Goal: Task Accomplishment & Management: Use online tool/utility

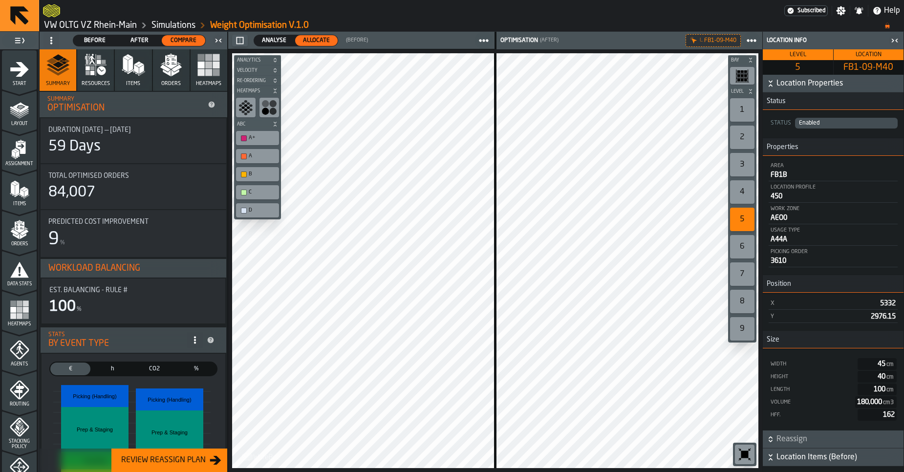
scroll to position [260, 0]
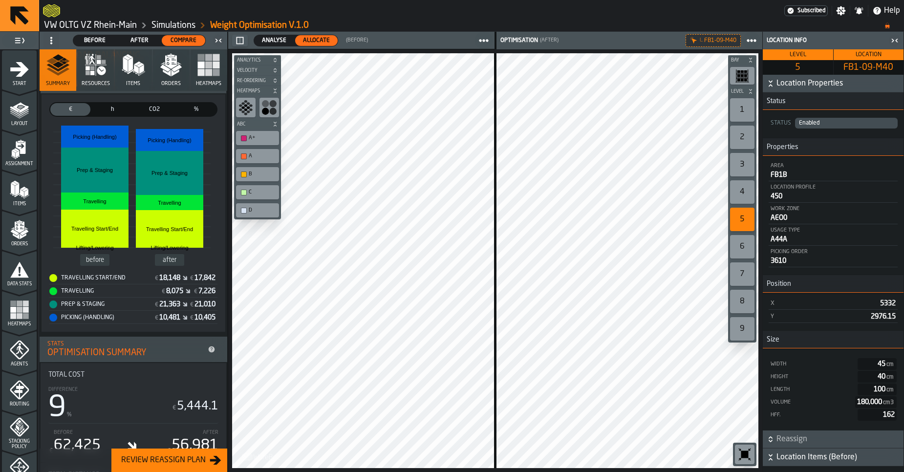
click at [66, 19] on div at bounding box center [413, 11] width 741 height 18
click at [67, 24] on link "VW OLTG VZ Rhein-Main" at bounding box center [90, 25] width 93 height 11
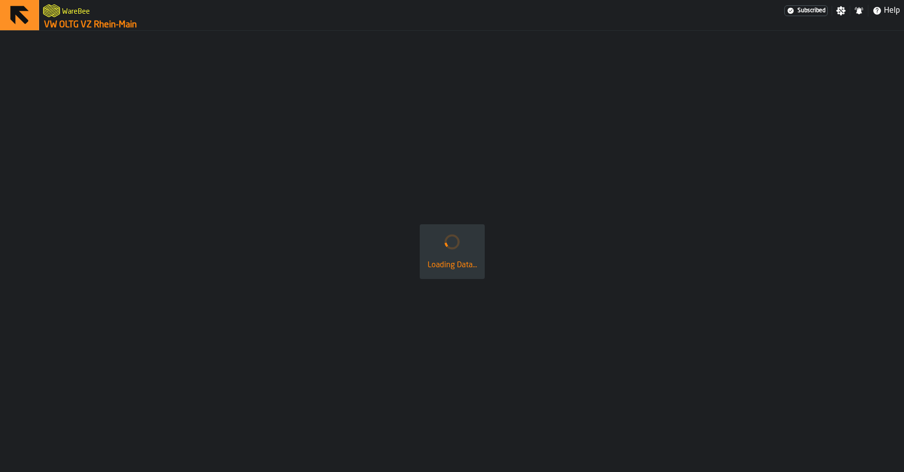
click at [67, 24] on link "VW OLTG VZ Rhein-Main" at bounding box center [90, 25] width 93 height 11
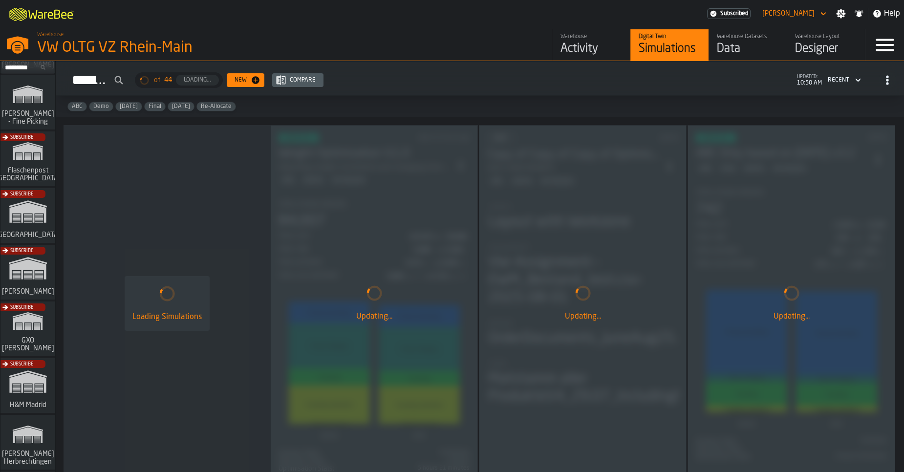
scroll to position [59, 0]
click at [31, 266] on div "Subscribe" at bounding box center [26, 273] width 55 height 57
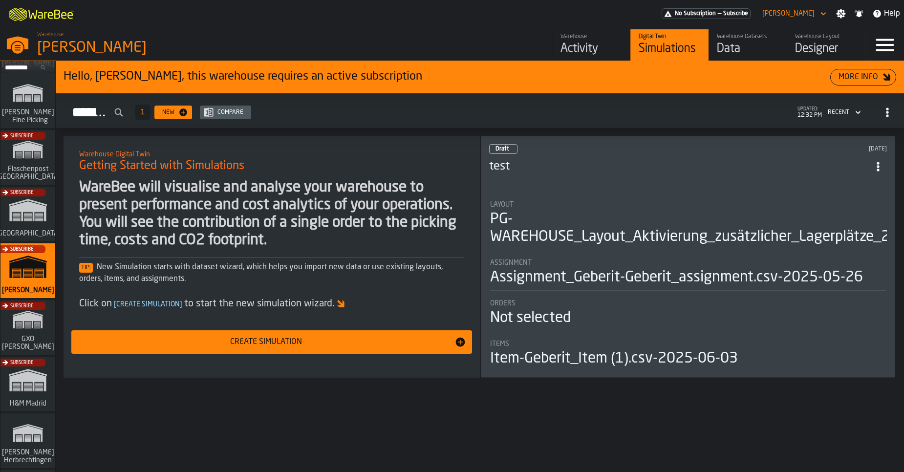
click at [590, 43] on div "Activity" at bounding box center [592, 49] width 62 height 16
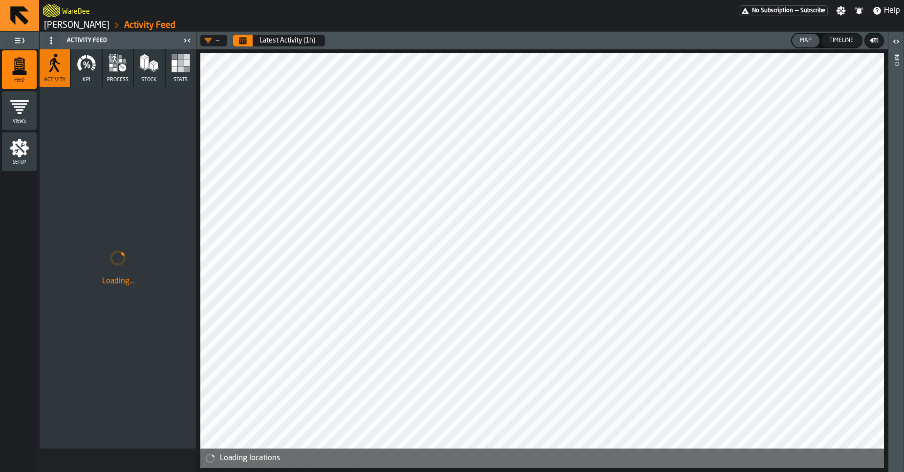
click at [74, 75] on button "KPI" at bounding box center [86, 68] width 30 height 38
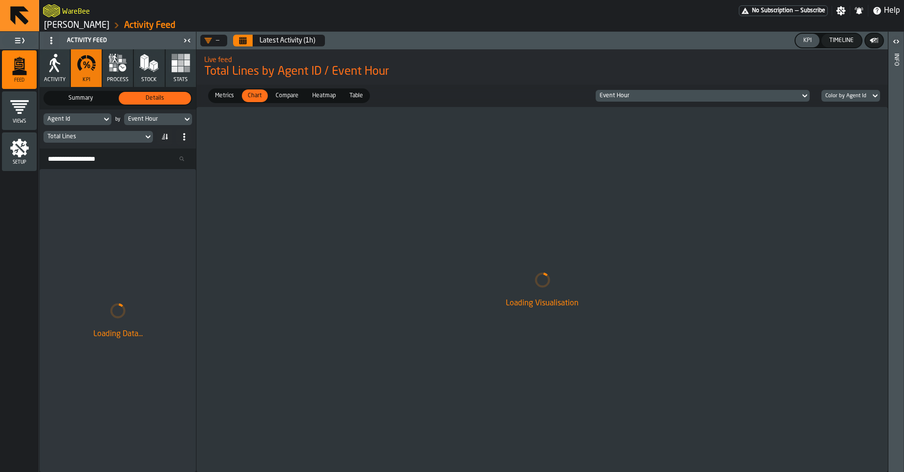
click at [191, 66] on button "Stats" at bounding box center [181, 68] width 30 height 38
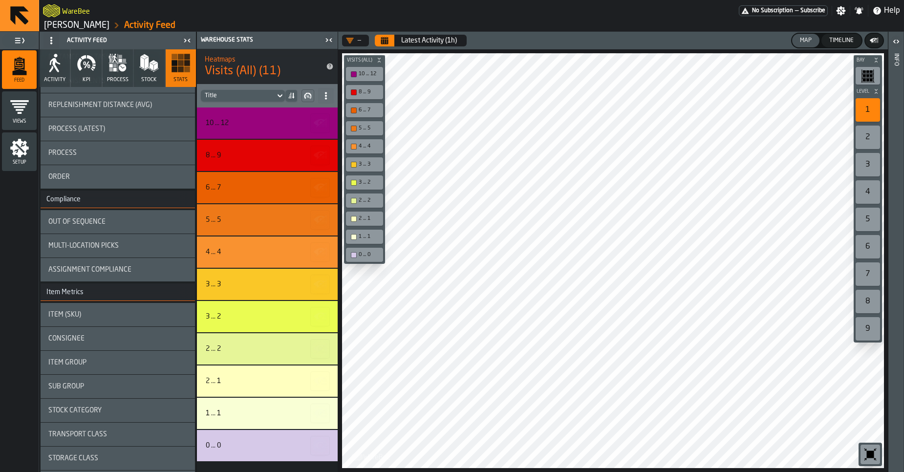
scroll to position [205, 0]
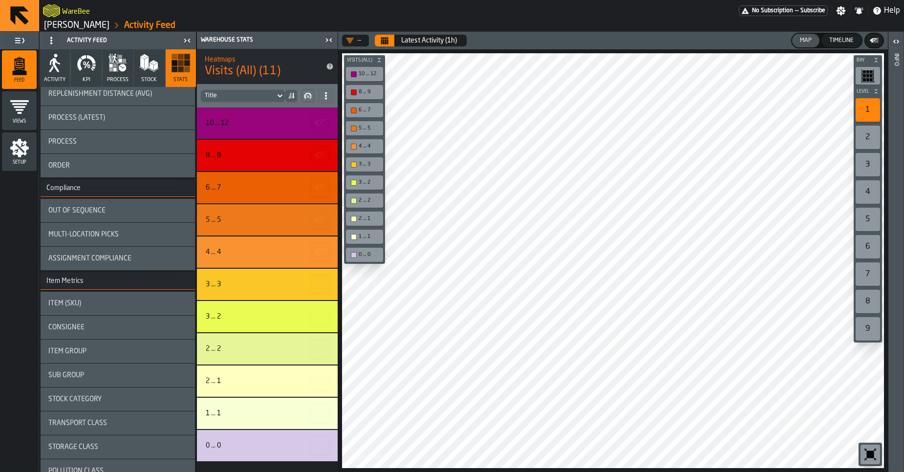
click at [103, 303] on div "Item (SKU)" at bounding box center [117, 304] width 139 height 8
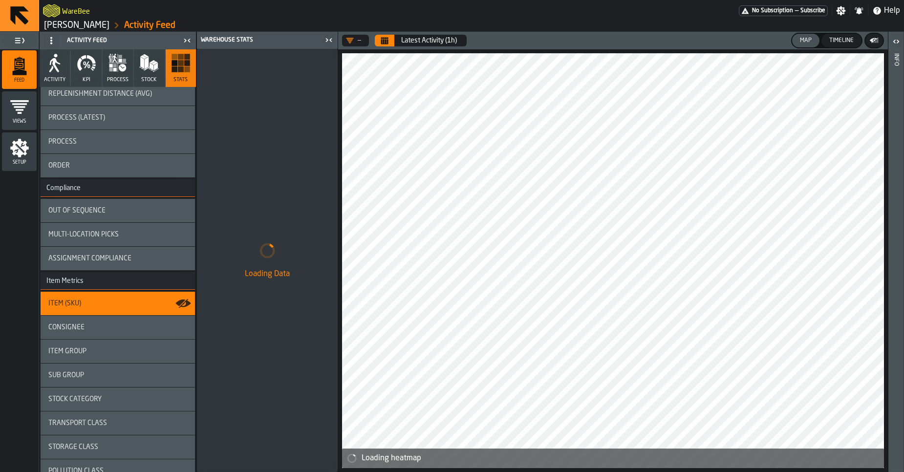
drag, startPoint x: 106, startPoint y: 343, endPoint x: 325, endPoint y: 175, distance: 275.5
click at [306, 206] on div "Feed Views Shifts Employees Setup Activity Feed Activity KPI process Stock Stat…" at bounding box center [169, 252] width 338 height 440
click at [390, 37] on button "Calendar" at bounding box center [385, 41] width 20 height 12
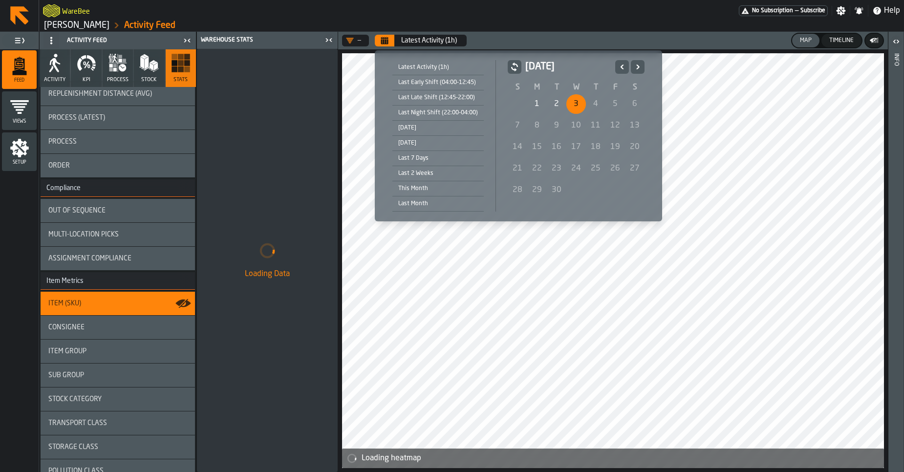
click at [615, 65] on button "Previous" at bounding box center [622, 67] width 14 height 14
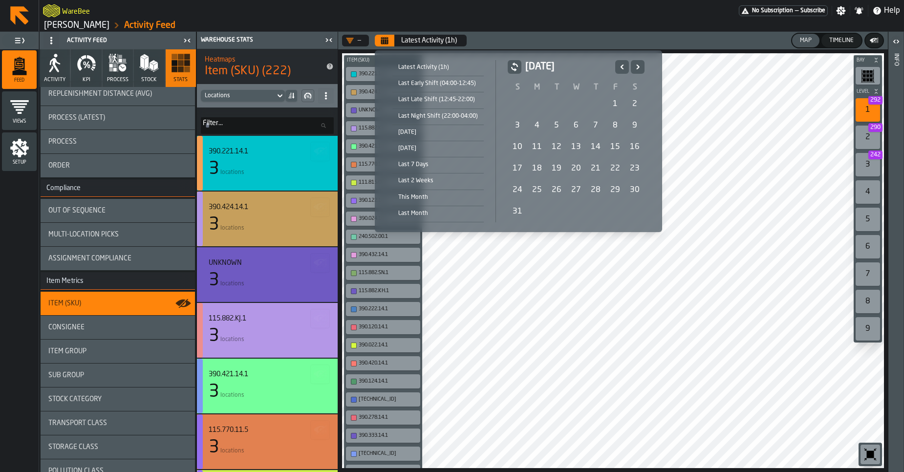
click at [516, 174] on div "17" at bounding box center [518, 169] width 20 height 20
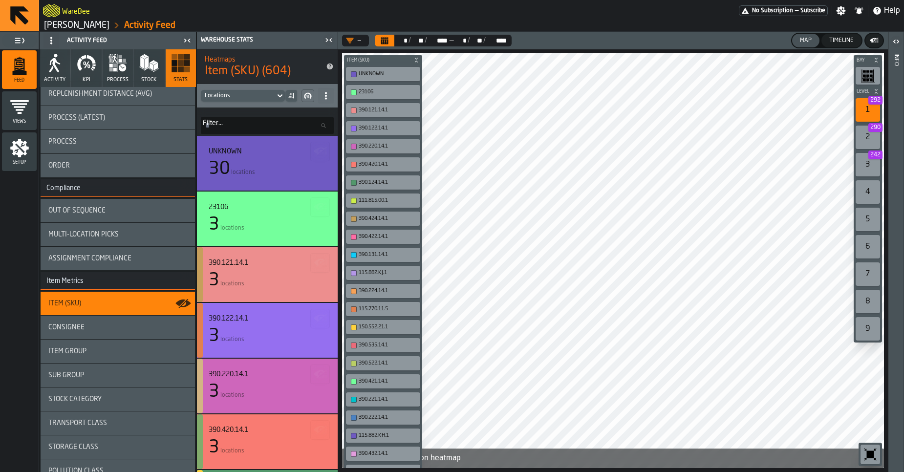
click at [110, 323] on div "Consignee" at bounding box center [118, 327] width 154 height 23
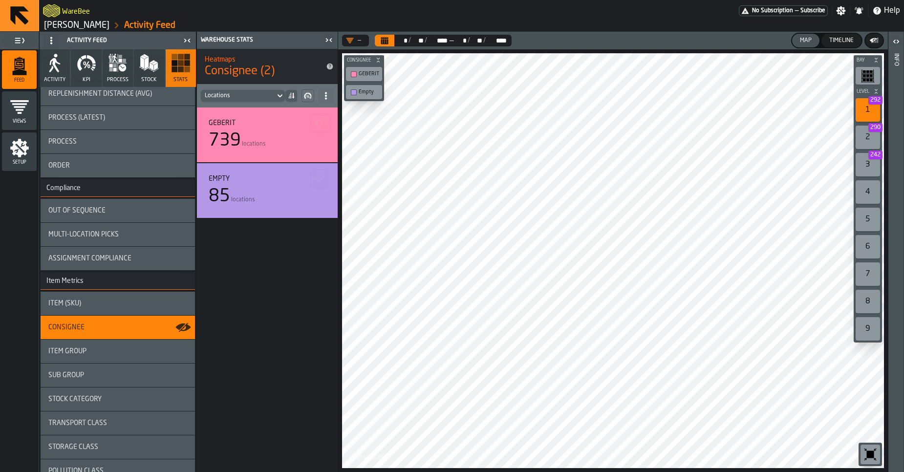
click at [104, 349] on div "Item Group" at bounding box center [117, 352] width 139 height 8
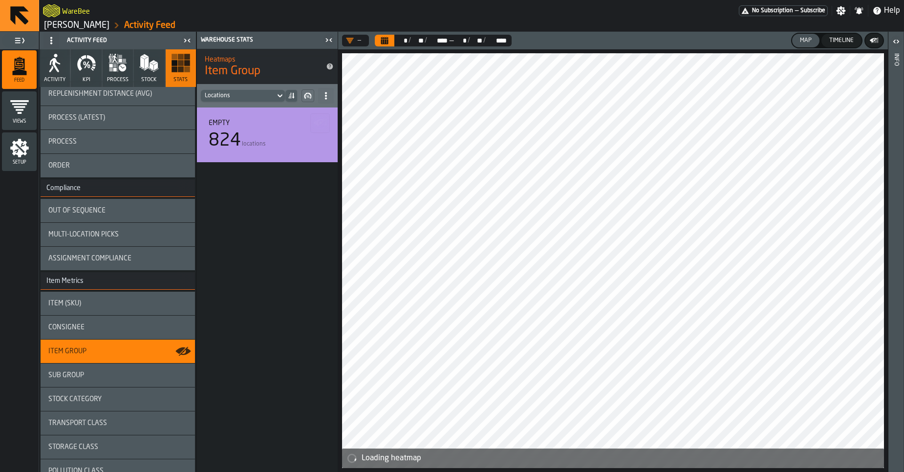
click at [98, 373] on div "Sub Group" at bounding box center [117, 375] width 139 height 8
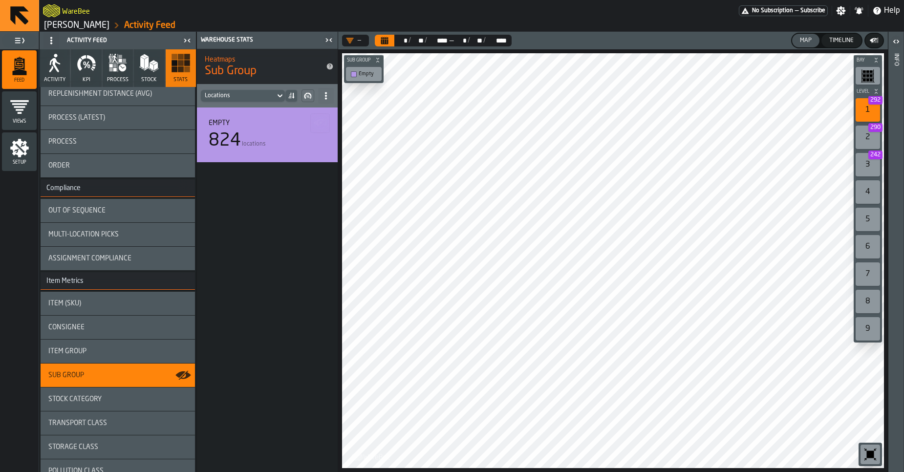
click at [93, 398] on span "Stock Category" at bounding box center [74, 399] width 53 height 8
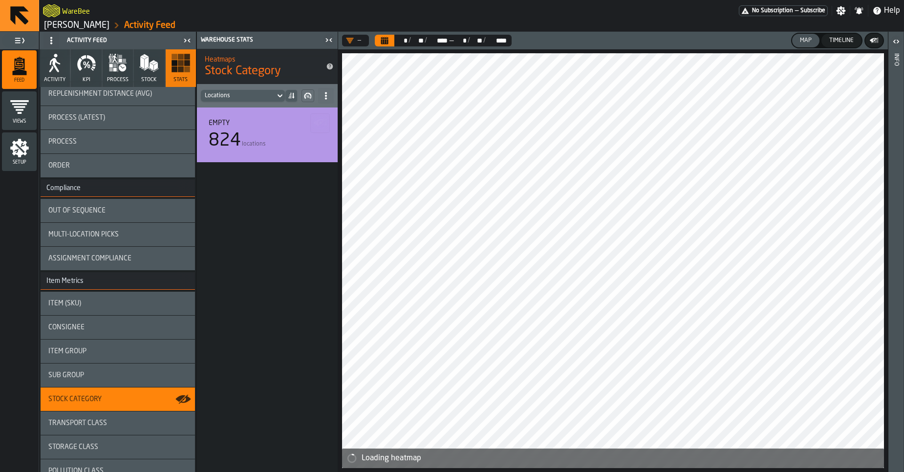
click at [80, 428] on div "Transport Class" at bounding box center [118, 423] width 154 height 23
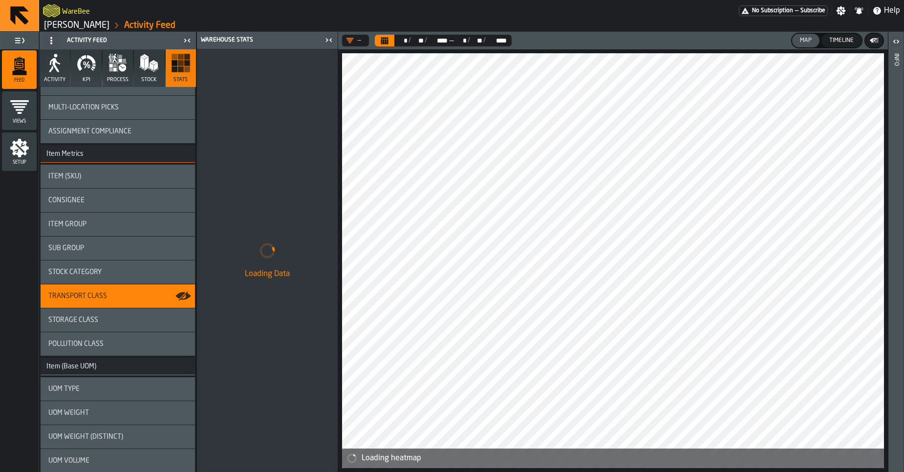
scroll to position [337, 0]
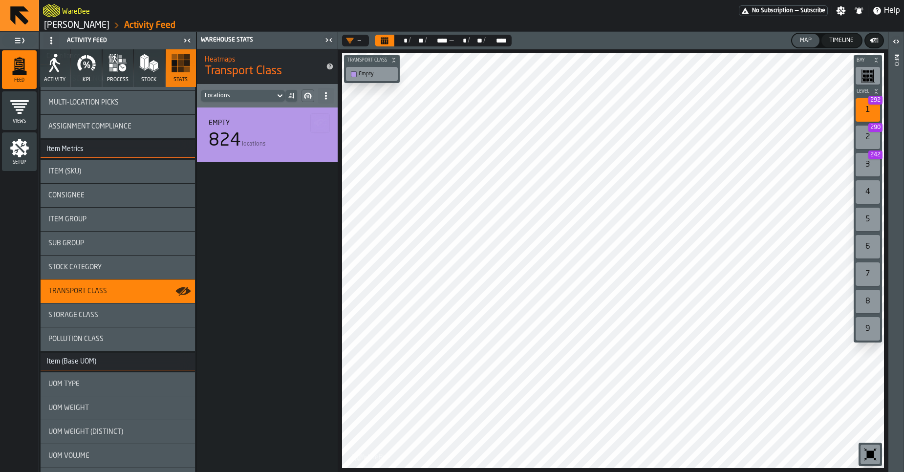
click at [91, 318] on span "Storage Class" at bounding box center [73, 315] width 50 height 8
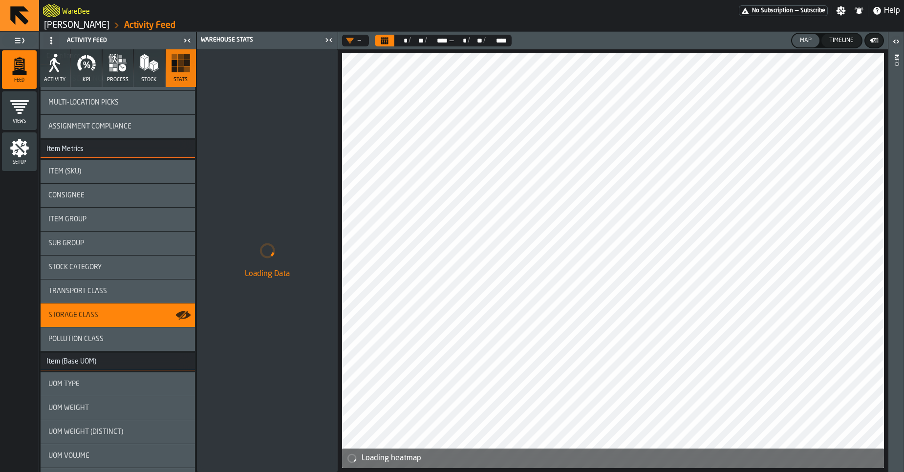
scroll to position [499, 0]
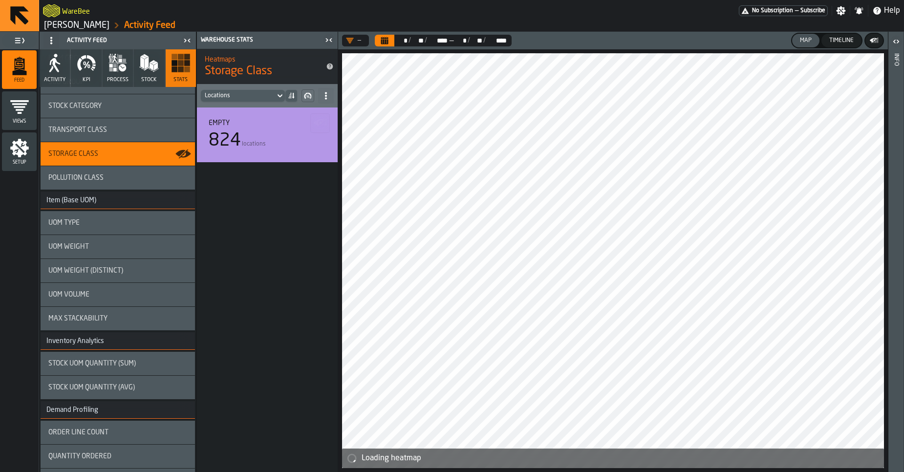
click at [92, 227] on div "UOM Type" at bounding box center [118, 222] width 154 height 23
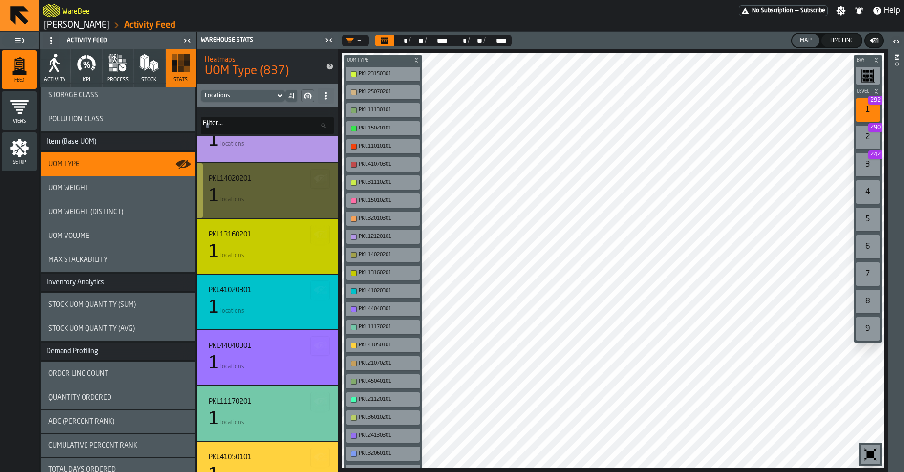
scroll to position [535, 0]
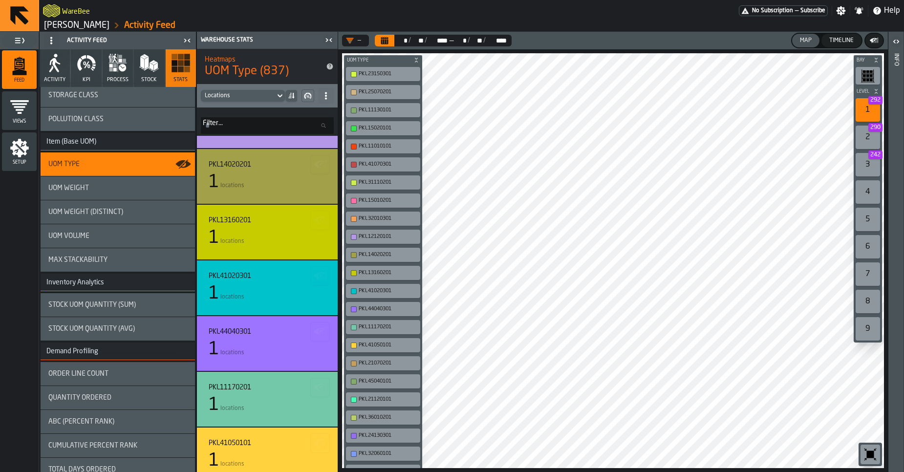
click at [114, 238] on div "UOM Volume" at bounding box center [117, 236] width 139 height 8
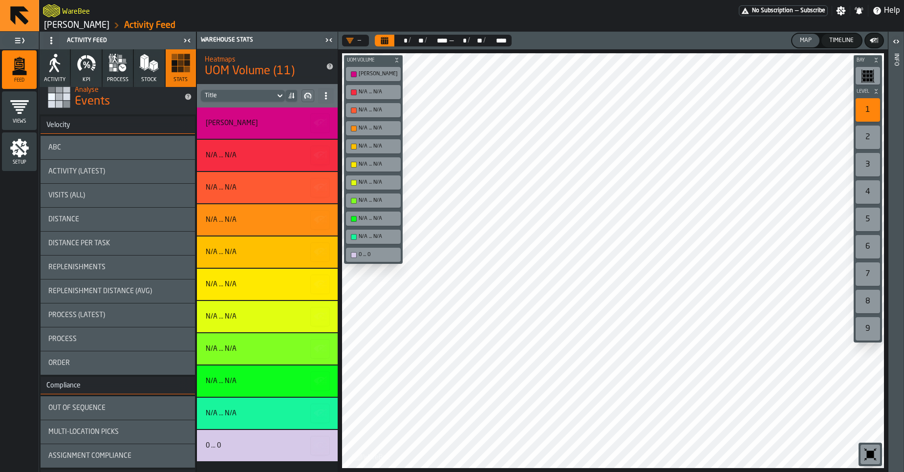
scroll to position [0, 0]
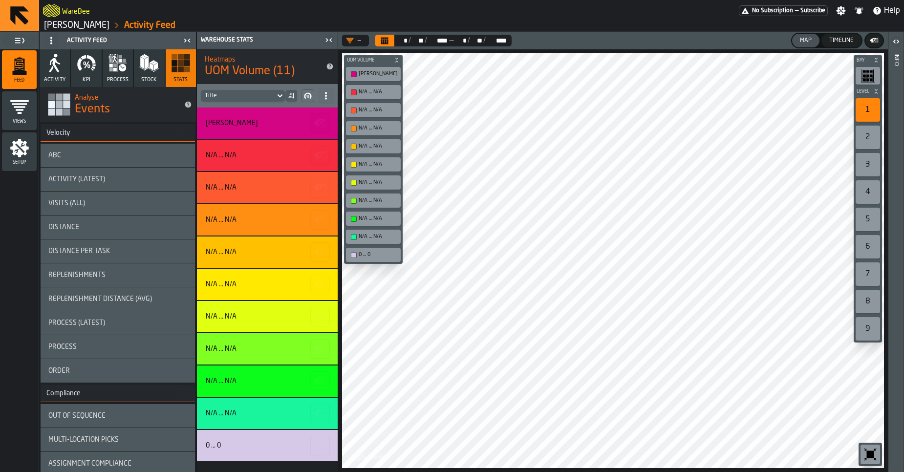
click at [70, 27] on link "[PERSON_NAME]" at bounding box center [76, 25] width 65 height 11
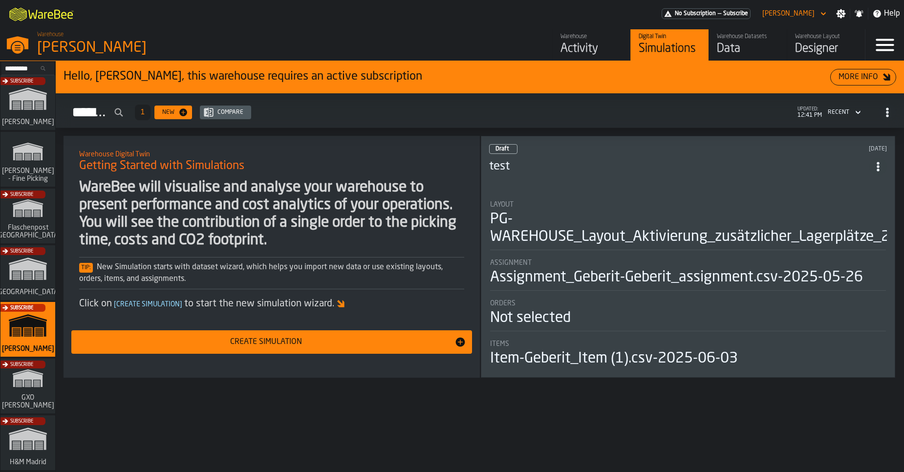
click at [750, 37] on div "Warehouse Datasets" at bounding box center [748, 36] width 62 height 7
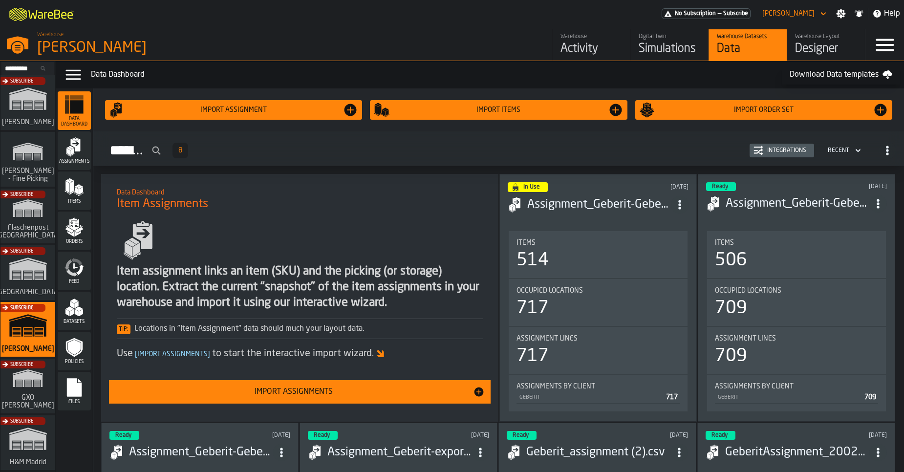
click at [66, 372] on div "Files" at bounding box center [74, 391] width 33 height 39
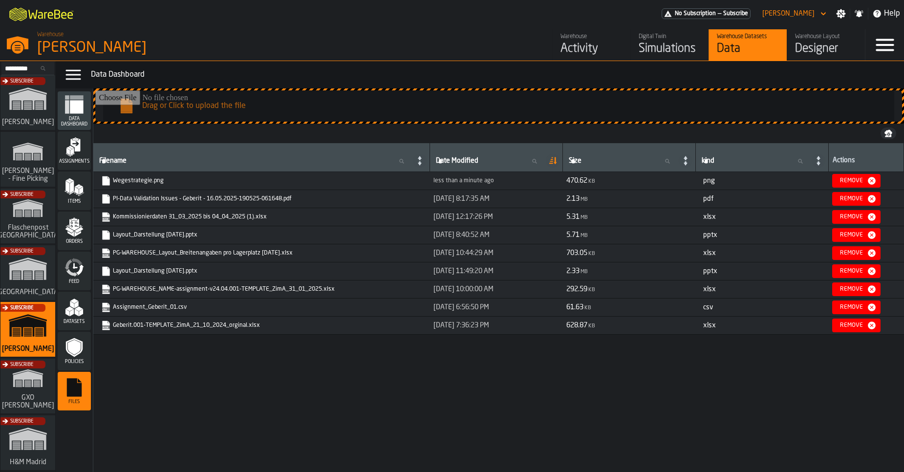
click at [561, 47] on div "Activity" at bounding box center [592, 49] width 62 height 16
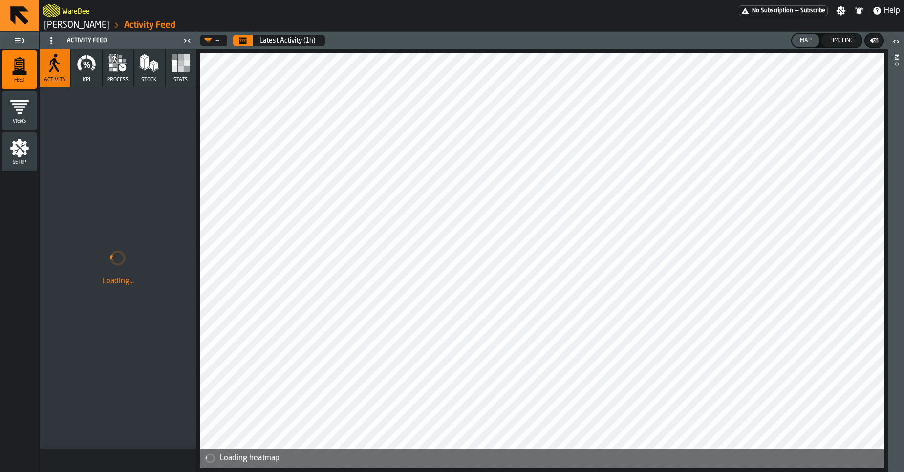
click at [186, 81] on span "Stats" at bounding box center [181, 80] width 14 height 6
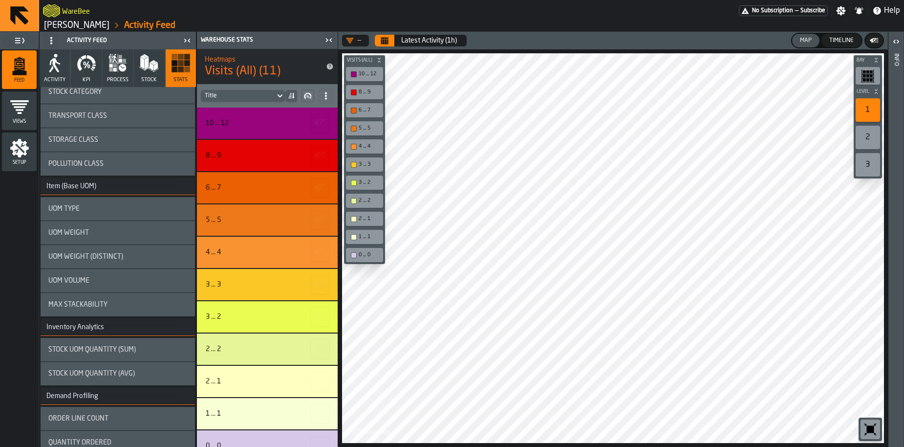
scroll to position [462, 0]
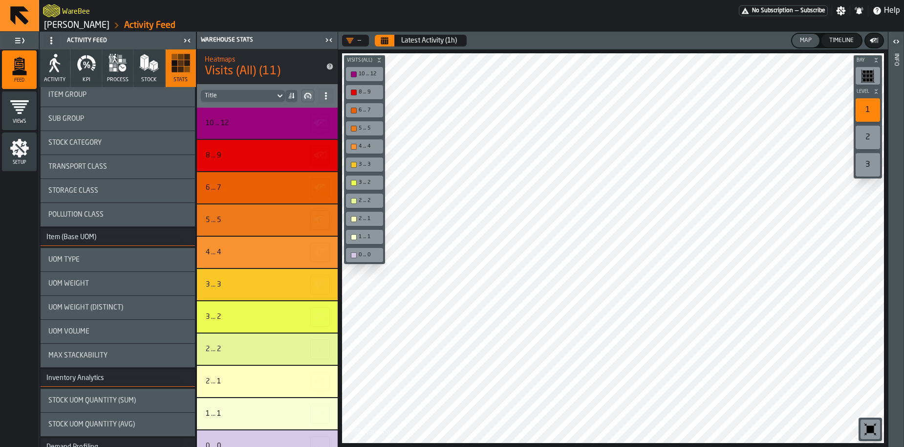
click at [84, 261] on div "UOM Type" at bounding box center [117, 260] width 139 height 8
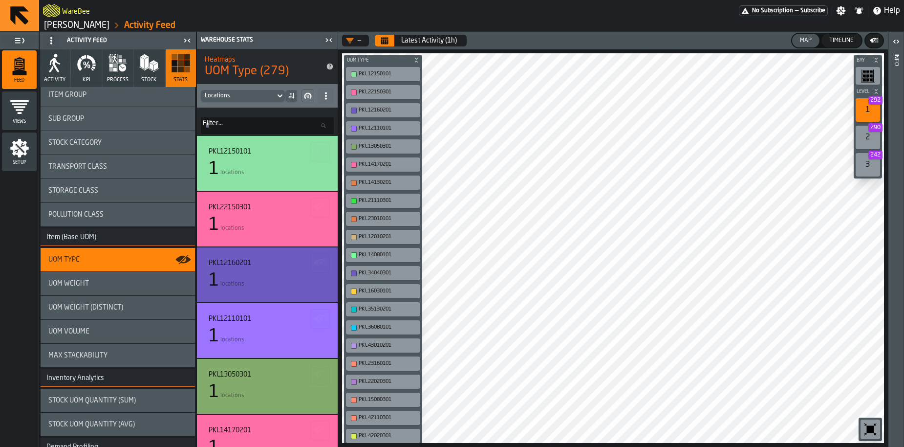
click at [264, 97] on div "Locations" at bounding box center [238, 95] width 66 height 7
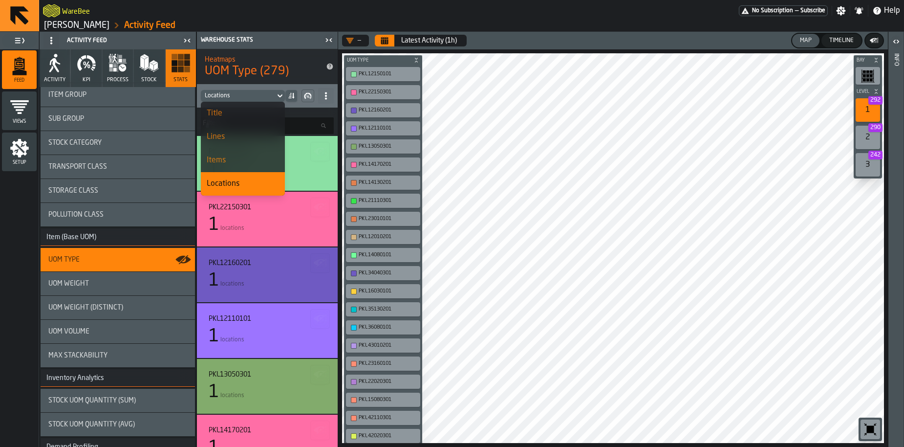
click at [235, 160] on div "Items" at bounding box center [243, 160] width 72 height 12
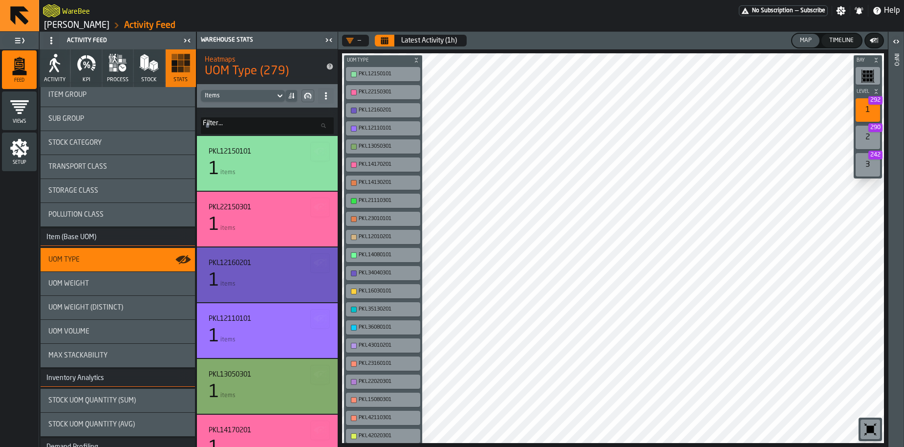
click at [236, 94] on div "Items" at bounding box center [238, 95] width 66 height 7
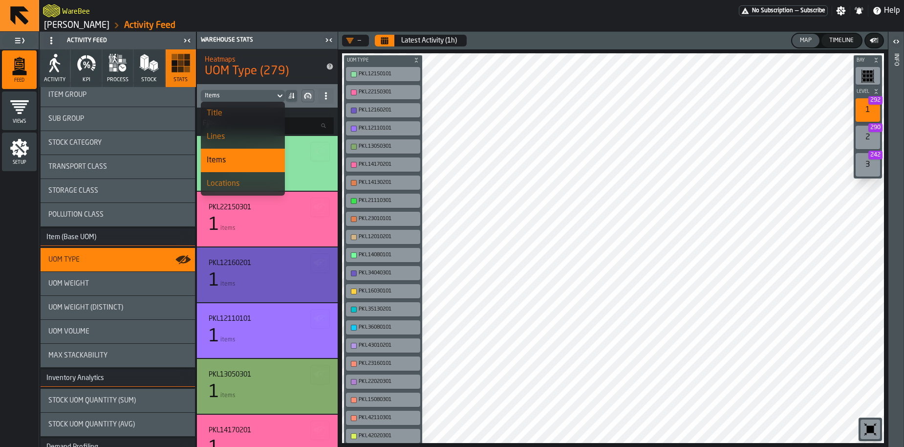
click at [226, 178] on div "Locations" at bounding box center [243, 184] width 72 height 12
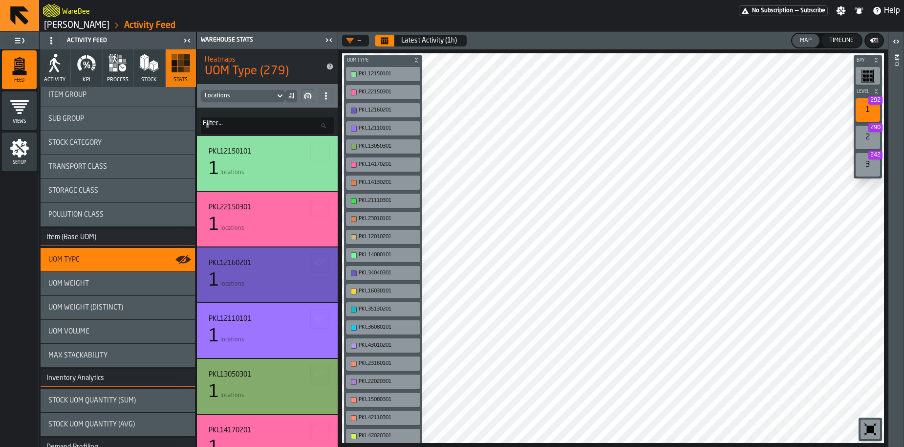
click at [55, 27] on link "[PERSON_NAME]" at bounding box center [76, 25] width 65 height 11
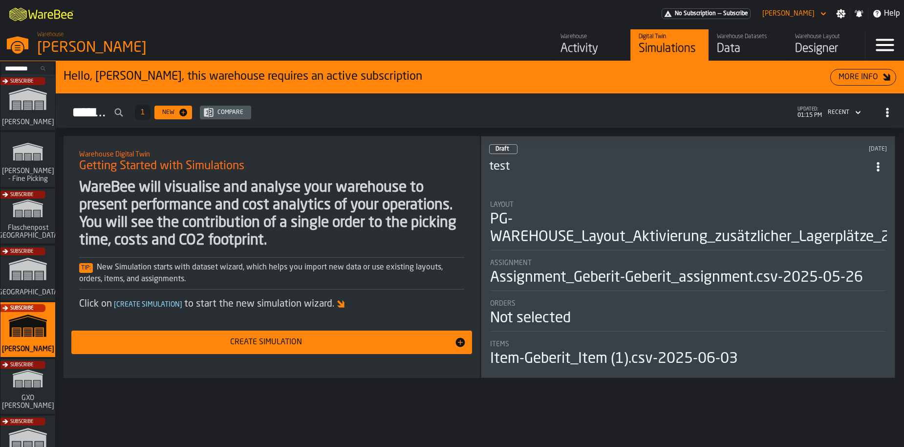
click at [595, 47] on div "Activity" at bounding box center [592, 49] width 62 height 16
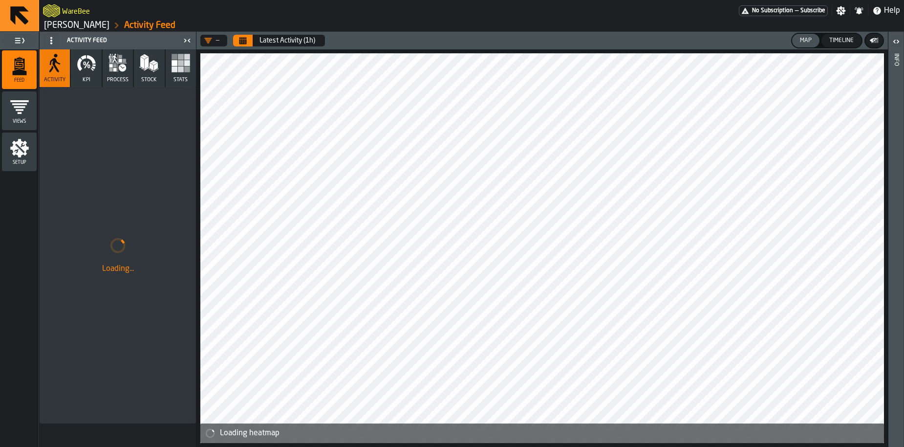
click at [196, 69] on div "Activity Feed Activity KPI process Stock Stats Loading..." at bounding box center [117, 239] width 157 height 415
click at [178, 83] on span "Stats" at bounding box center [181, 80] width 14 height 6
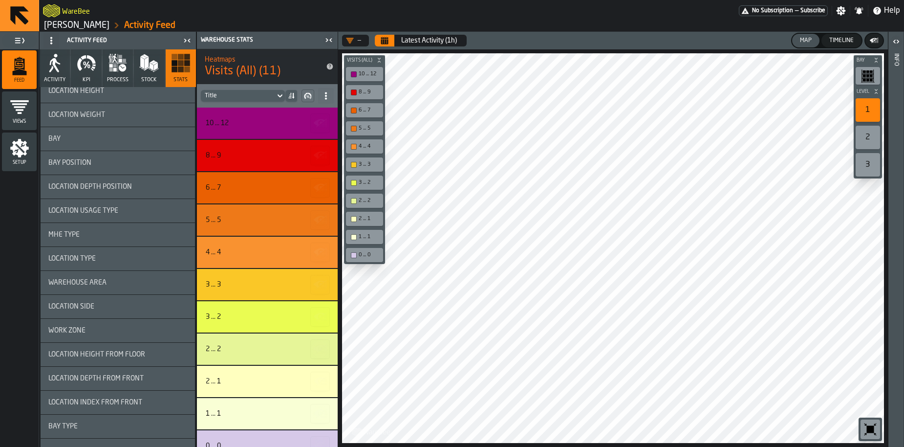
scroll to position [1261, 0]
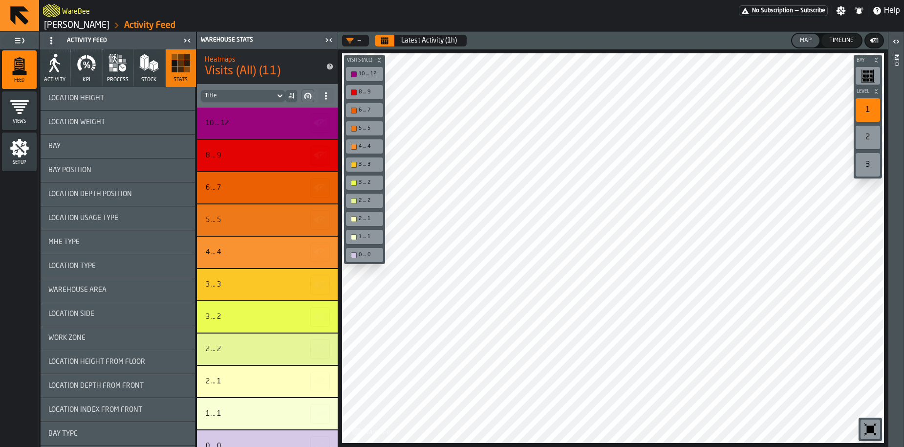
click at [94, 249] on div "MHE Type" at bounding box center [118, 241] width 154 height 23
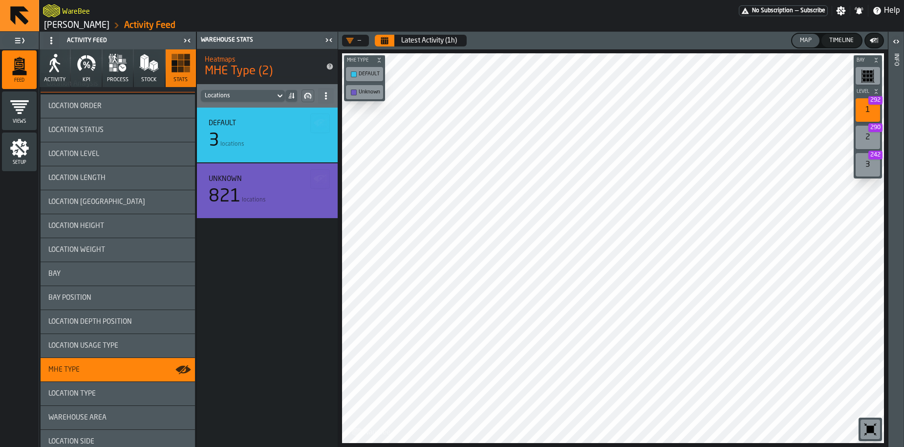
scroll to position [1136, 0]
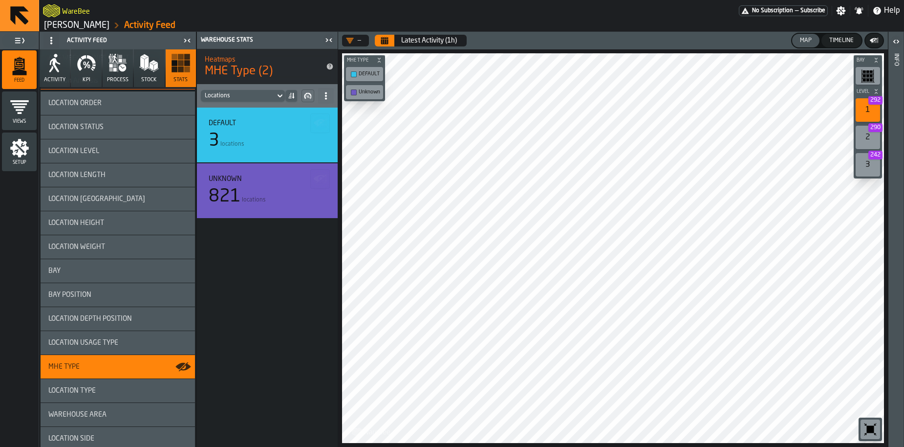
click at [100, 340] on span "Location Usage Type" at bounding box center [83, 343] width 70 height 8
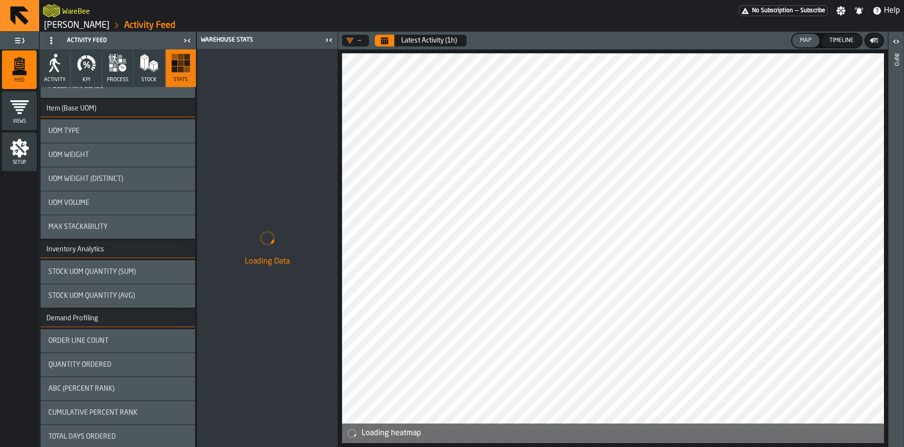
scroll to position [418, 0]
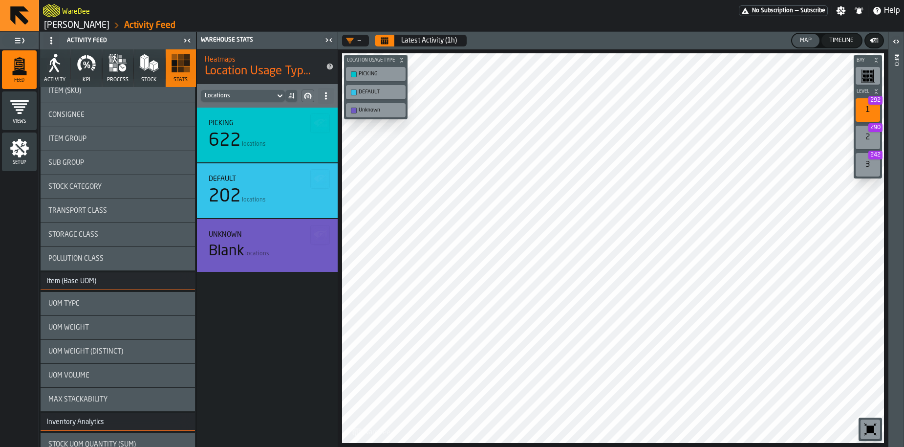
click at [88, 308] on div "UOM Type" at bounding box center [118, 303] width 154 height 23
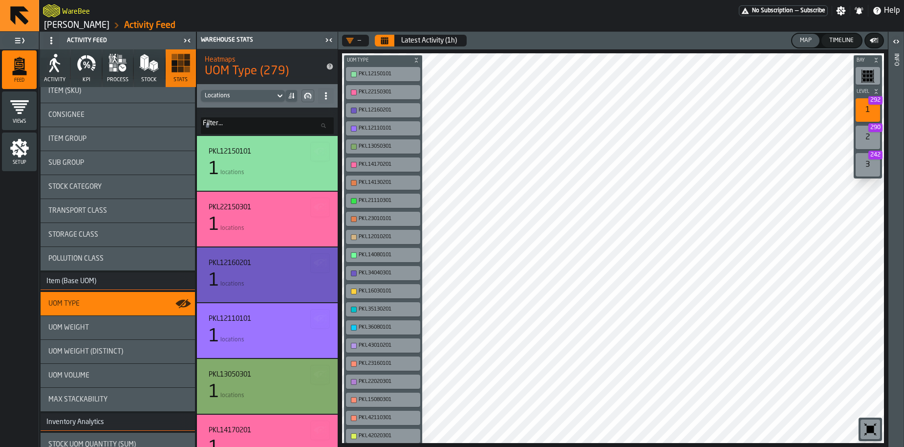
click at [88, 28] on link "[PERSON_NAME]" at bounding box center [76, 25] width 65 height 11
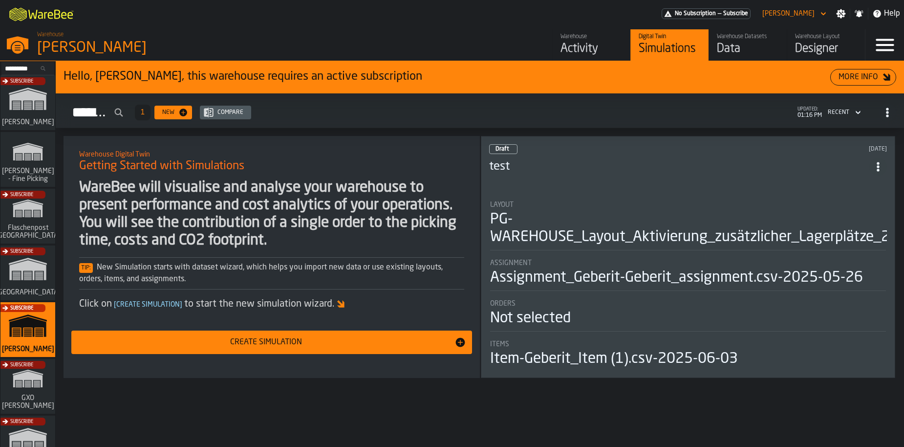
click at [586, 50] on div "Activity" at bounding box center [592, 49] width 62 height 16
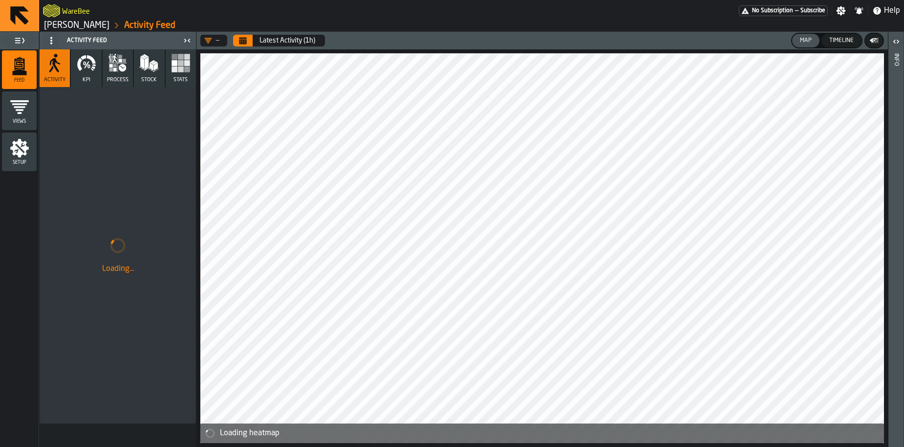
click at [109, 29] on link "[PERSON_NAME]" at bounding box center [76, 25] width 65 height 11
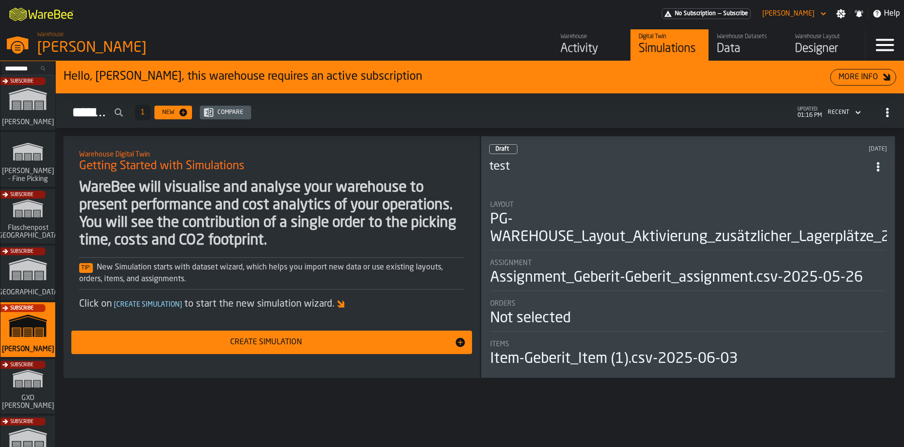
click at [604, 53] on div "Activity" at bounding box center [592, 49] width 62 height 16
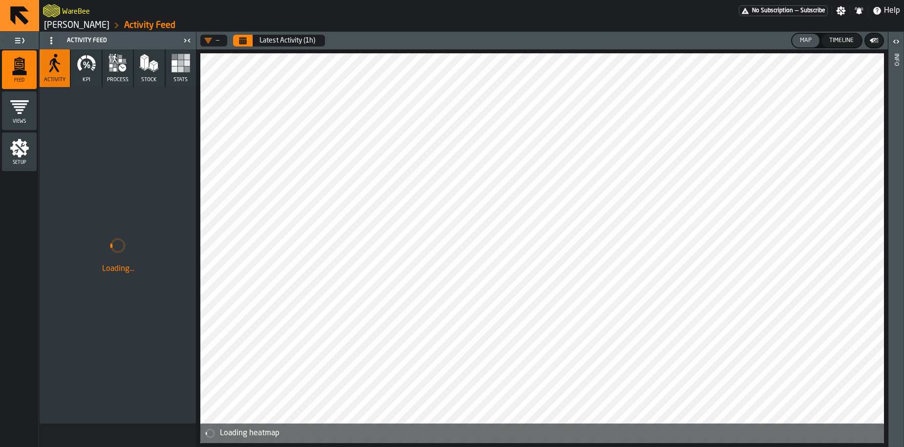
click at [88, 24] on link "[PERSON_NAME]" at bounding box center [76, 25] width 65 height 11
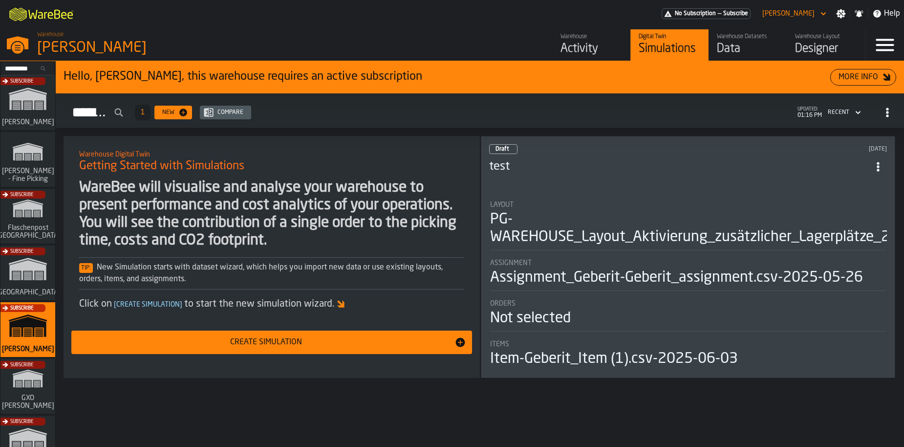
click at [725, 43] on div "Data" at bounding box center [748, 49] width 62 height 16
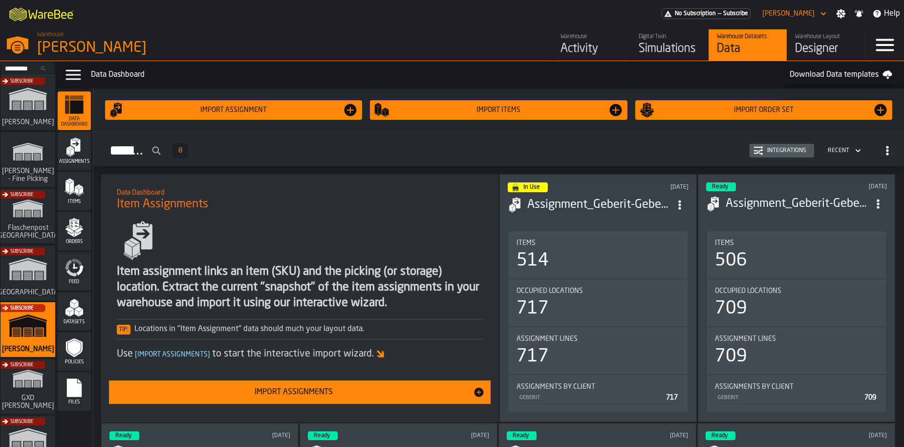
click at [76, 277] on icon "menu Feed" at bounding box center [75, 268] width 20 height 20
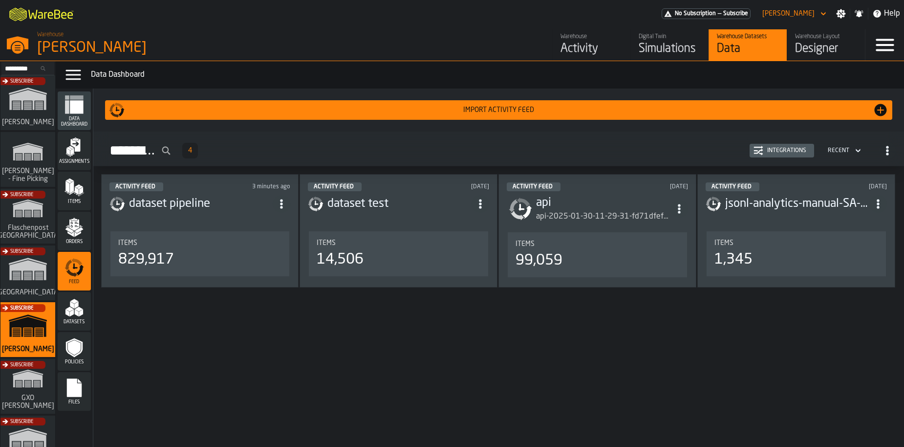
click at [788, 150] on div "Integrations" at bounding box center [786, 150] width 47 height 7
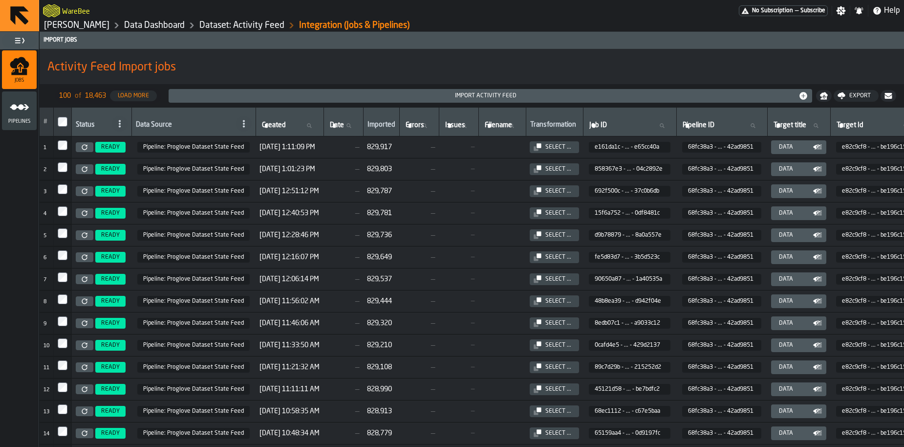
click at [86, 150] on icon at bounding box center [84, 146] width 5 height 5
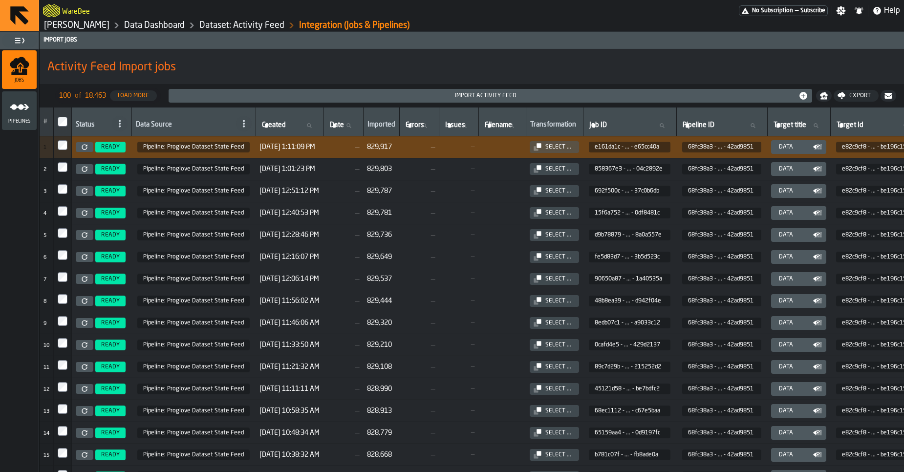
click at [102, 24] on link "[PERSON_NAME]" at bounding box center [76, 25] width 65 height 11
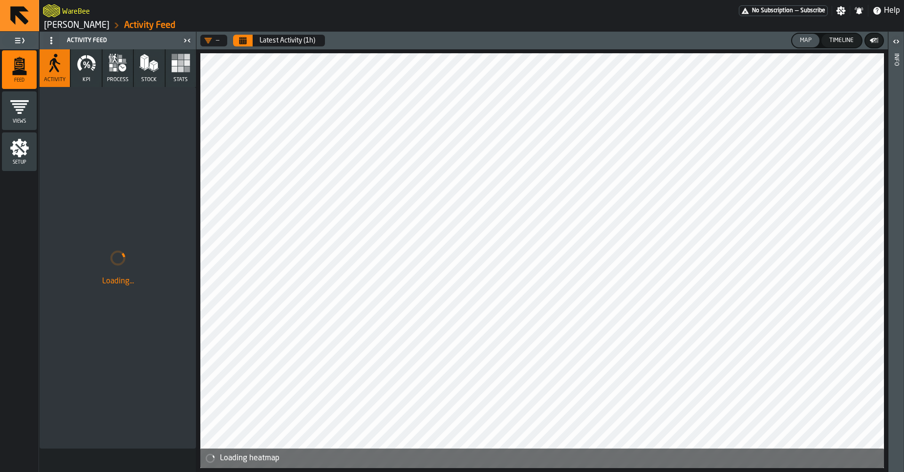
click at [90, 27] on link "[PERSON_NAME]" at bounding box center [76, 25] width 65 height 11
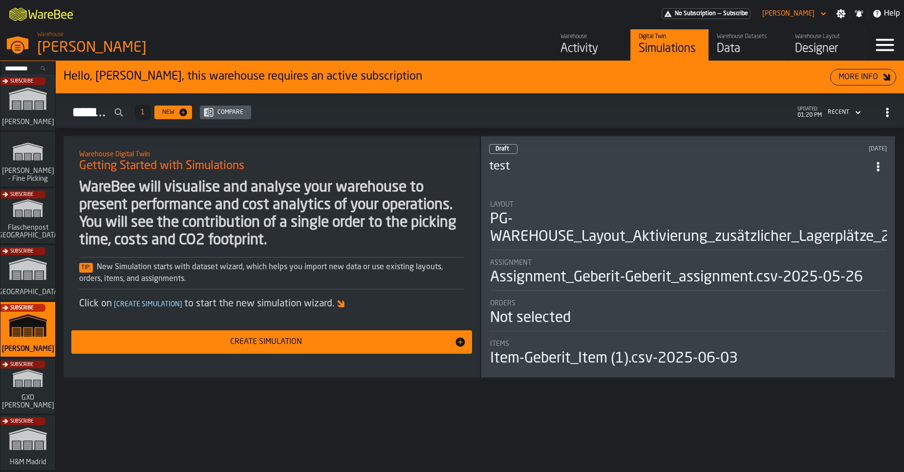
click at [733, 59] on link "Warehouse Datasets Data" at bounding box center [748, 44] width 78 height 31
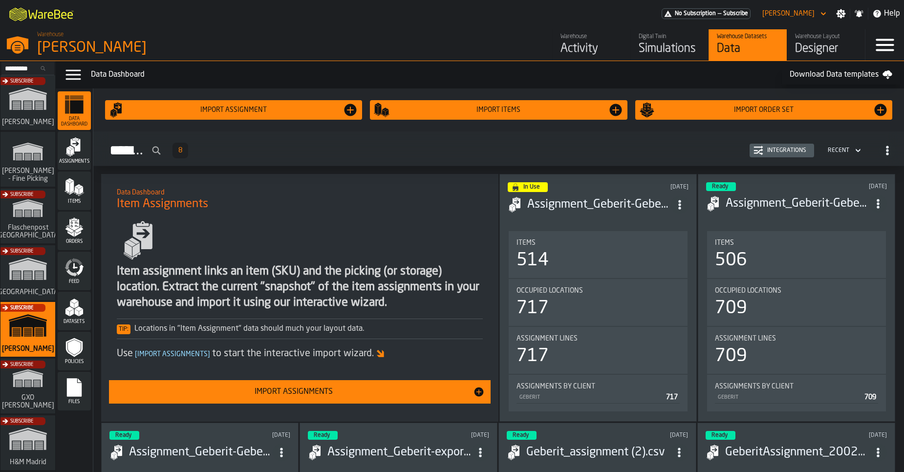
click at [76, 191] on polygon "menu Items" at bounding box center [77, 191] width 4 height 8
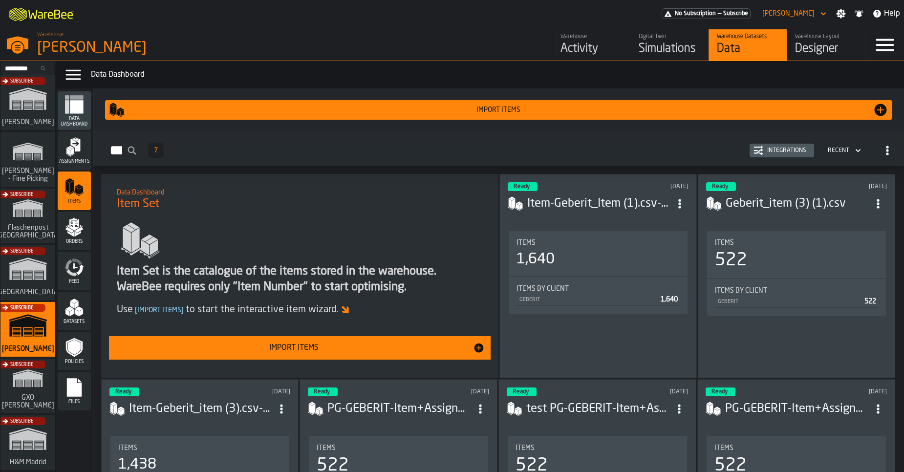
click at [68, 379] on icon "menu Files" at bounding box center [74, 387] width 15 height 19
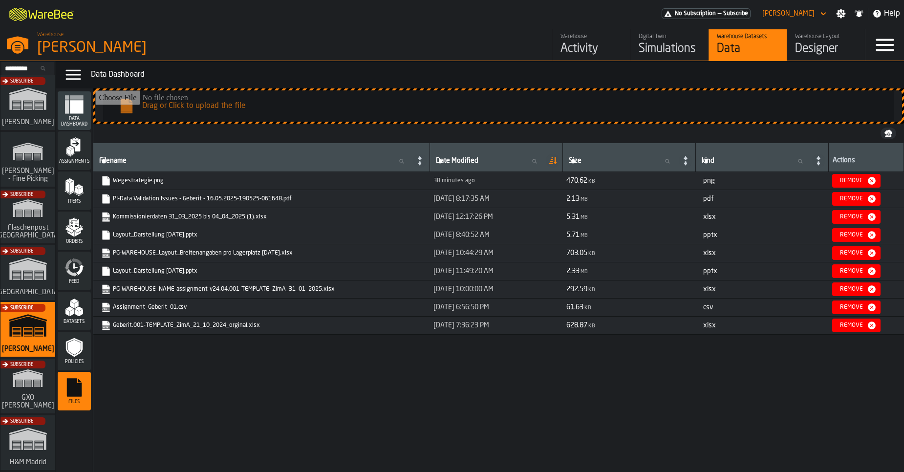
click at [276, 98] on input "Drag or Click to upload the file" at bounding box center [498, 105] width 807 height 31
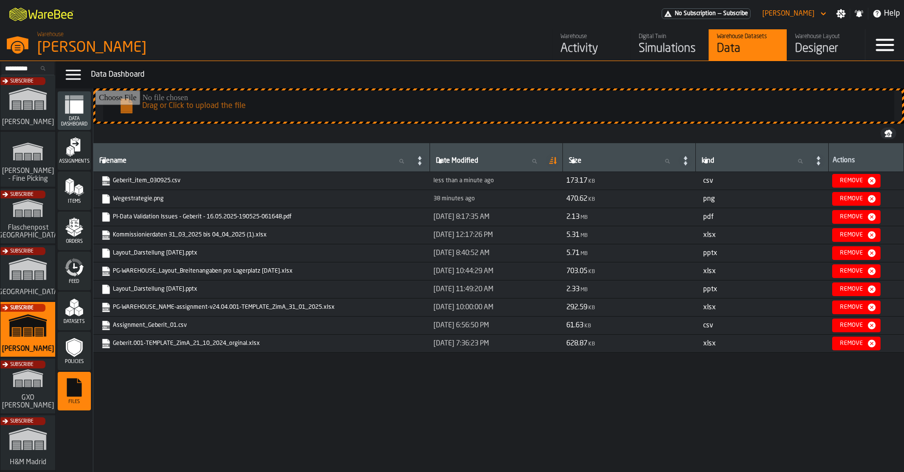
click at [66, 197] on div "Items" at bounding box center [74, 190] width 33 height 27
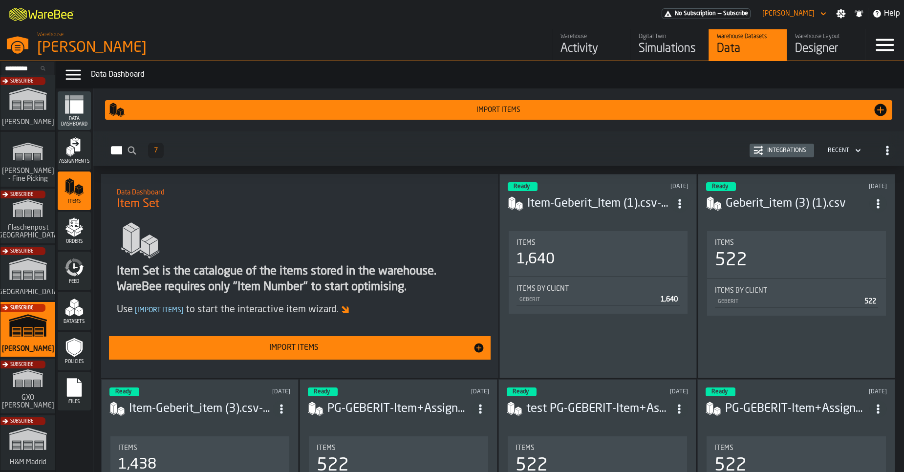
click at [778, 152] on div "Integrations" at bounding box center [786, 150] width 47 height 7
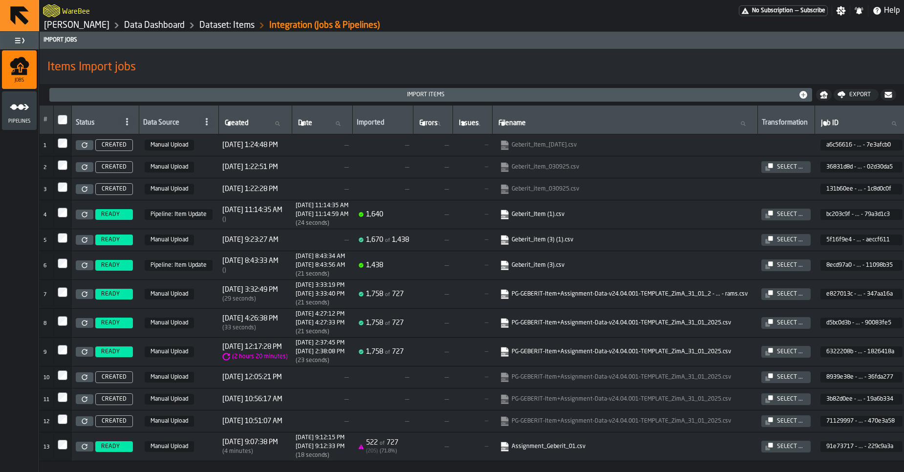
click at [568, 296] on link "PG-GEBERIT-Item+Assignment-Data-v24.04.001-TEMPLATE_ZimA_31_01_2 - ... - rams.c…" at bounding box center [624, 294] width 248 height 10
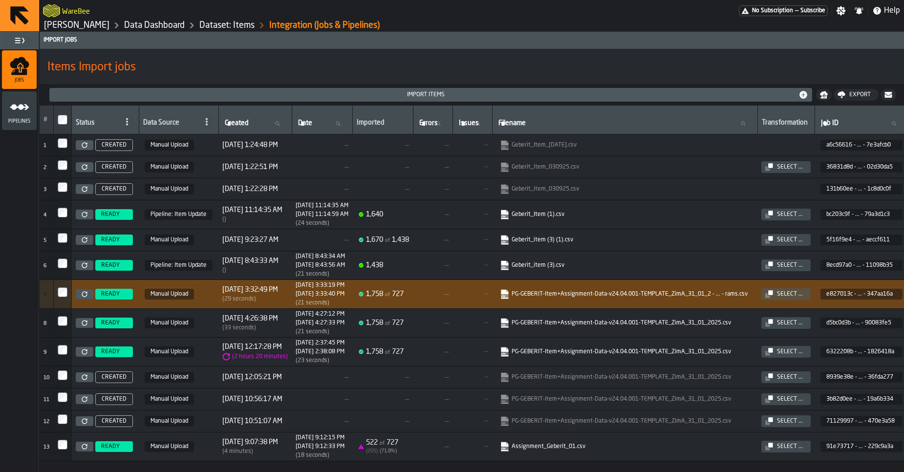
click at [92, 25] on link "[PERSON_NAME]" at bounding box center [76, 25] width 65 height 11
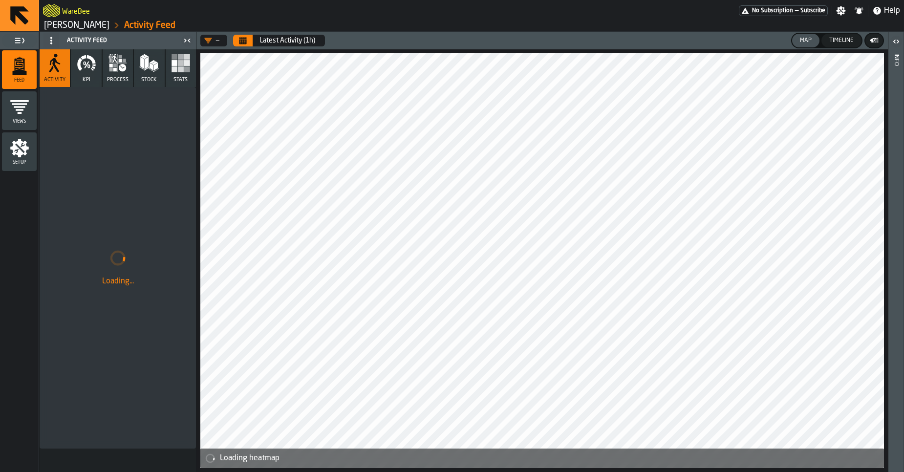
click at [176, 65] on rect "button" at bounding box center [175, 63] width 6 height 6
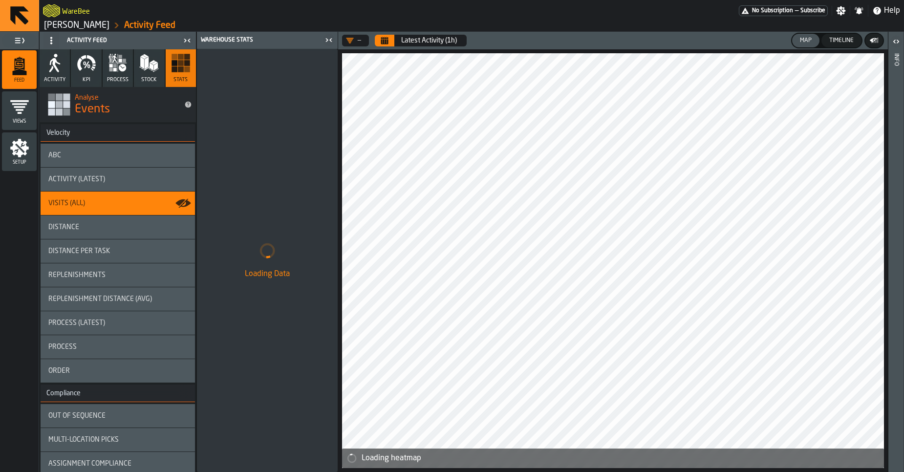
click at [87, 155] on div "ABC" at bounding box center [117, 156] width 139 height 8
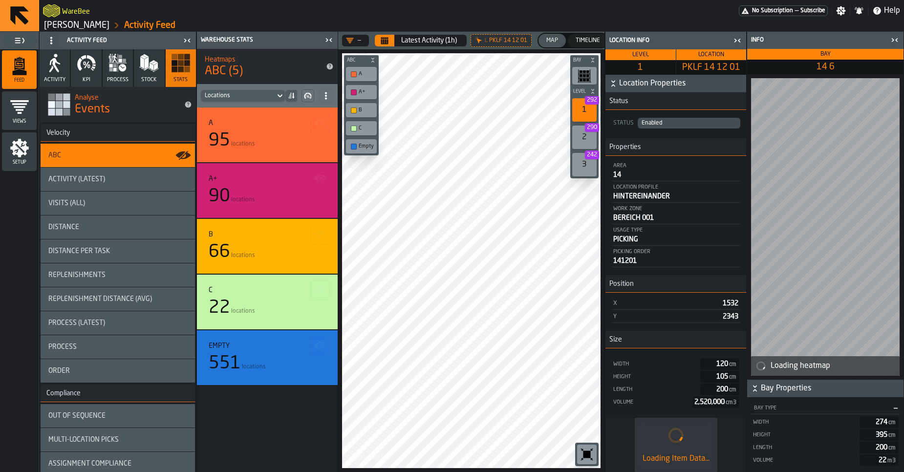
click at [643, 85] on span "Location Properties" at bounding box center [681, 84] width 125 height 12
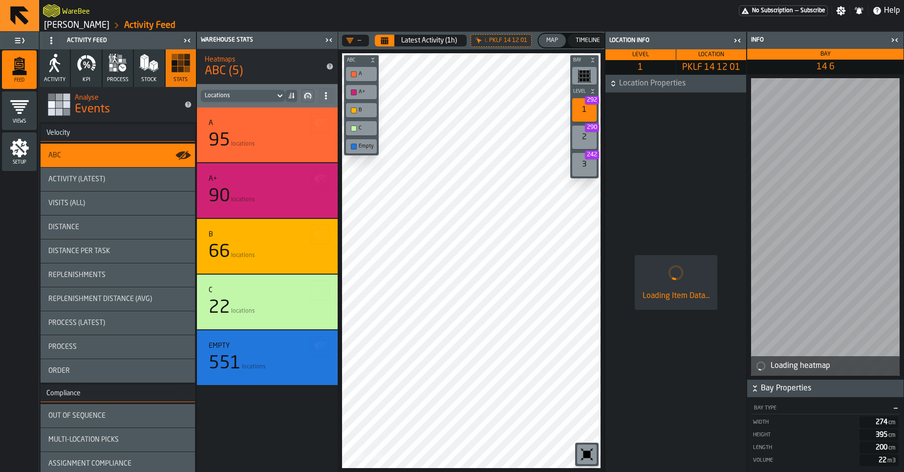
click at [643, 85] on span "Location Properties" at bounding box center [681, 84] width 125 height 12
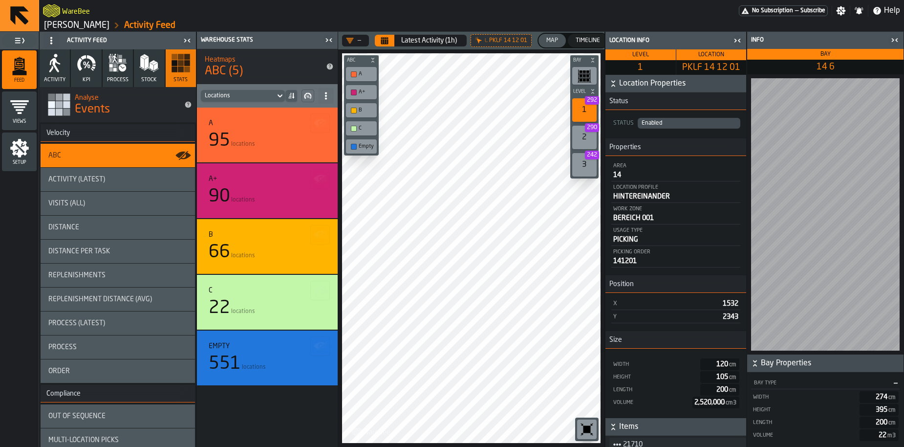
click at [611, 428] on icon "button-" at bounding box center [614, 427] width 10 height 10
click at [614, 427] on icon "button-" at bounding box center [614, 427] width 10 height 10
click at [619, 442] on icon "title-section-[object Object]" at bounding box center [617, 444] width 8 height 8
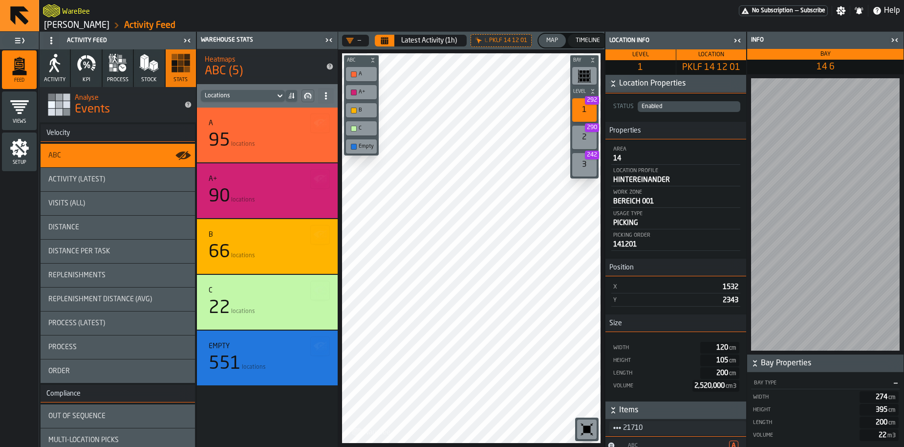
scroll to position [24, 0]
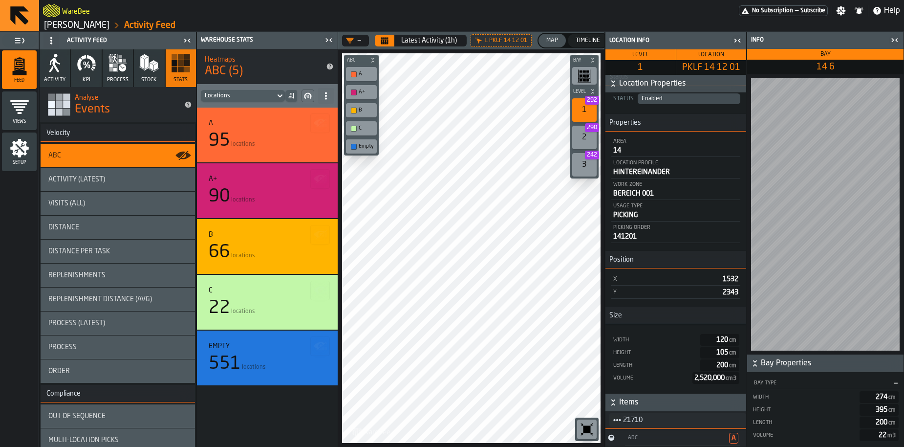
click at [616, 419] on icon "title-section-[object Object]" at bounding box center [617, 420] width 8 height 8
click at [619, 422] on icon "title-section-[object Object]" at bounding box center [617, 420] width 8 height 8
click at [646, 419] on span "21710" at bounding box center [680, 420] width 115 height 12
click at [620, 420] on circle "title-section-[object Object]" at bounding box center [619, 419] width 3 height 3
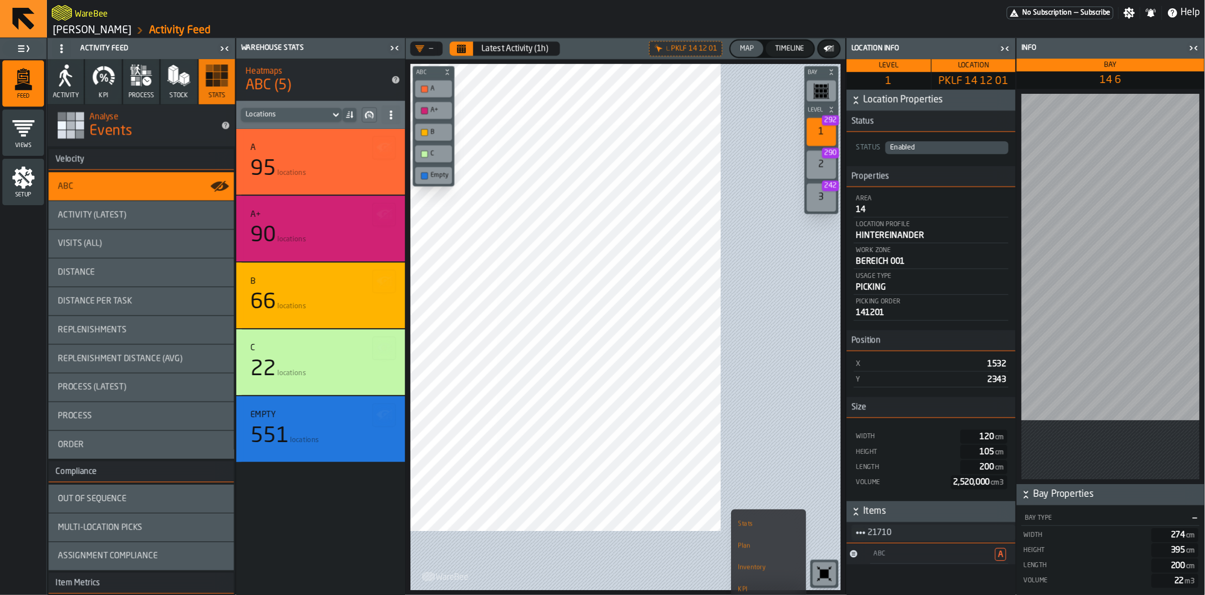
scroll to position [0, 0]
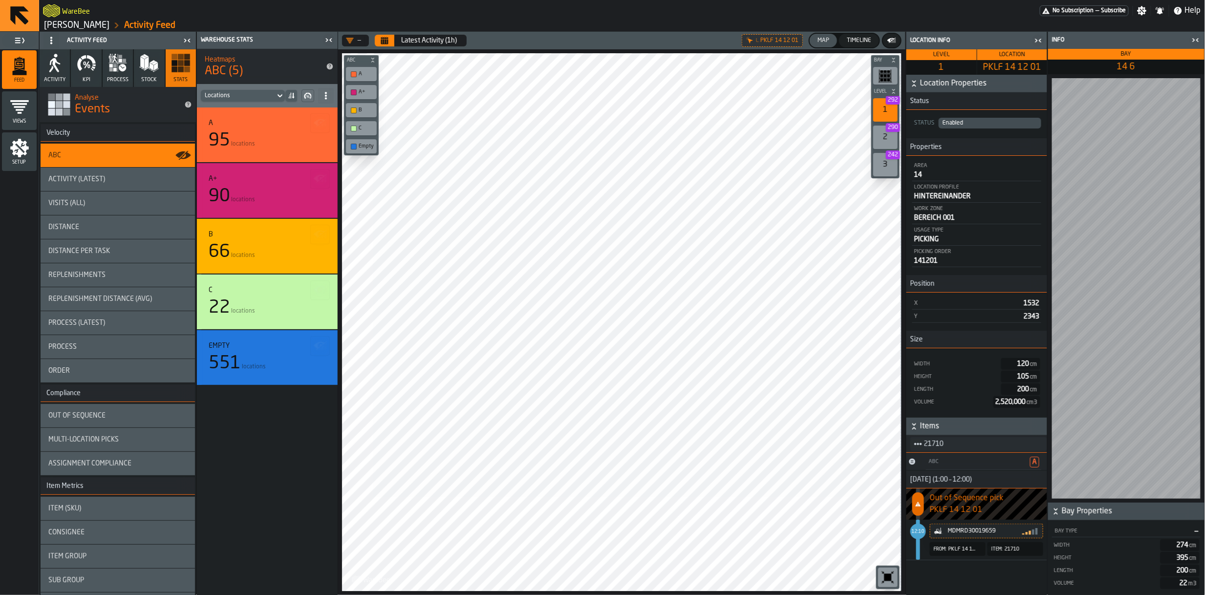
click at [904, 448] on icon "title-section-[object Object]" at bounding box center [919, 444] width 8 height 8
click at [904, 472] on div "Items" at bounding box center [941, 478] width 51 height 6
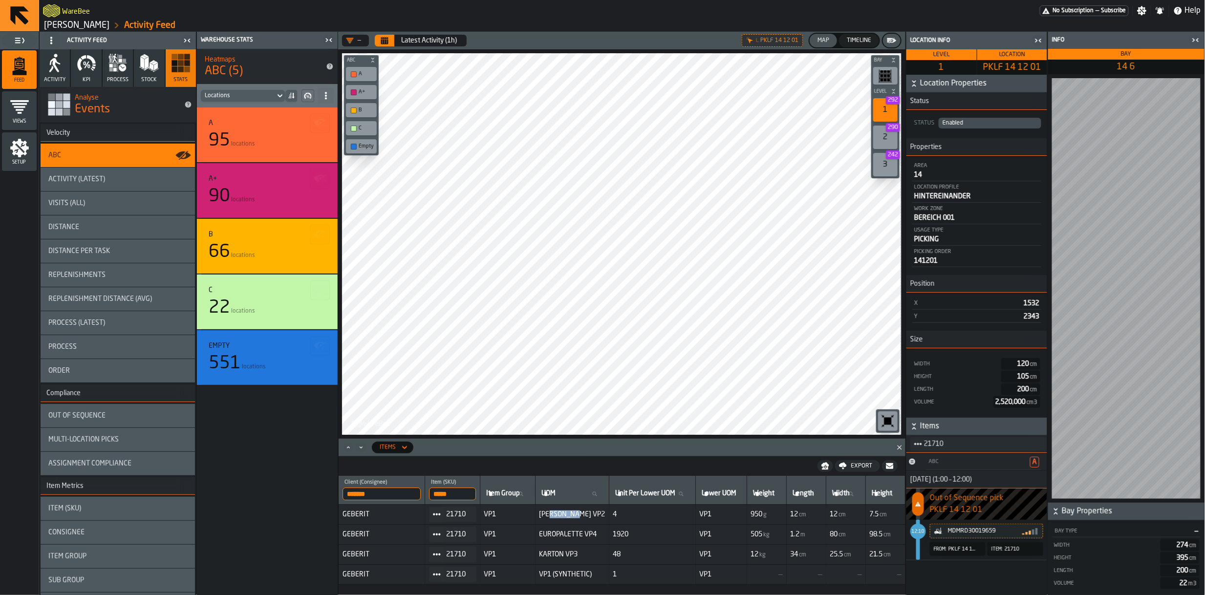
drag, startPoint x: 564, startPoint y: 515, endPoint x: 589, endPoint y: 515, distance: 25.4
click at [589, 472] on span "BEUTEL VP2" at bounding box center [573, 515] width 66 height 8
click at [583, 472] on span "EUROPALETTE VP4" at bounding box center [573, 535] width 66 height 8
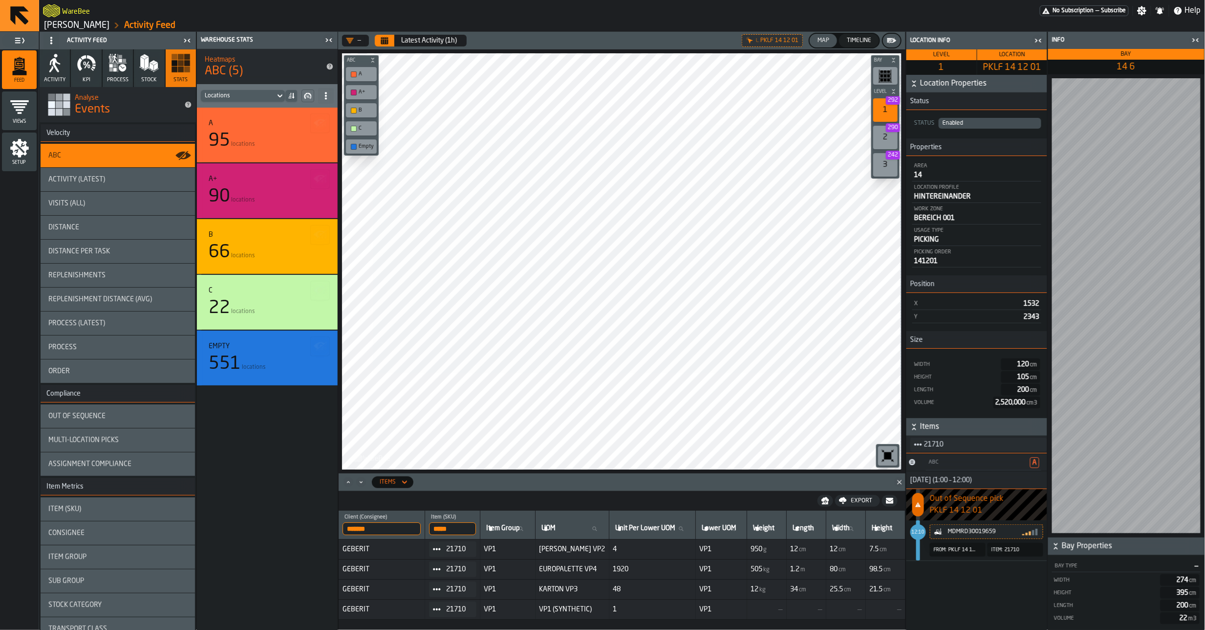
click at [87, 26] on link "[PERSON_NAME]" at bounding box center [76, 25] width 65 height 11
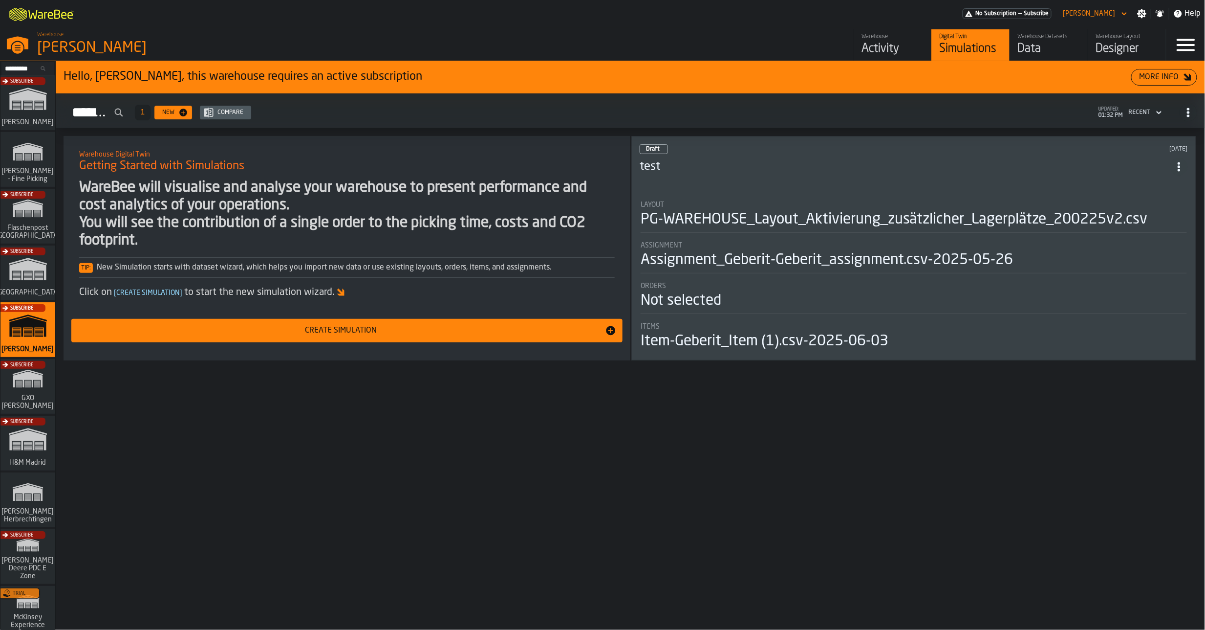
click at [904, 44] on div "Data" at bounding box center [1049, 49] width 62 height 16
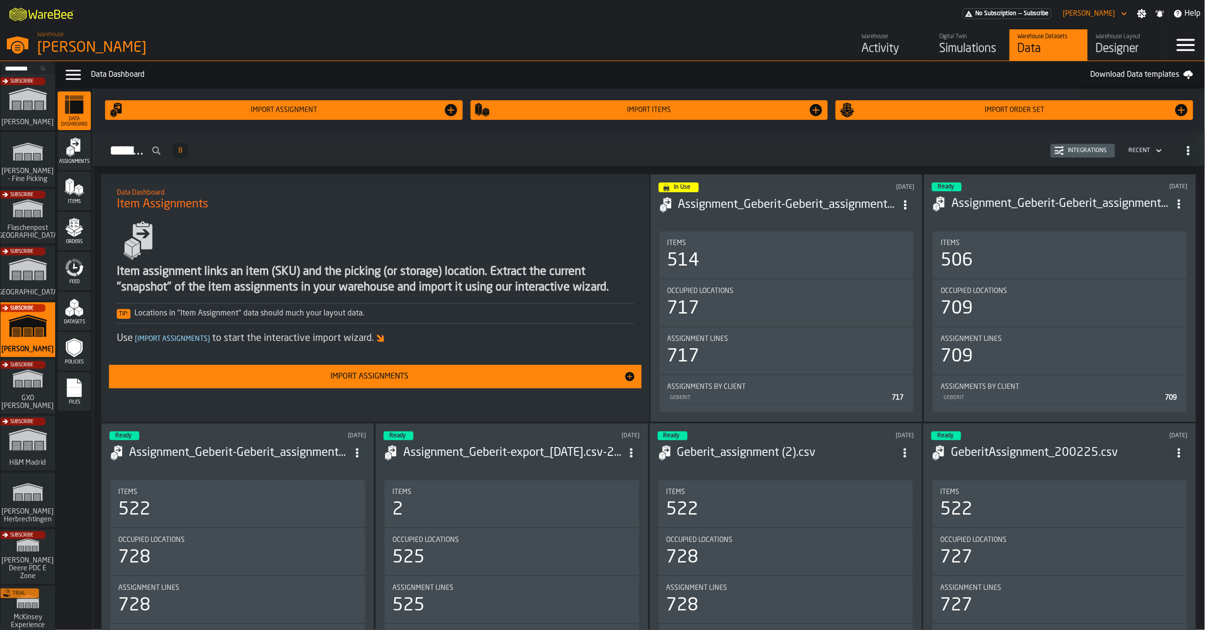
click at [71, 176] on div "Items" at bounding box center [74, 191] width 33 height 39
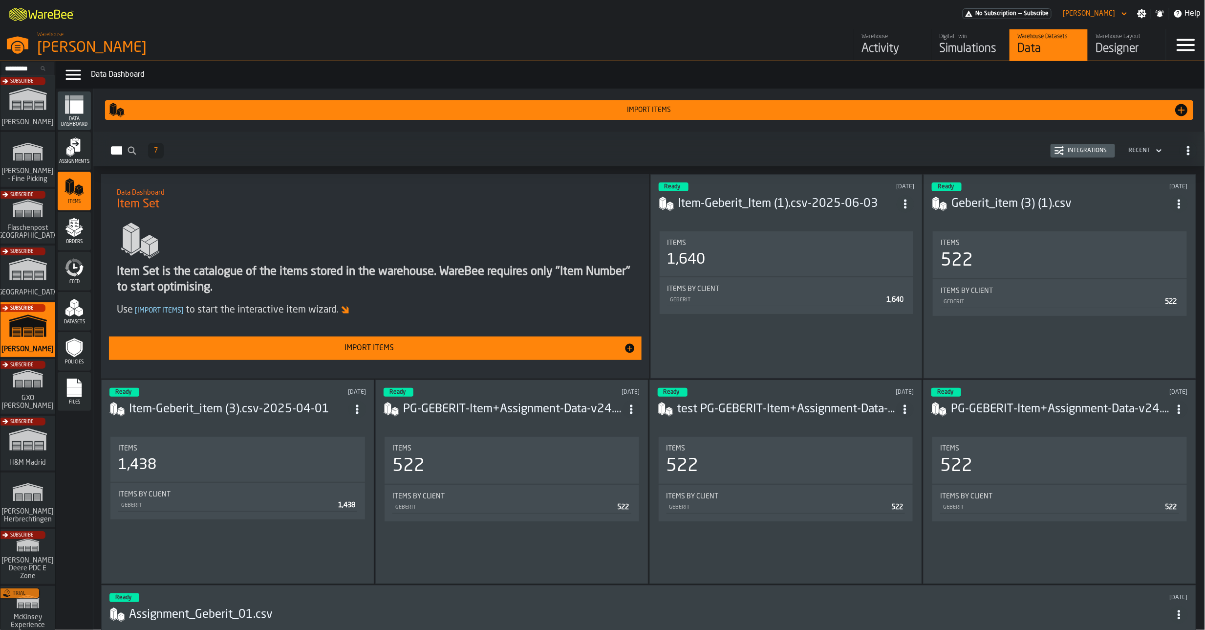
click at [794, 206] on h3 "Item-Geberit_Item (1).csv-2025-06-03" at bounding box center [787, 204] width 219 height 16
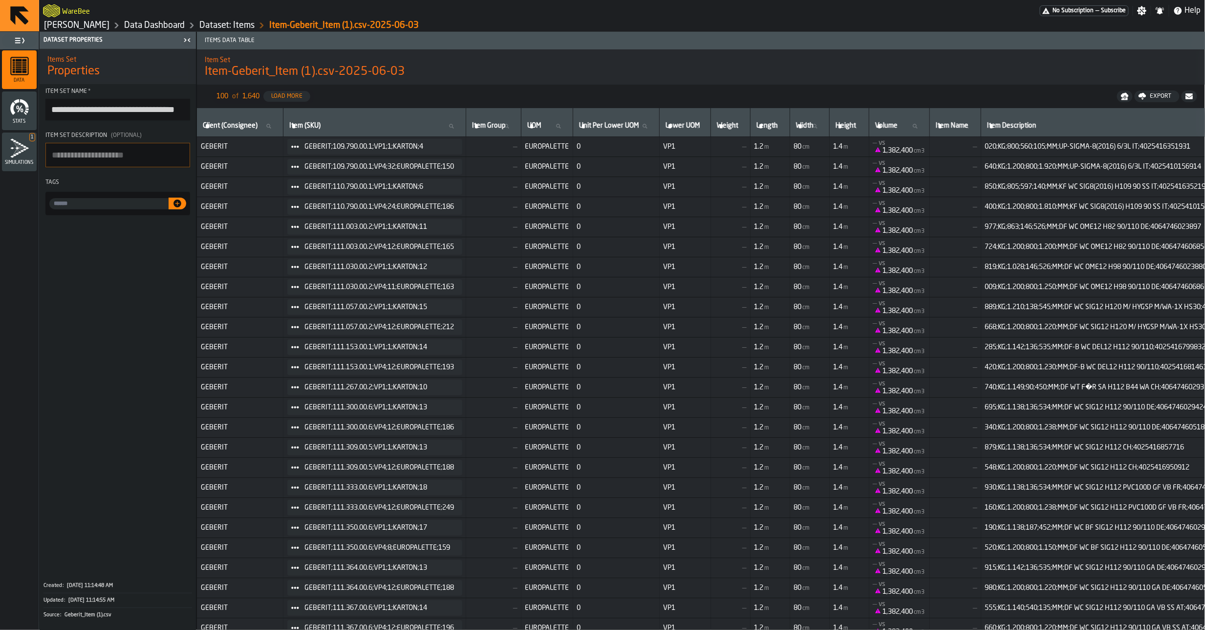
click at [224, 24] on link "Dataset: Items" at bounding box center [226, 25] width 55 height 11
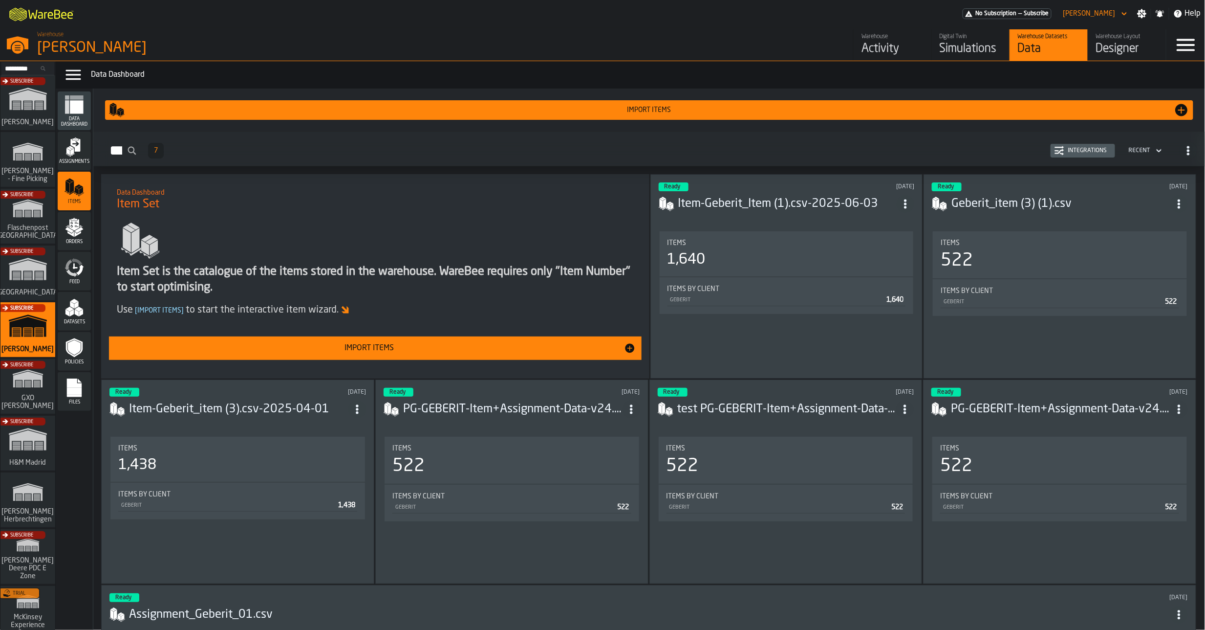
click at [904, 149] on div "Integrations" at bounding box center [1088, 150] width 47 height 7
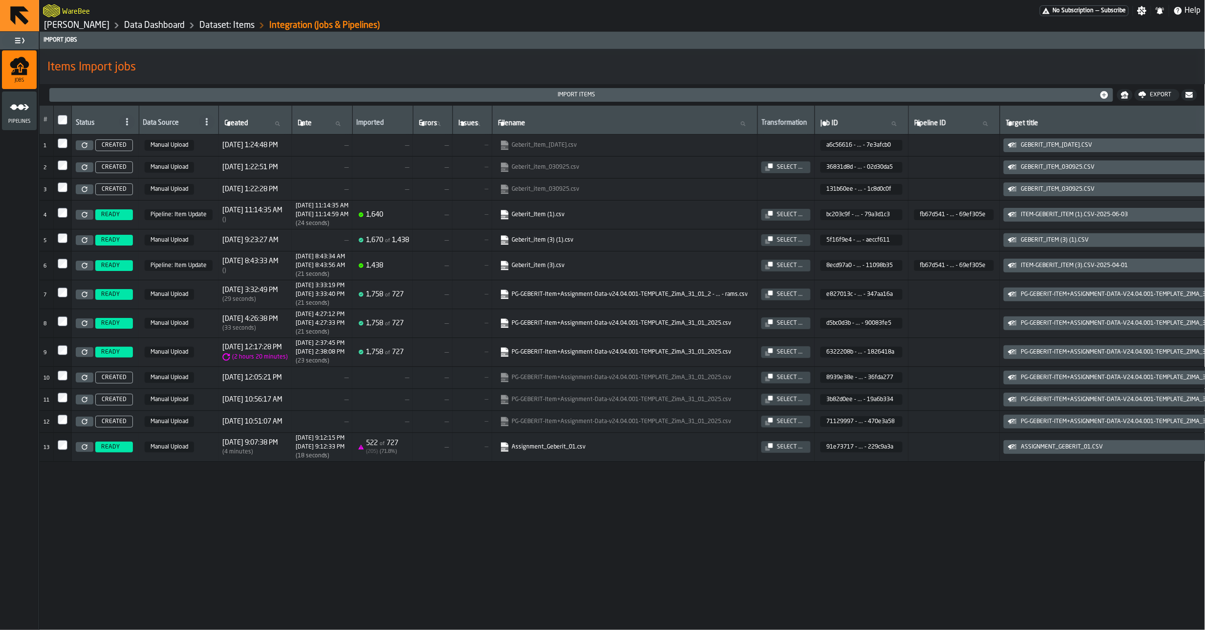
click at [661, 299] on link "PG-GEBERIT-Item+Assignment-Data-v24.04.001-TEMPLATE_ZimA_31_01_2 - ... - rams.c…" at bounding box center [624, 294] width 248 height 10
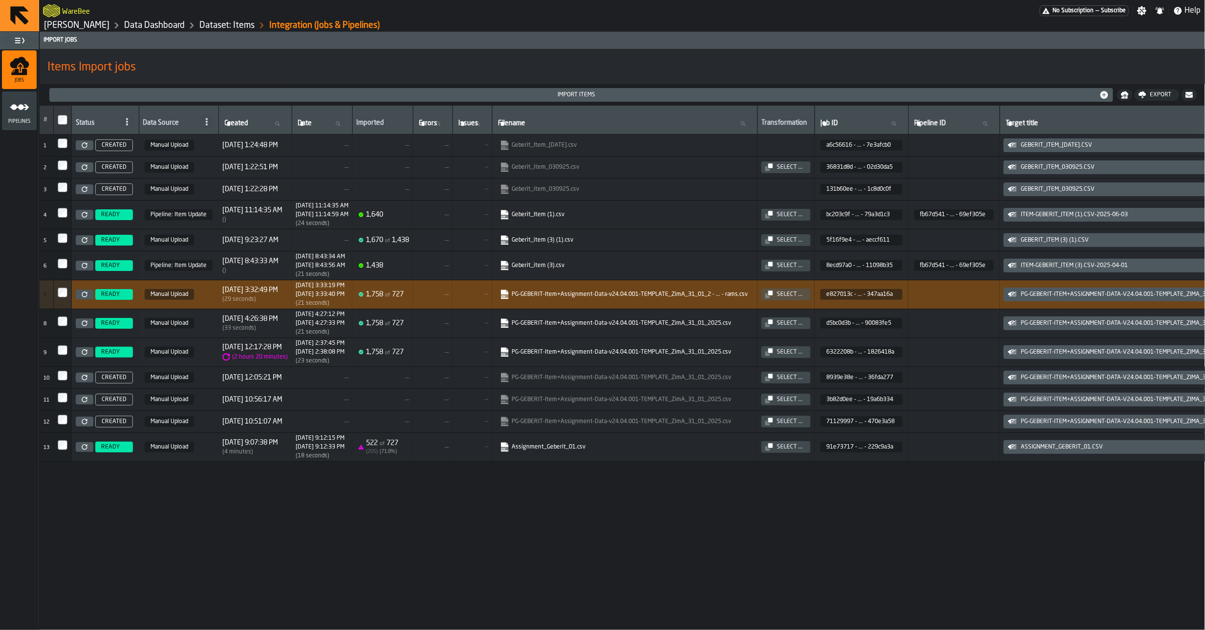
click at [857, 44] on header "Import Jobs" at bounding box center [623, 40] width 1166 height 17
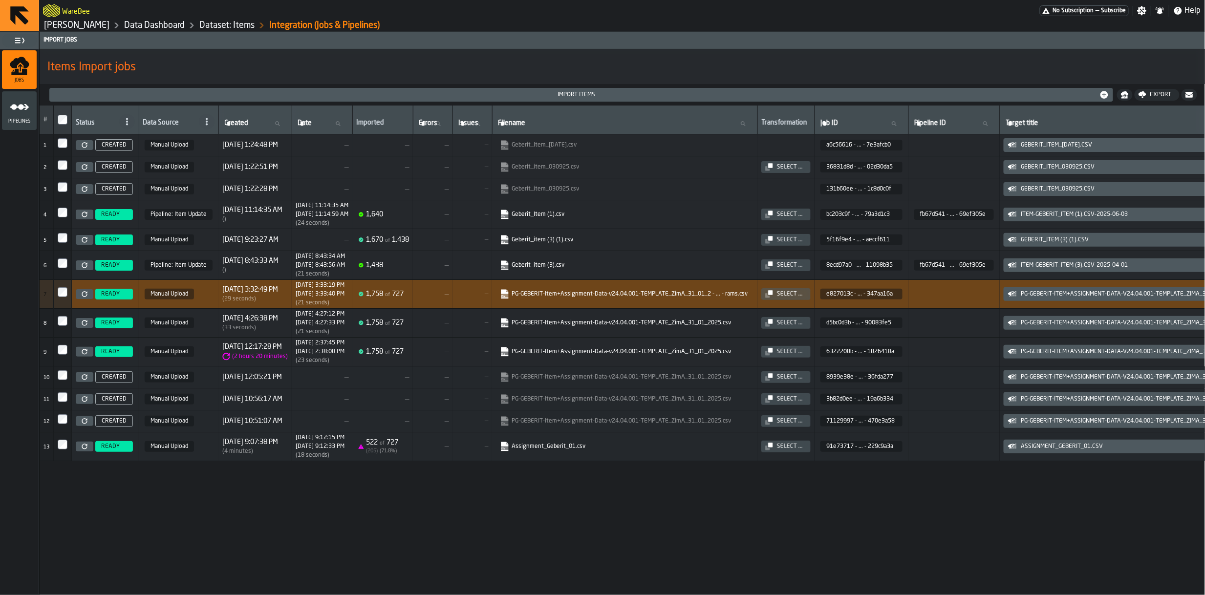
click at [85, 26] on link "[PERSON_NAME]" at bounding box center [76, 25] width 65 height 11
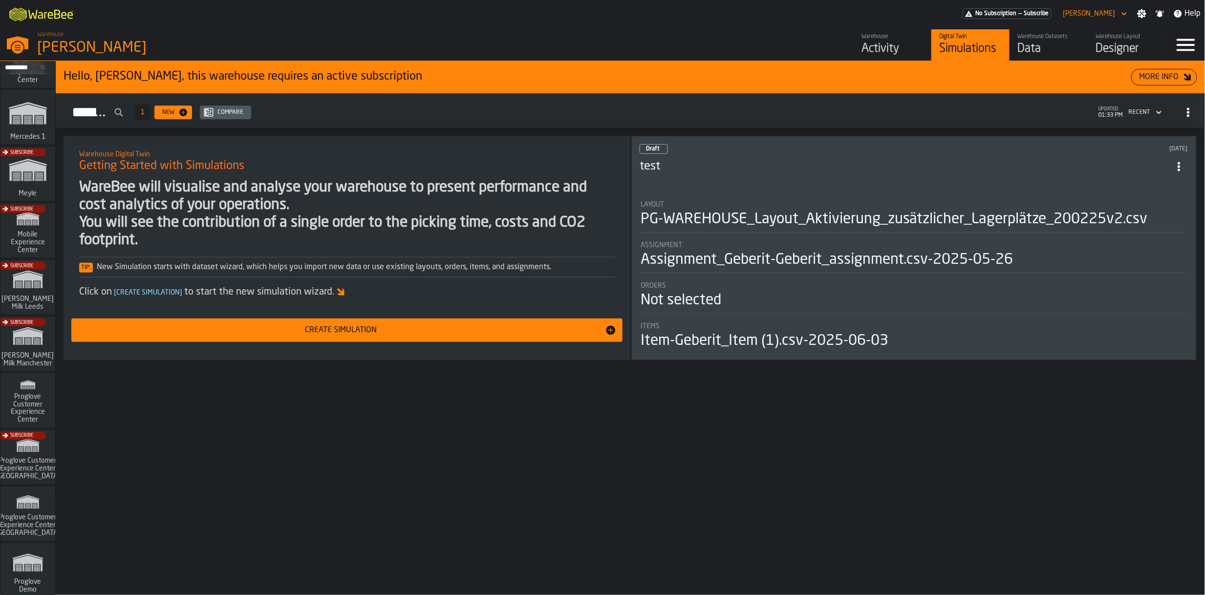
scroll to position [672, 0]
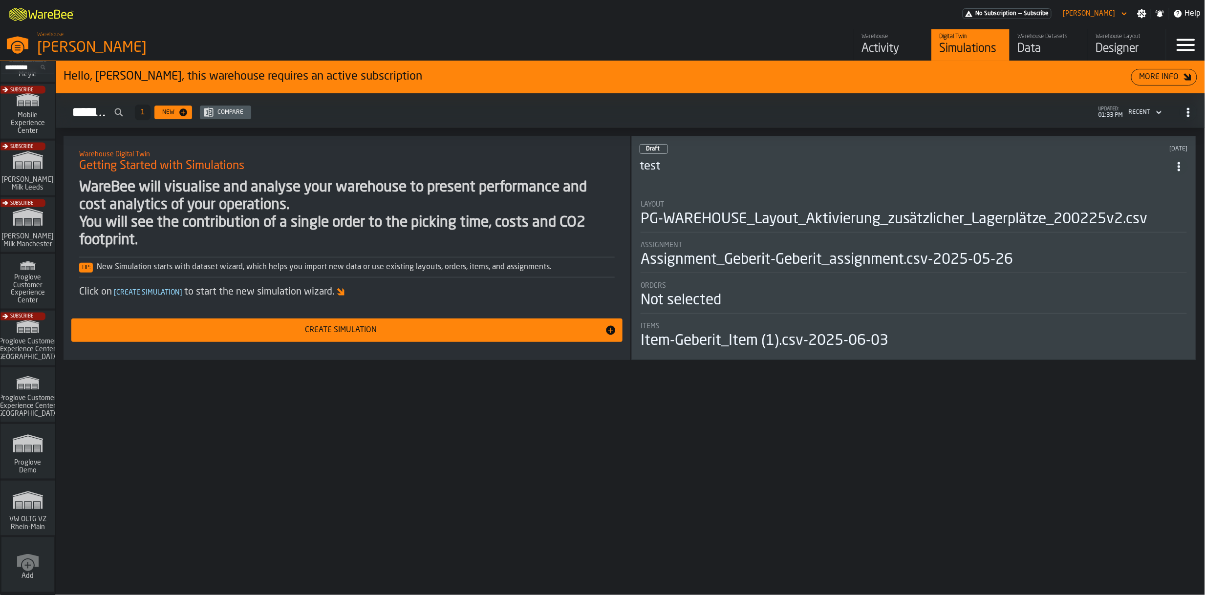
click at [30, 472] on icon "link-to-/wh/i/44979e6c-6f66-405e-9874-c1e29f02a54a/simulations" at bounding box center [27, 500] width 47 height 31
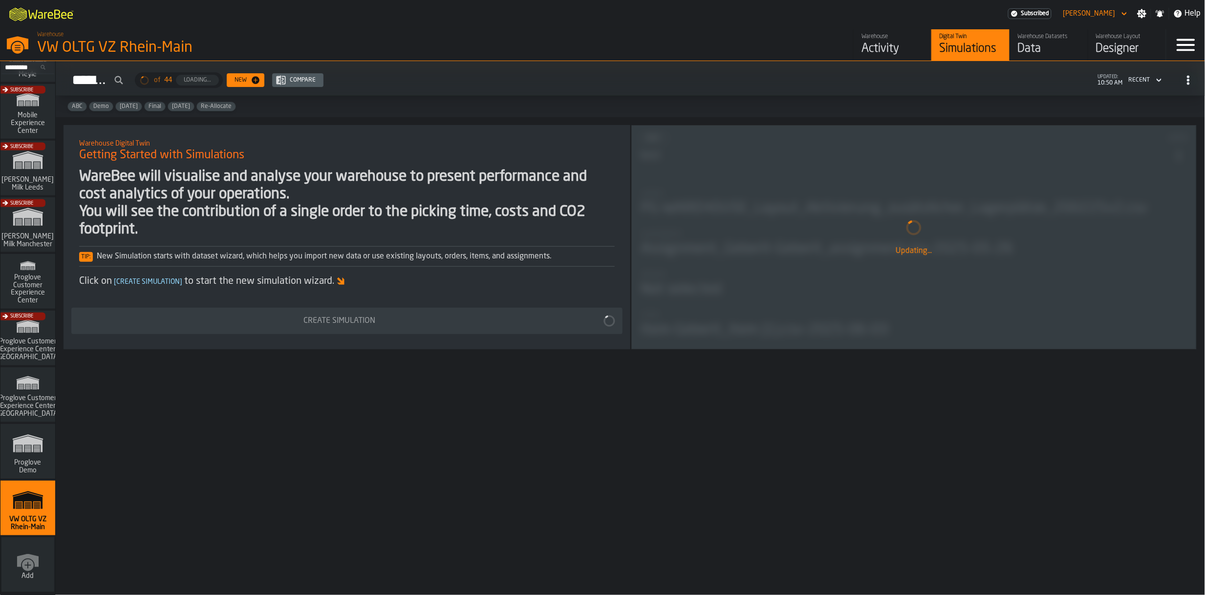
click at [904, 47] on div "Data" at bounding box center [1049, 49] width 62 height 16
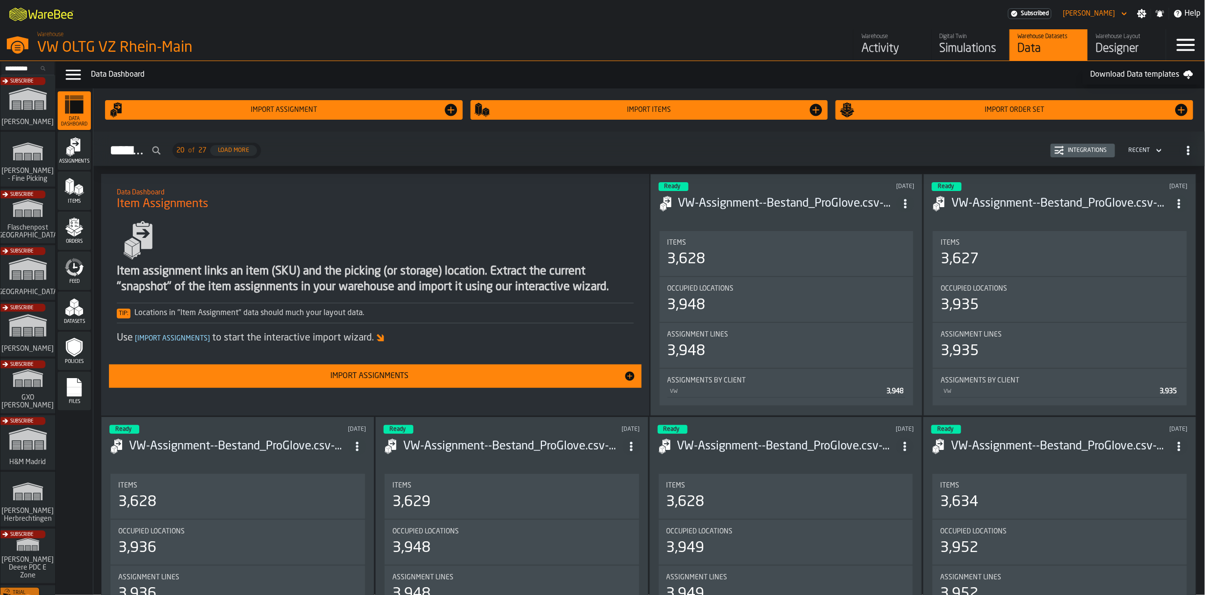
click at [85, 272] on div "Feed" at bounding box center [74, 271] width 33 height 27
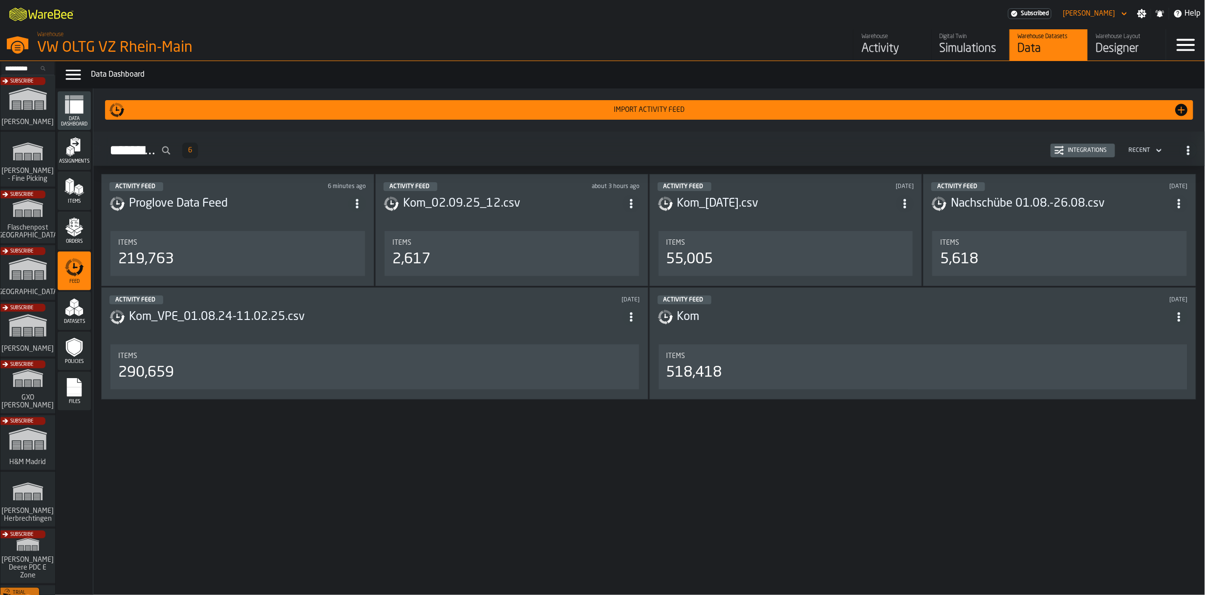
click at [904, 143] on div "Activity Feed 6 Integrations Recent" at bounding box center [649, 150] width 1096 height 22
click at [904, 147] on div "Integrations" at bounding box center [1083, 151] width 57 height 10
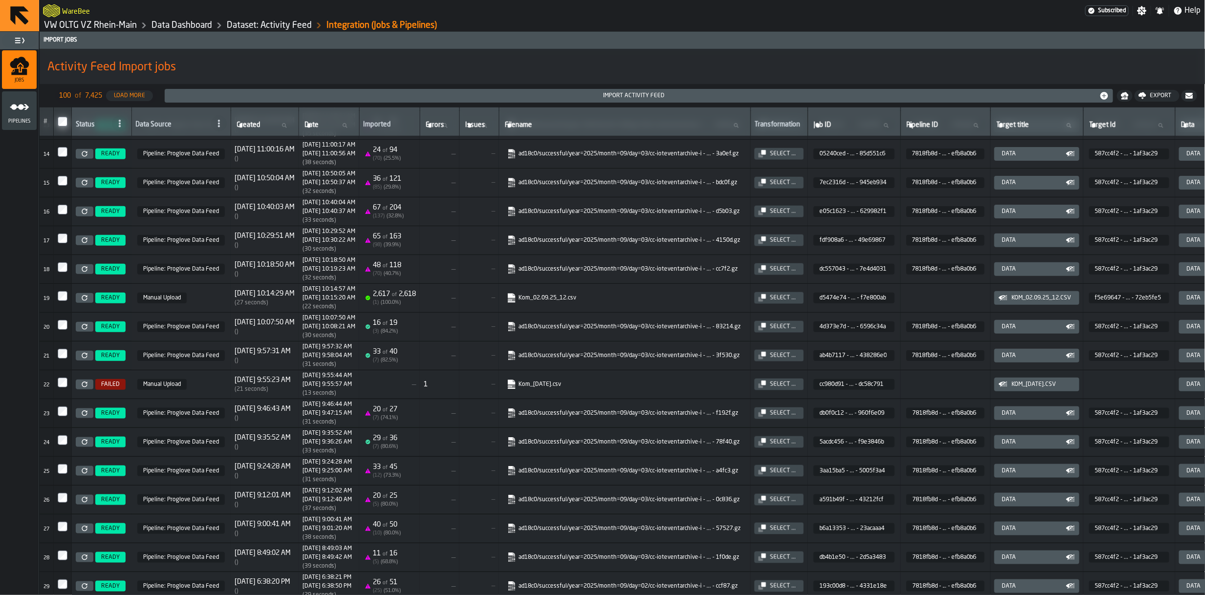
scroll to position [320, 0]
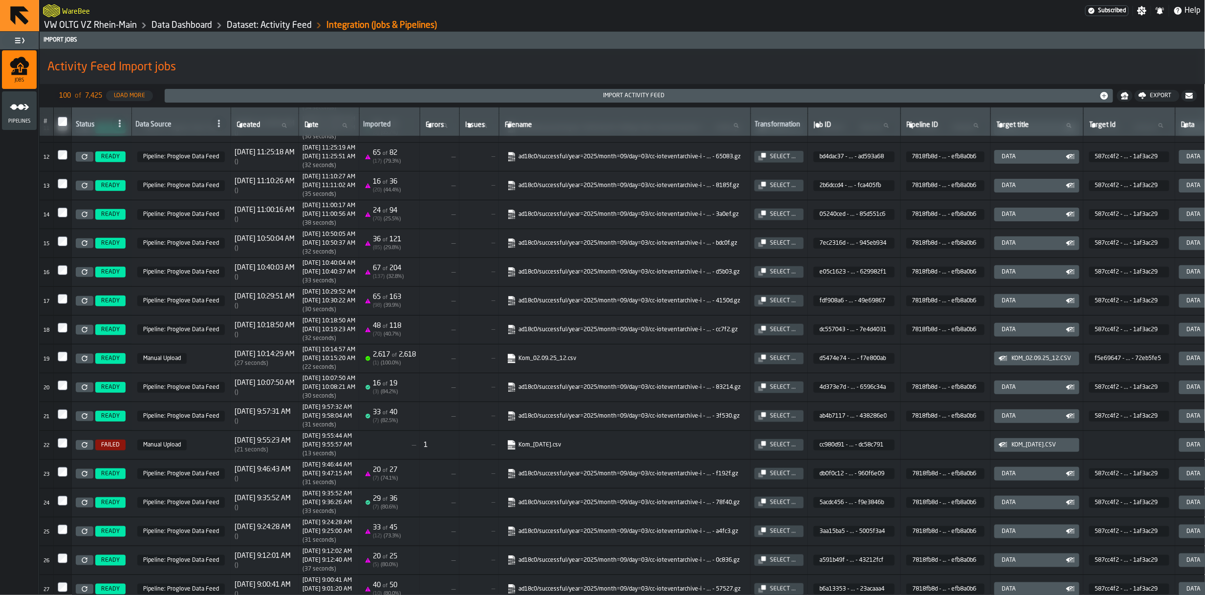
click at [416, 367] on div "2,617 of 2,618 ( 1 ) ( 100.0 %)" at bounding box center [394, 359] width 43 height 16
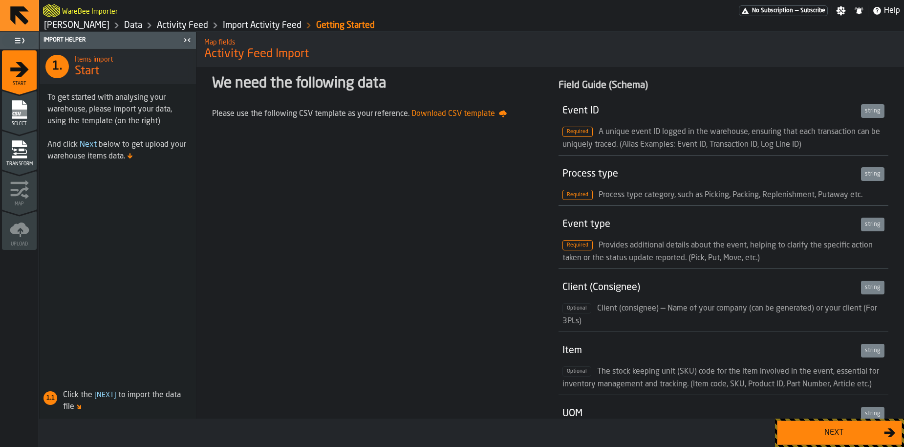
click at [828, 429] on div "Next" at bounding box center [834, 433] width 101 height 12
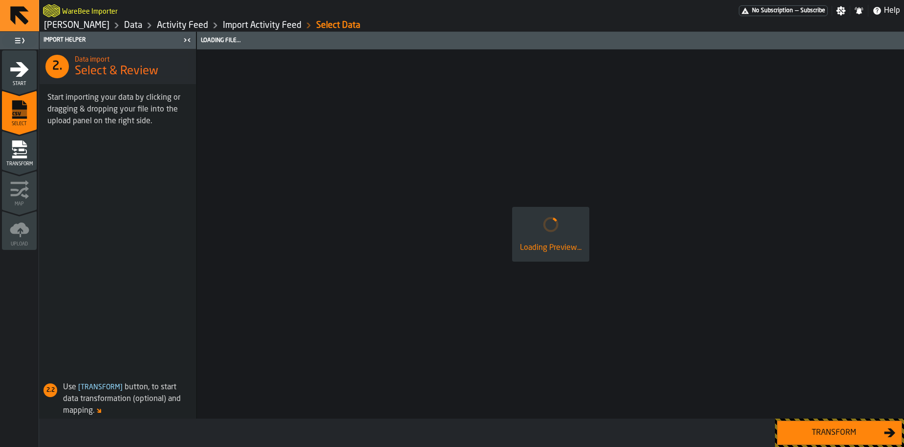
click at [828, 429] on div "Transform" at bounding box center [834, 433] width 101 height 12
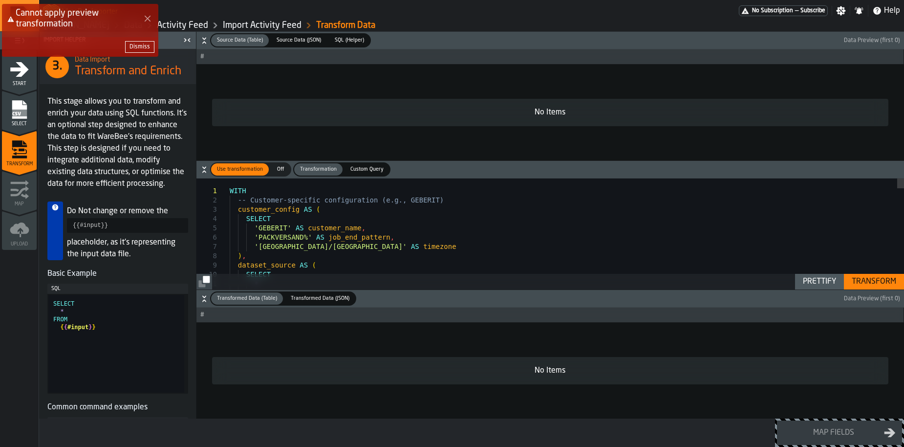
click at [148, 16] on icon "Close Error" at bounding box center [148, 19] width 8 height 8
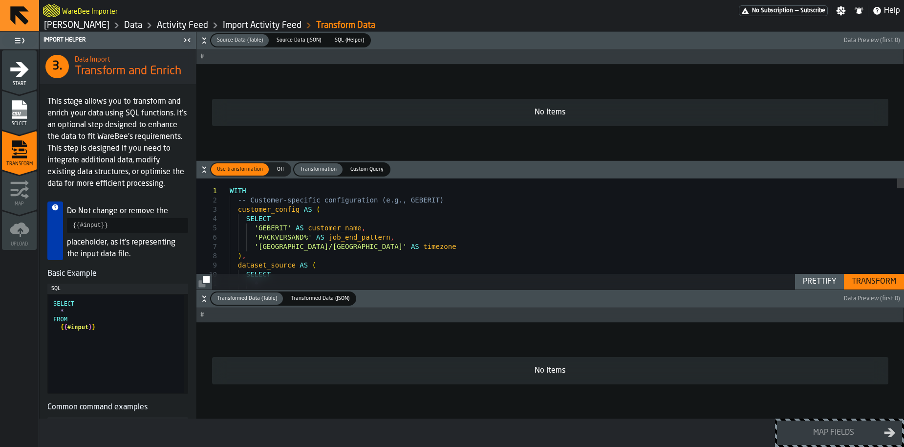
click at [866, 286] on div "Transform" at bounding box center [874, 282] width 52 height 12
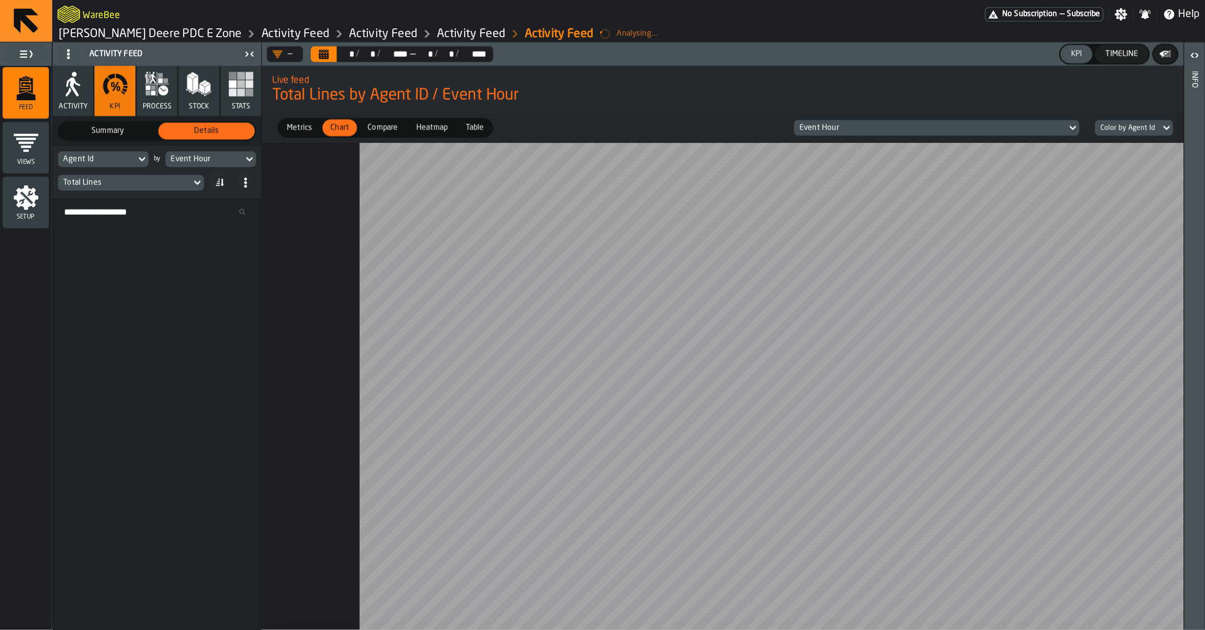
scroll to position [538, 0]
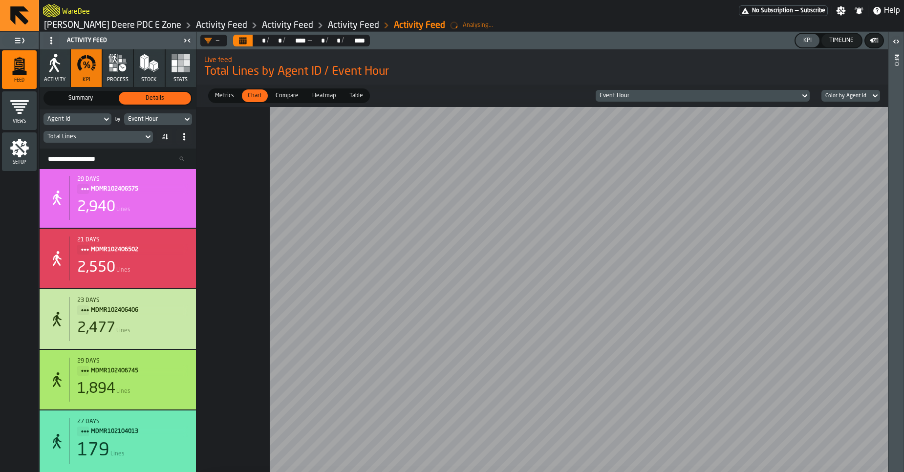
click at [562, 66] on span "Total Lines by Agent ID / Event Hour" at bounding box center [542, 72] width 676 height 16
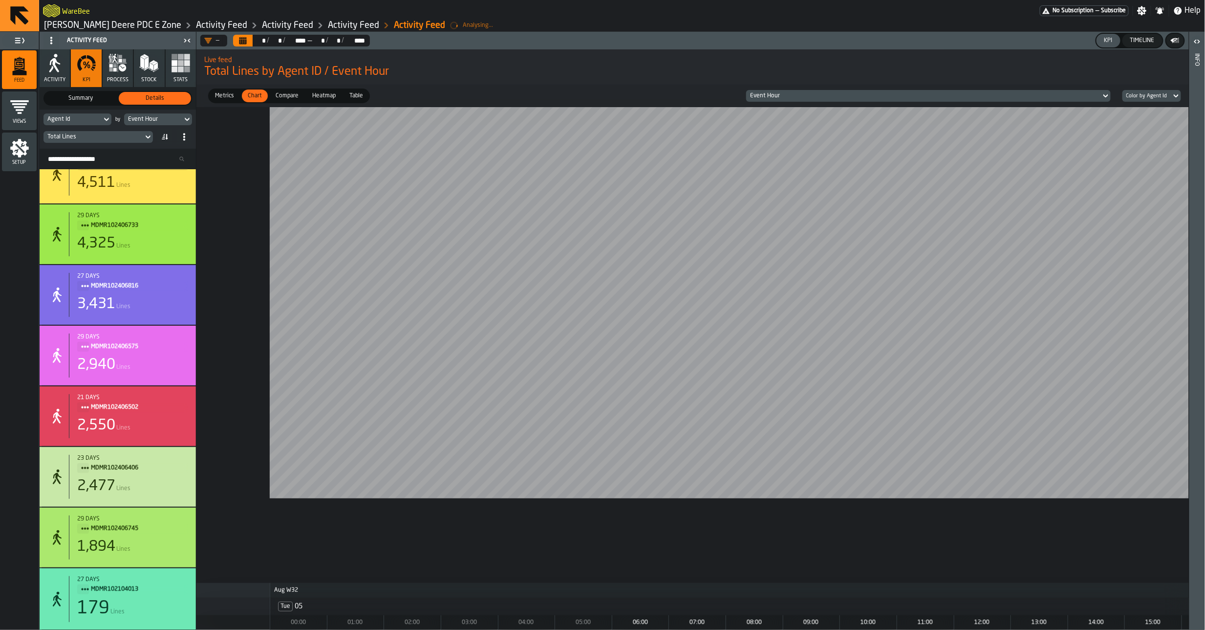
scroll to position [388, 0]
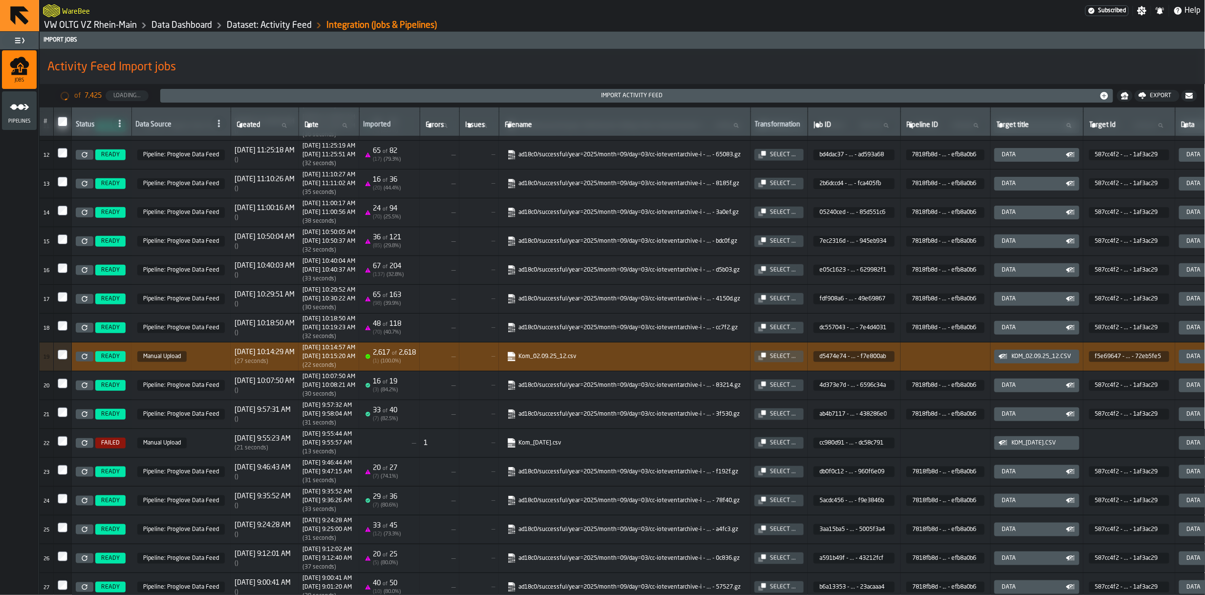
scroll to position [321, 0]
click at [22, 115] on icon "menu Pipelines" at bounding box center [20, 107] width 20 height 20
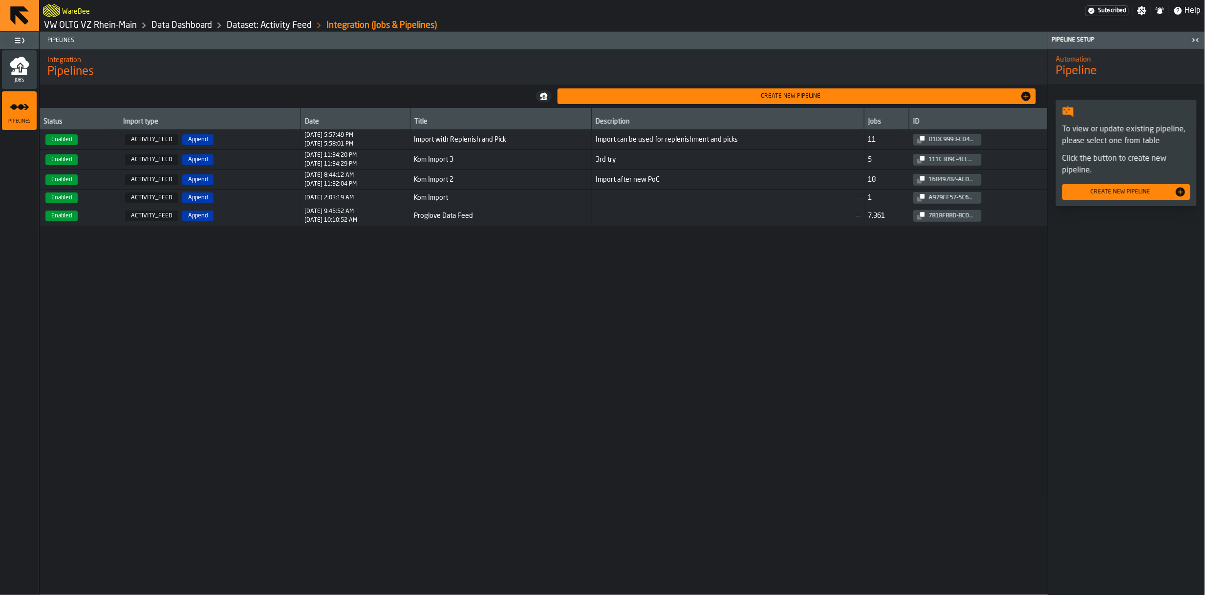
click at [450, 143] on span "Import with Replenish and Pick" at bounding box center [501, 140] width 174 height 8
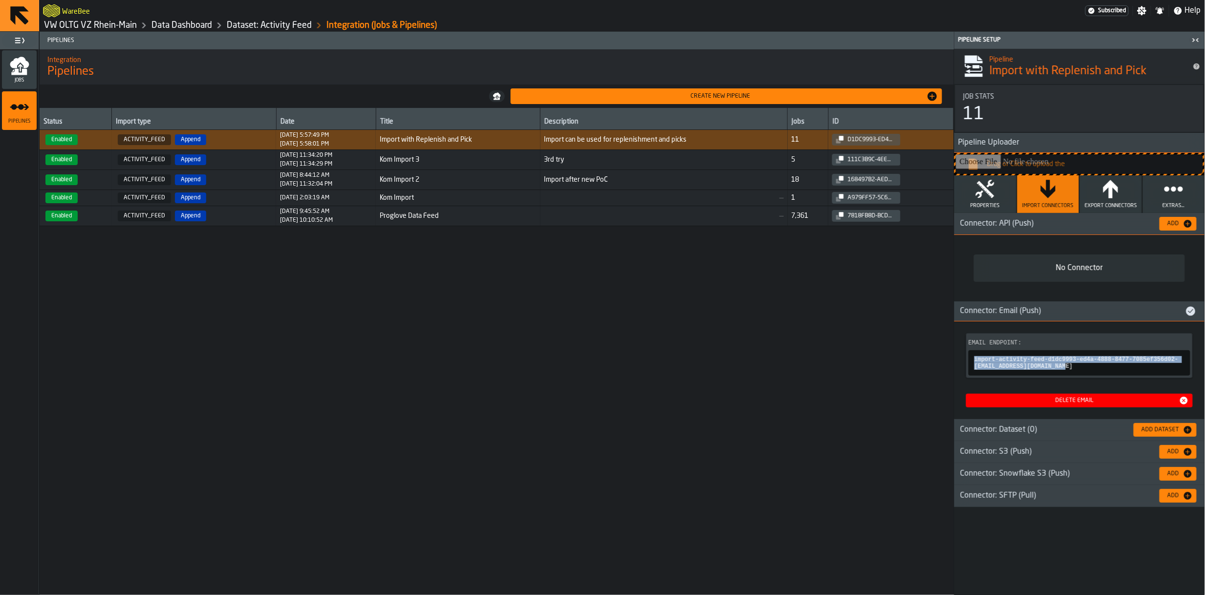
click at [31, 72] on div "Jobs" at bounding box center [19, 69] width 35 height 27
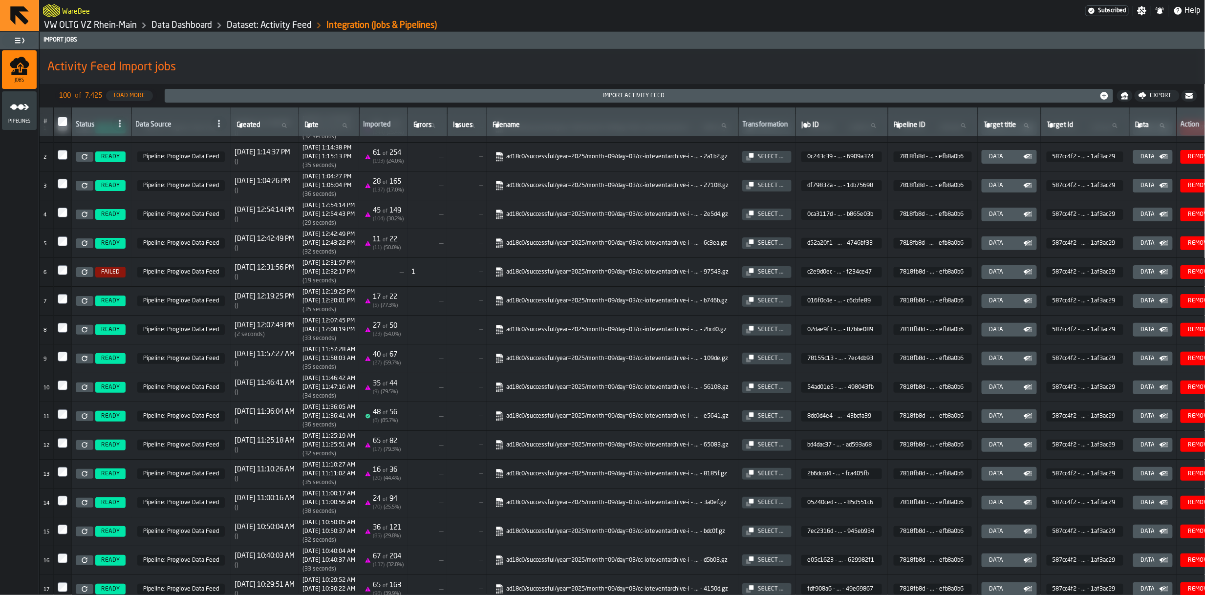
scroll to position [0, 0]
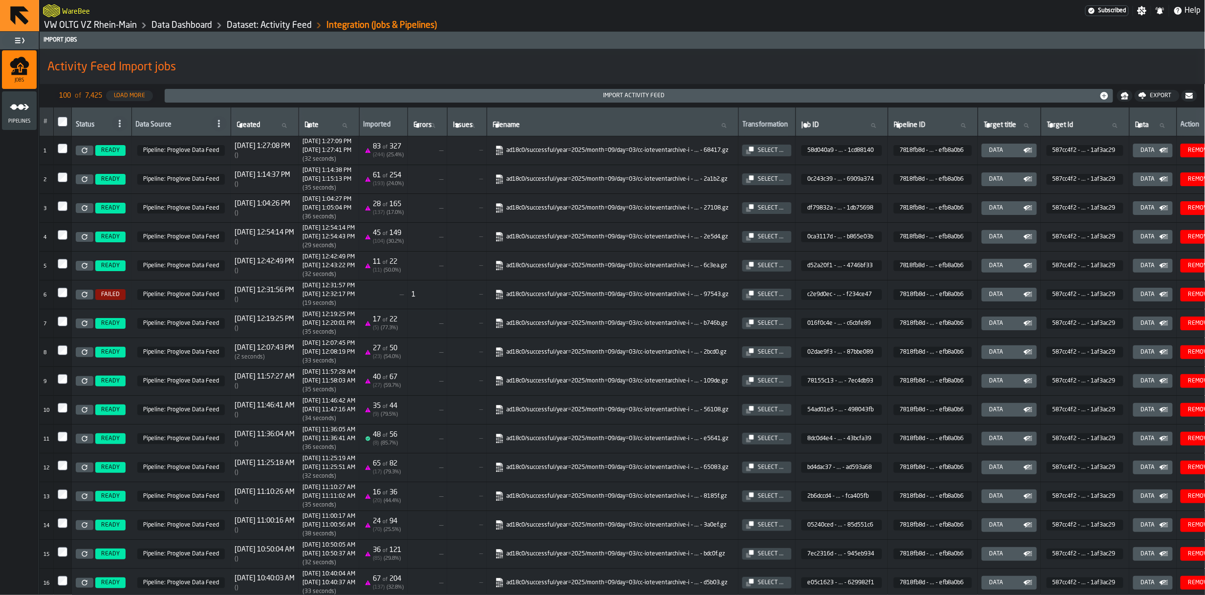
click at [81, 26] on link "VW OLTG VZ Rhein-Main" at bounding box center [90, 25] width 93 height 11
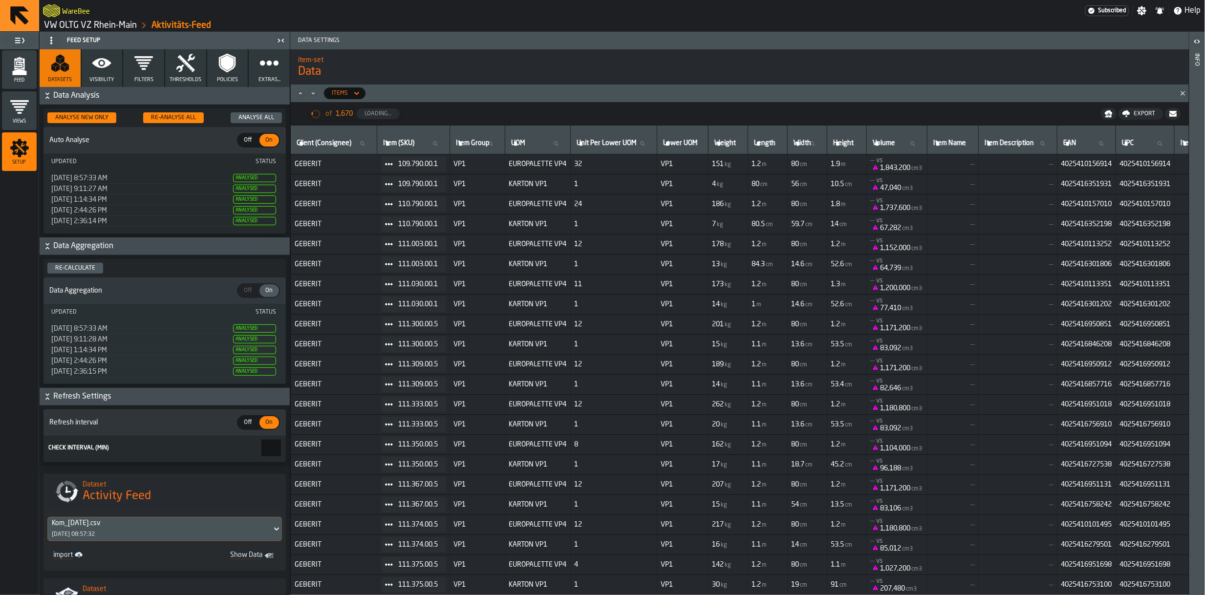
click at [80, 24] on link "VW OLTG VZ Rhein-Main" at bounding box center [90, 25] width 93 height 11
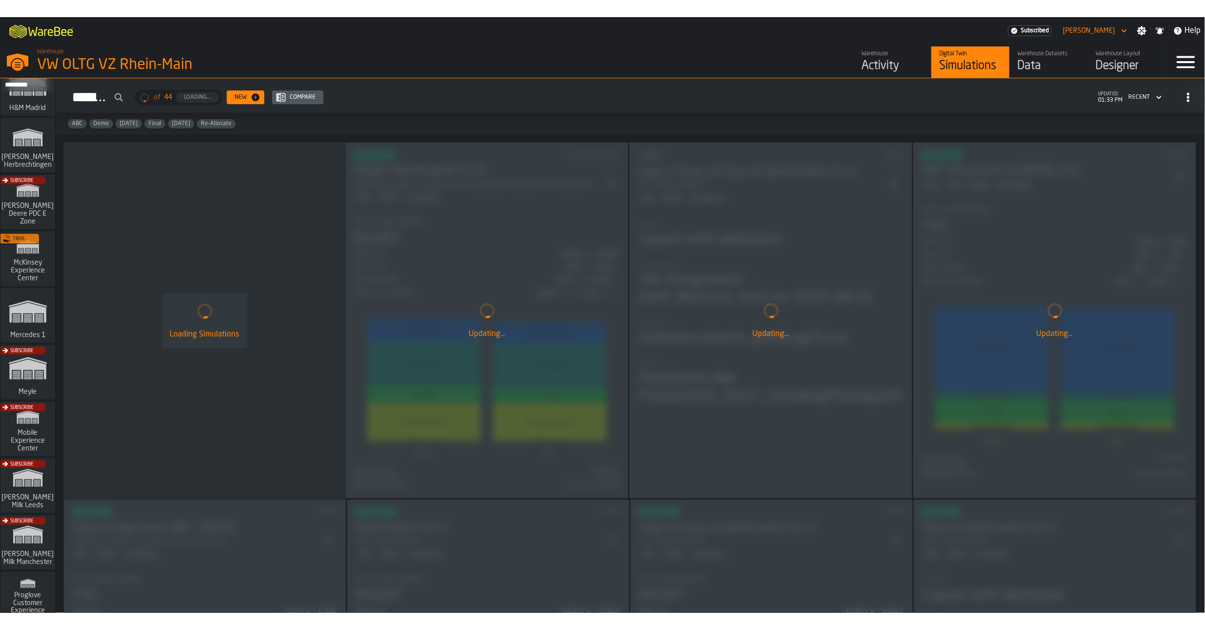
scroll to position [672, 0]
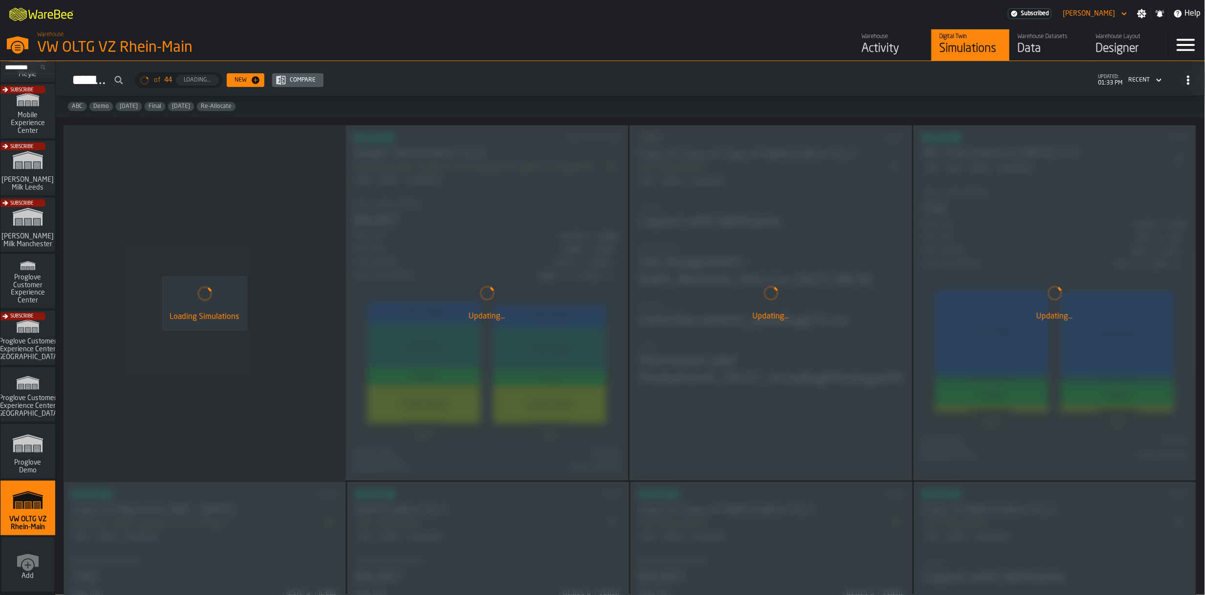
click at [864, 53] on div "Activity" at bounding box center [893, 49] width 62 height 16
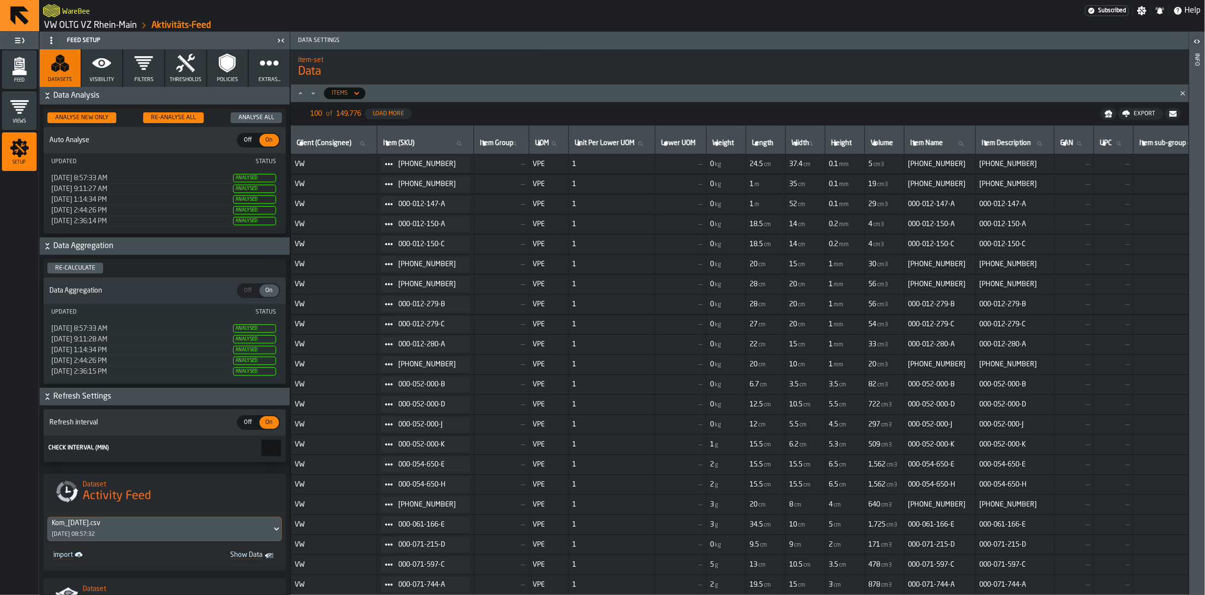
click at [24, 61] on icon "menu Feed" at bounding box center [20, 66] width 20 height 20
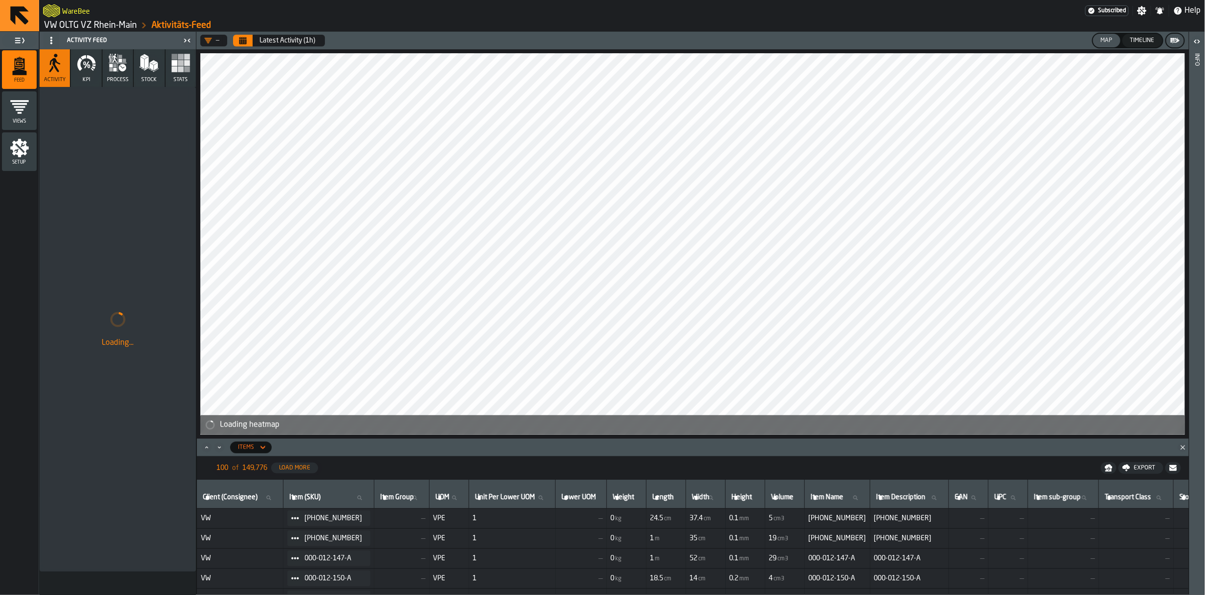
click at [1184, 444] on icon "Close" at bounding box center [1183, 448] width 10 height 10
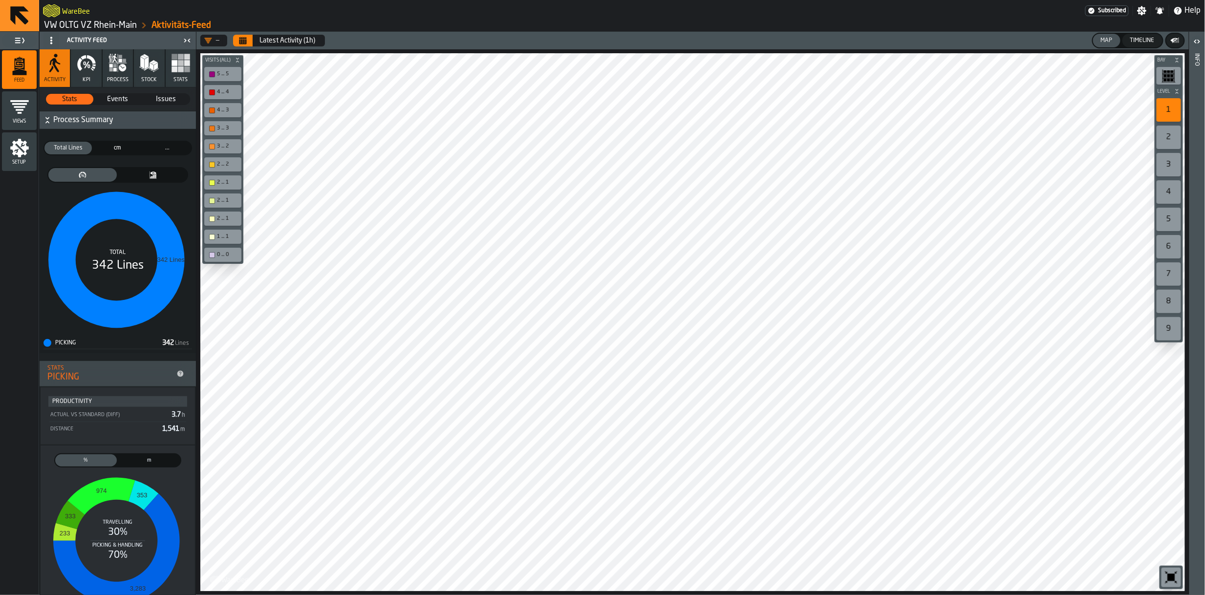
click at [249, 44] on button "Calendar" at bounding box center [243, 41] width 20 height 12
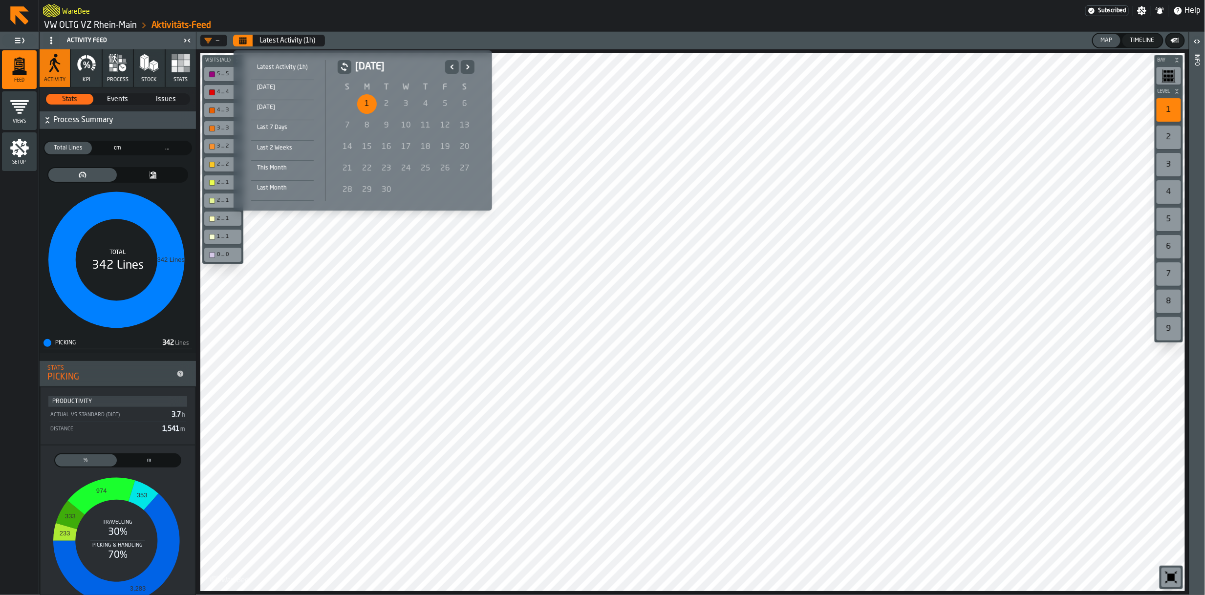
click at [405, 106] on div "3" at bounding box center [406, 104] width 20 height 20
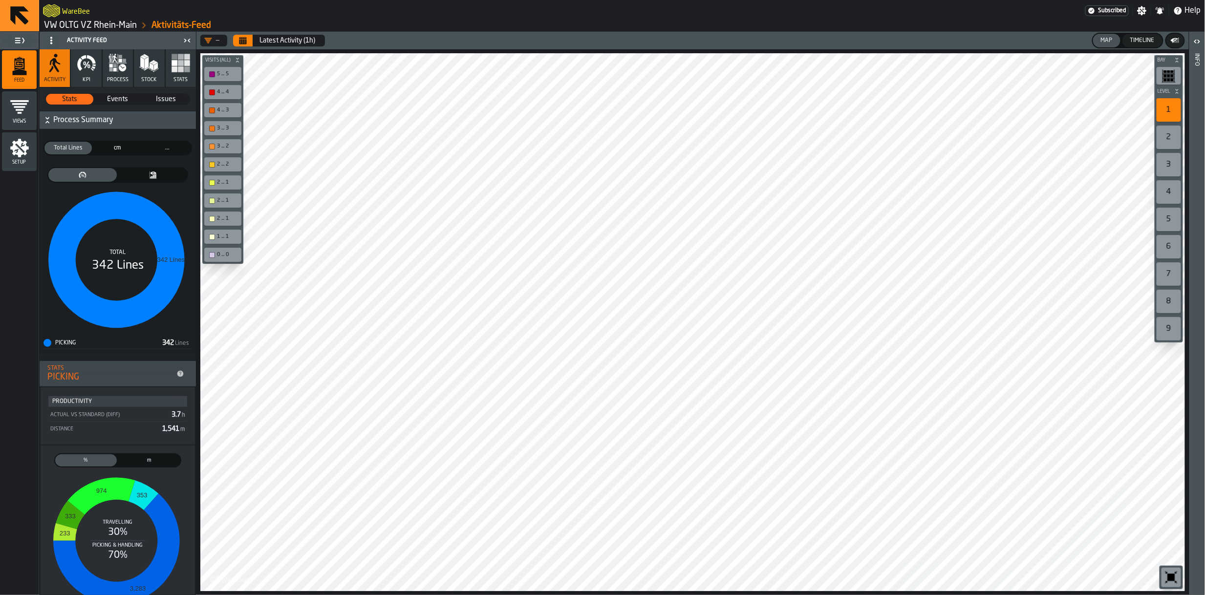
click at [90, 72] on icon "button" at bounding box center [87, 63] width 20 height 20
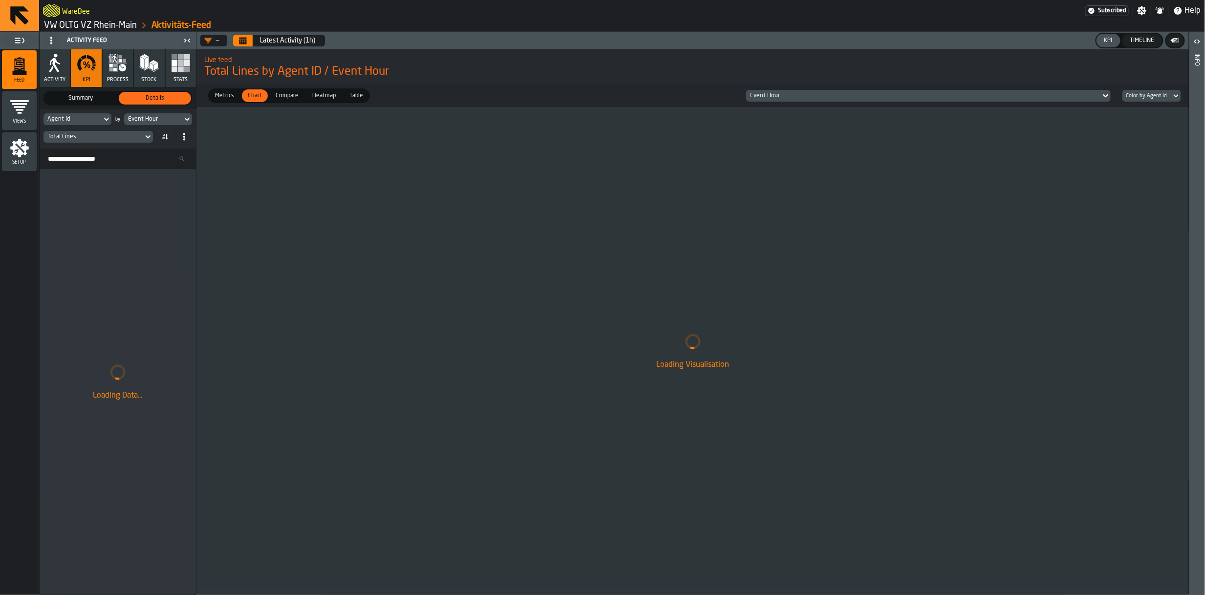
click at [57, 77] on span "Activity" at bounding box center [55, 80] width 22 height 6
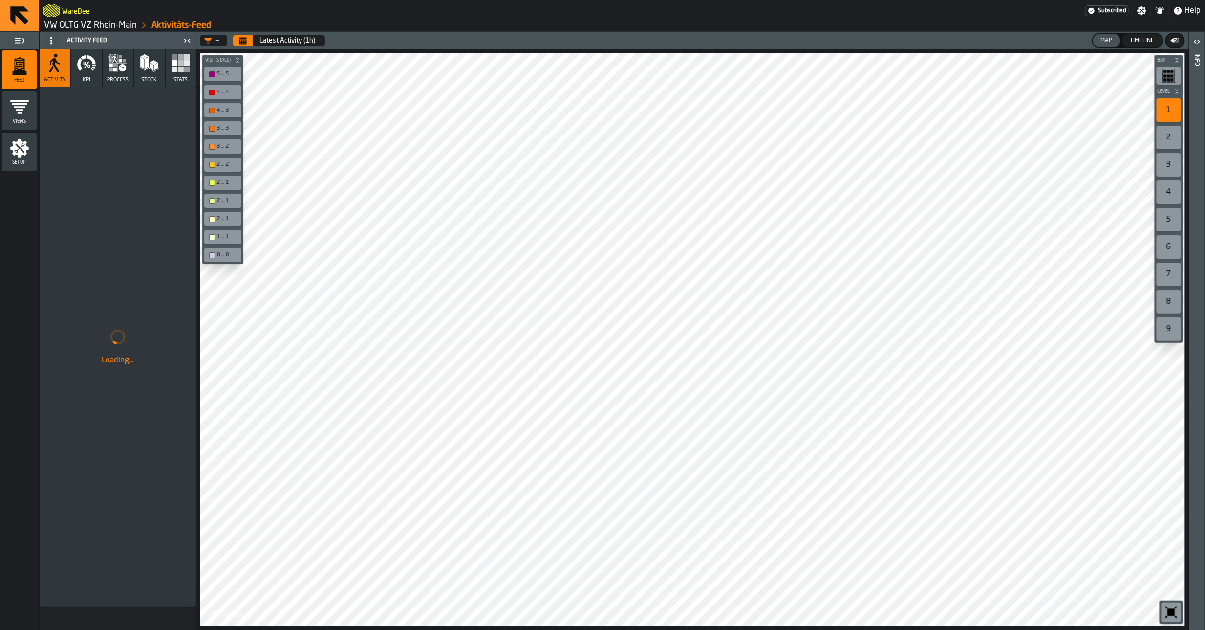
click at [240, 47] on header "— Latest Activity (1h) Map Timeline" at bounding box center [692, 41] width 993 height 18
click at [240, 39] on icon "Calendar" at bounding box center [243, 41] width 8 height 8
click at [239, 40] on button "Calendar" at bounding box center [243, 41] width 20 height 12
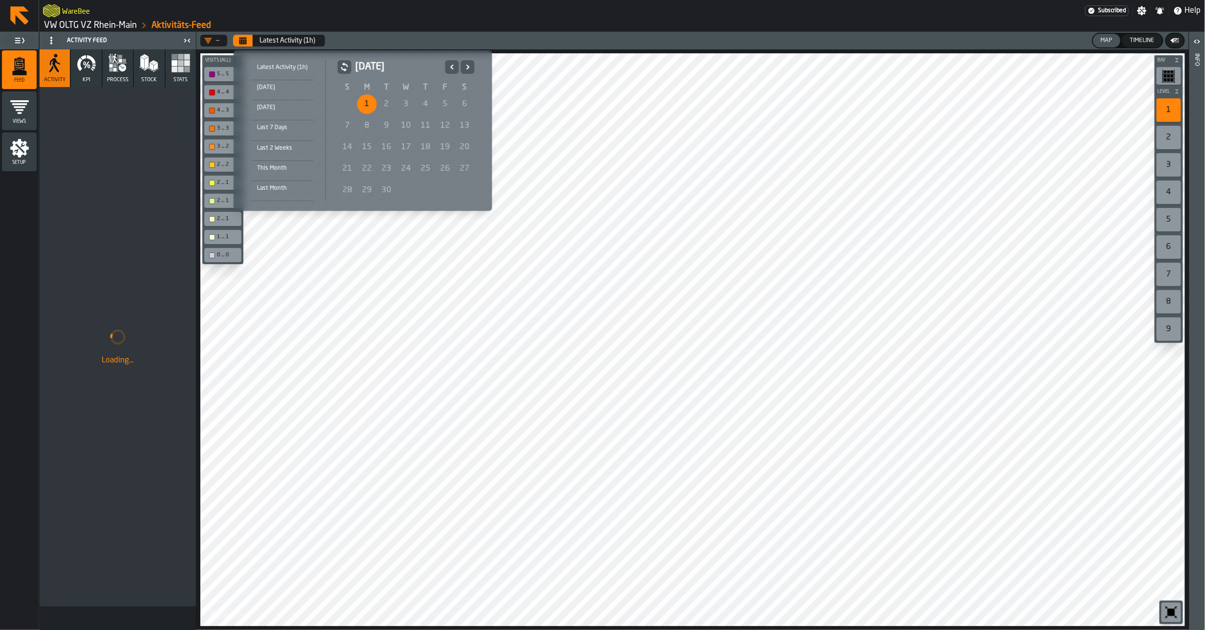
click at [458, 65] on div "September 2025" at bounding box center [459, 67] width 29 height 14
click at [456, 65] on icon "Previous" at bounding box center [452, 67] width 10 height 12
click at [465, 65] on icon "Next" at bounding box center [468, 67] width 10 height 12
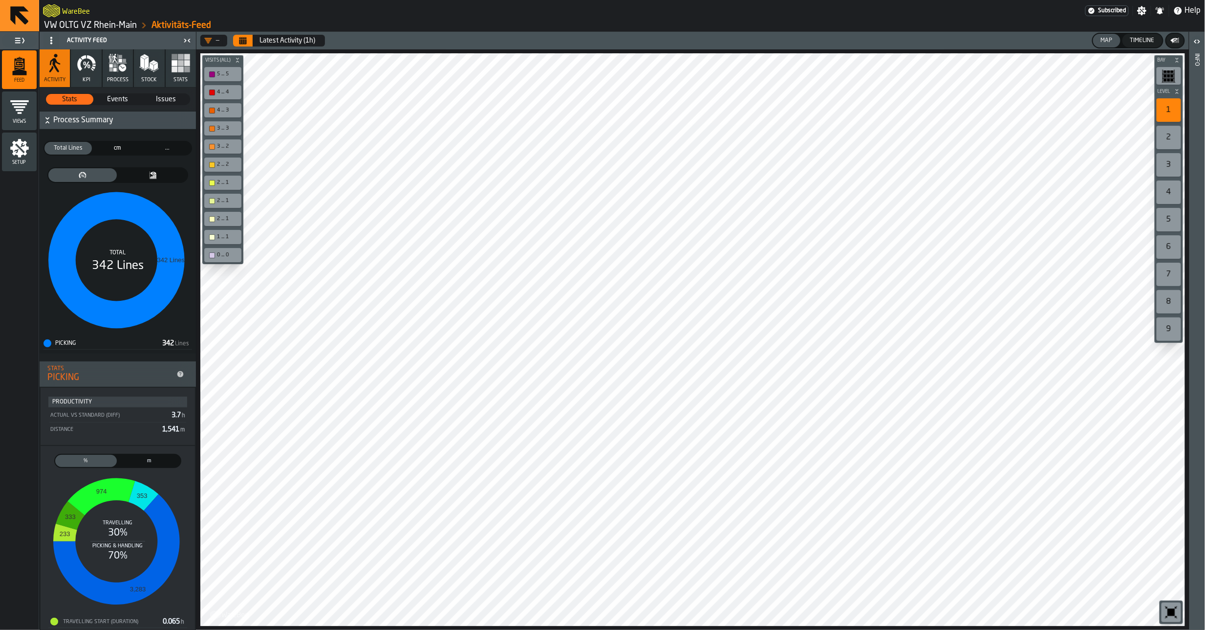
click at [78, 24] on link "VW OLTG VZ Rhein-Main" at bounding box center [90, 25] width 93 height 11
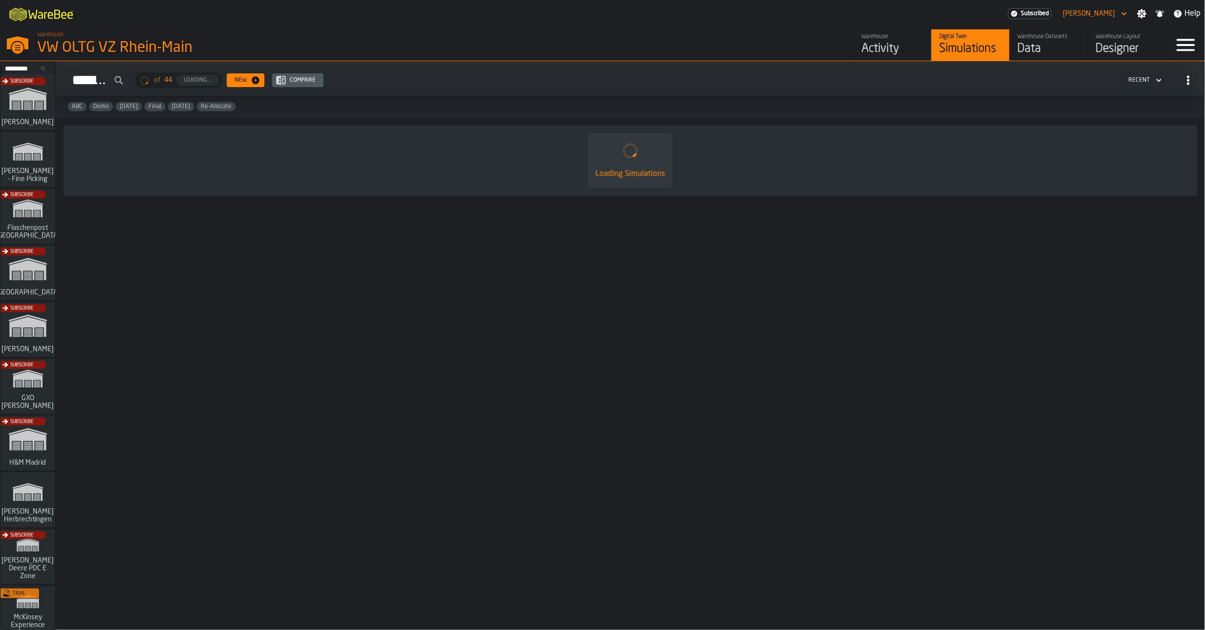
click at [1030, 49] on div "Data" at bounding box center [1049, 49] width 62 height 16
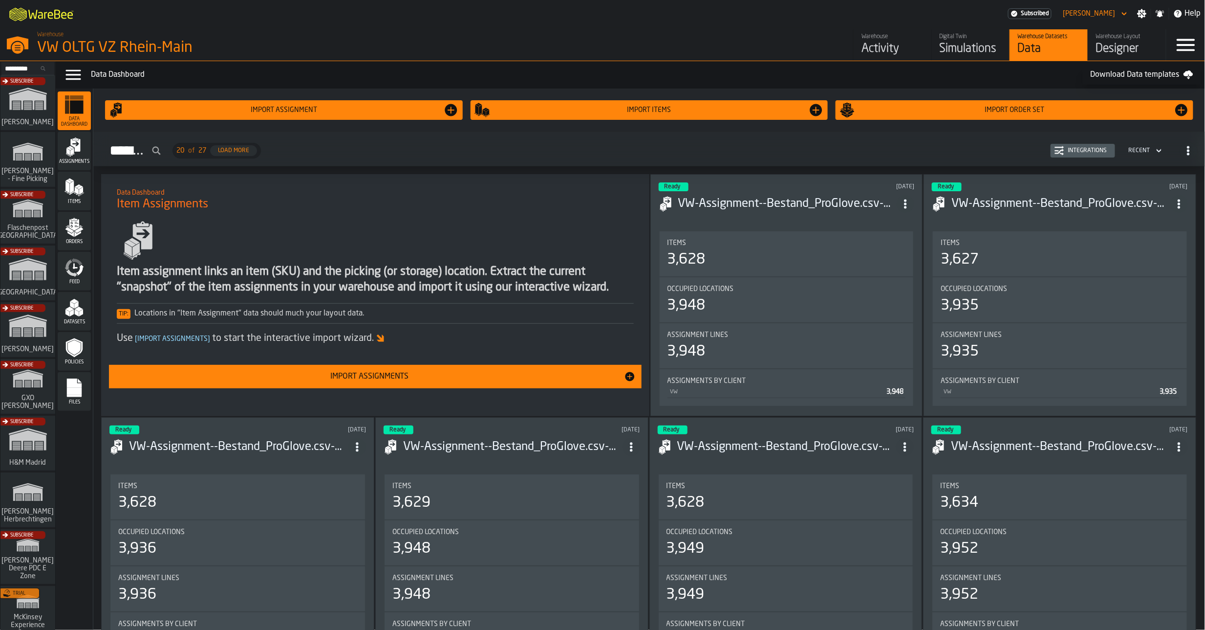
click at [74, 276] on icon "menu Feed" at bounding box center [75, 268] width 20 height 20
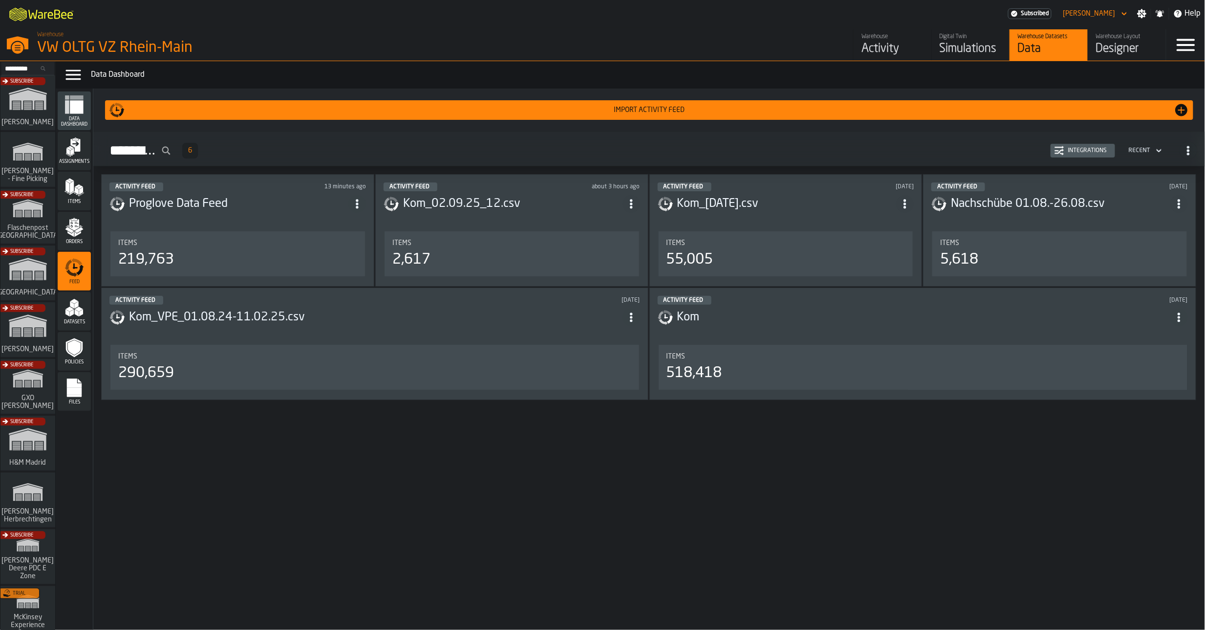
click at [716, 212] on h3 "Kom_[DATE].csv" at bounding box center [786, 204] width 219 height 16
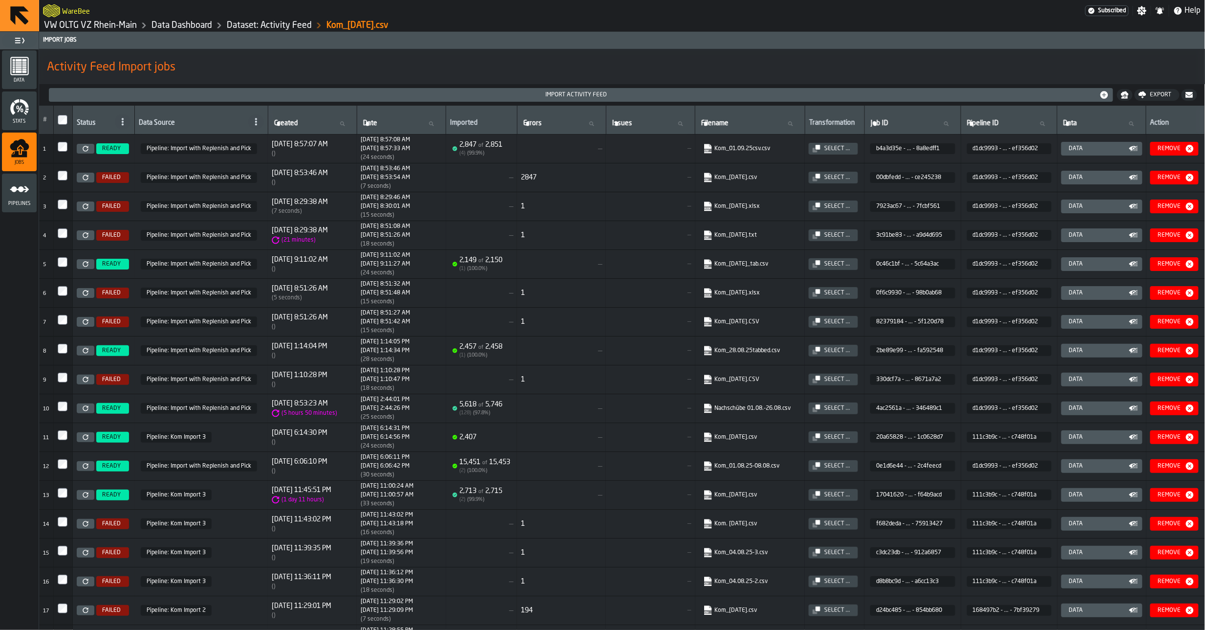
click at [423, 99] on div "Import Activity Feed" at bounding box center [581, 95] width 1057 height 10
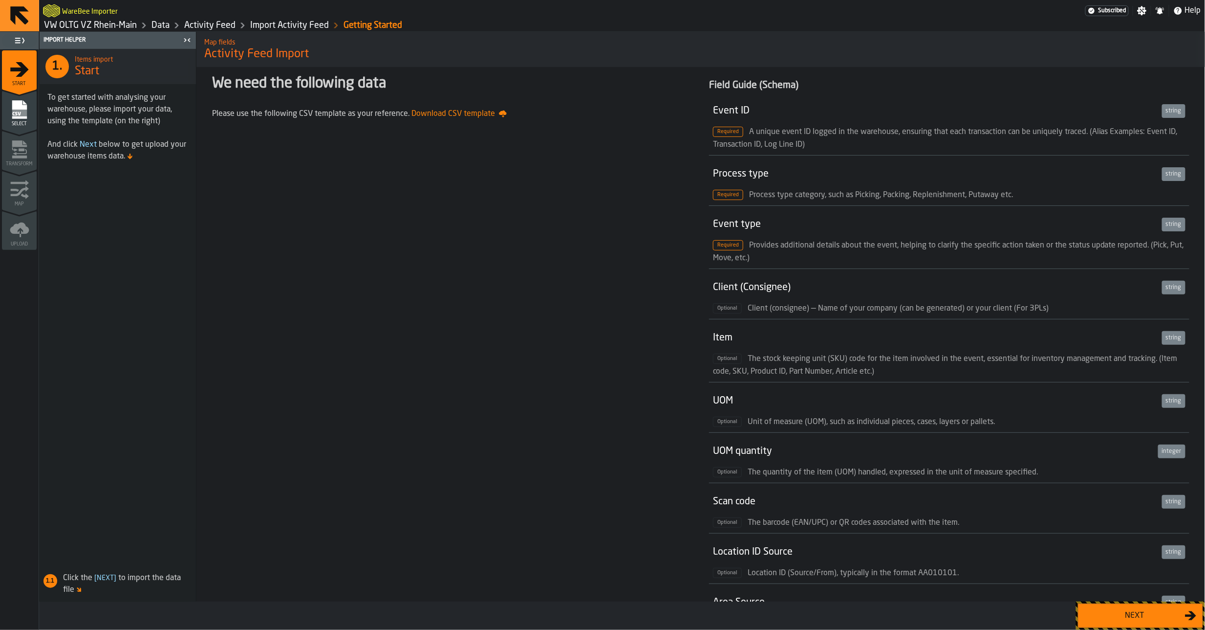
click at [25, 130] on icon "menu Select" at bounding box center [19, 130] width 35 height 9
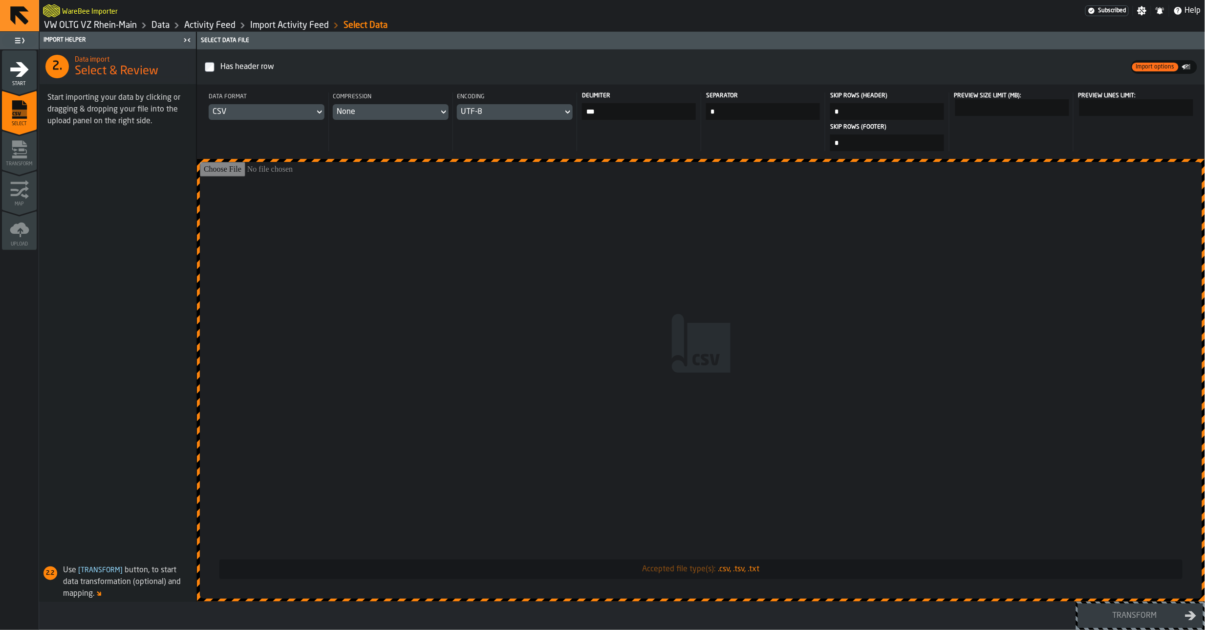
click at [489, 209] on input "Accepted file type(s): .csv, .tsv, .txt" at bounding box center [701, 380] width 1002 height 436
type input "**********"
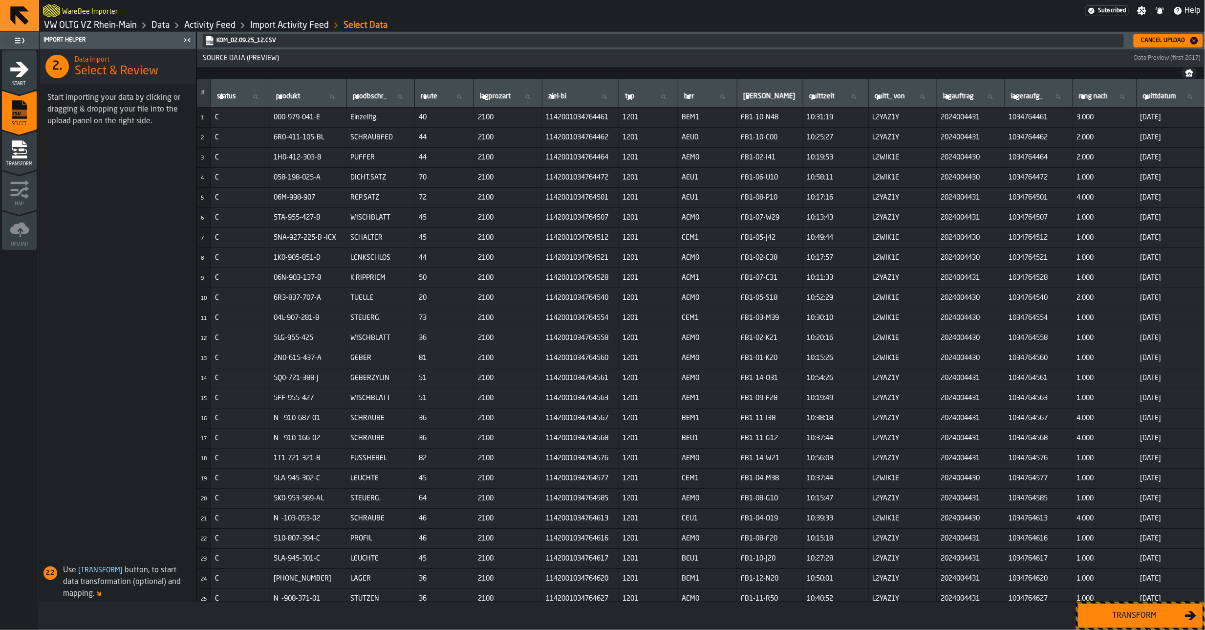
click at [1141, 615] on div "Transform" at bounding box center [1135, 616] width 101 height 12
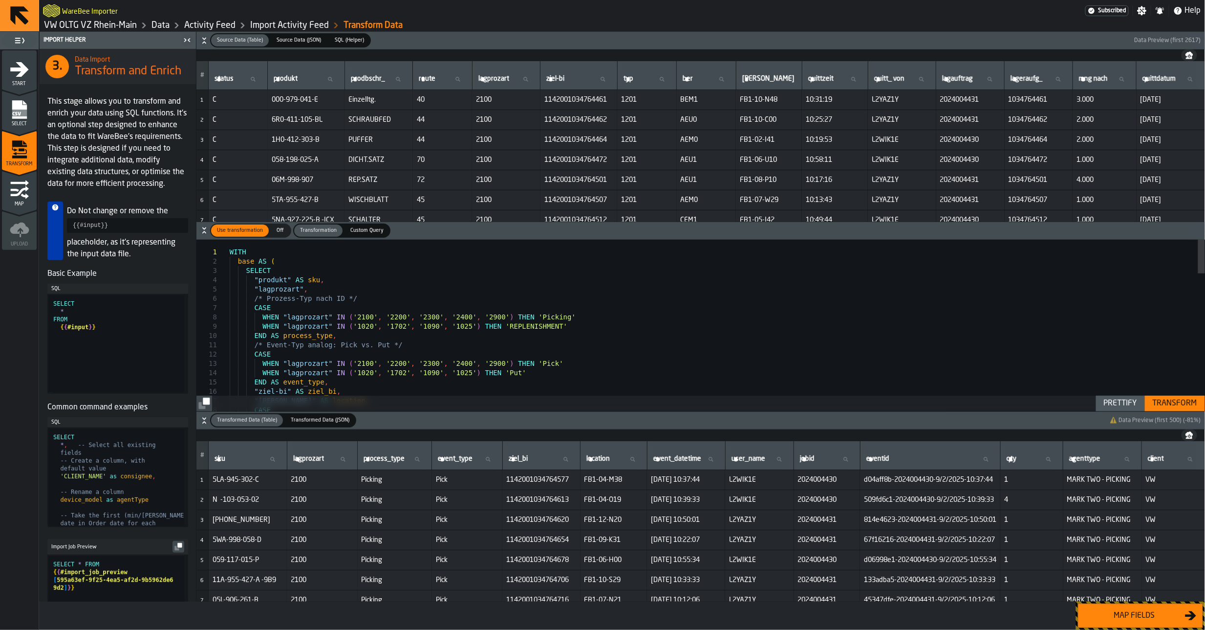
click at [1141, 615] on div "Map fields" at bounding box center [1135, 616] width 101 height 12
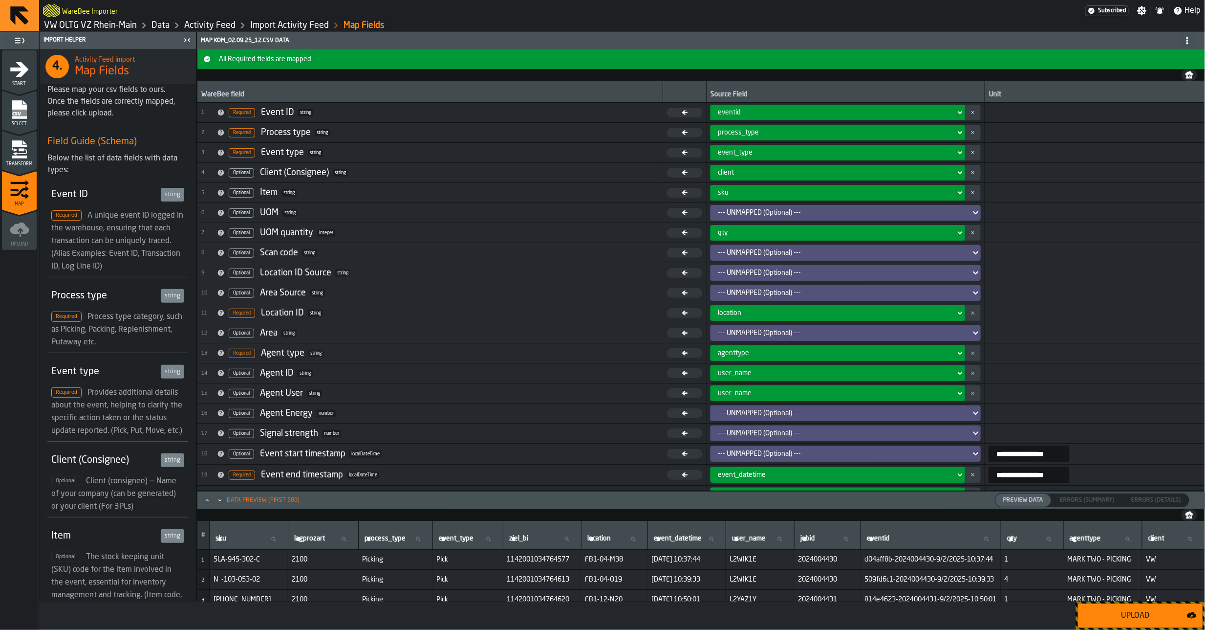
click at [1141, 615] on div "Upload" at bounding box center [1136, 616] width 103 height 12
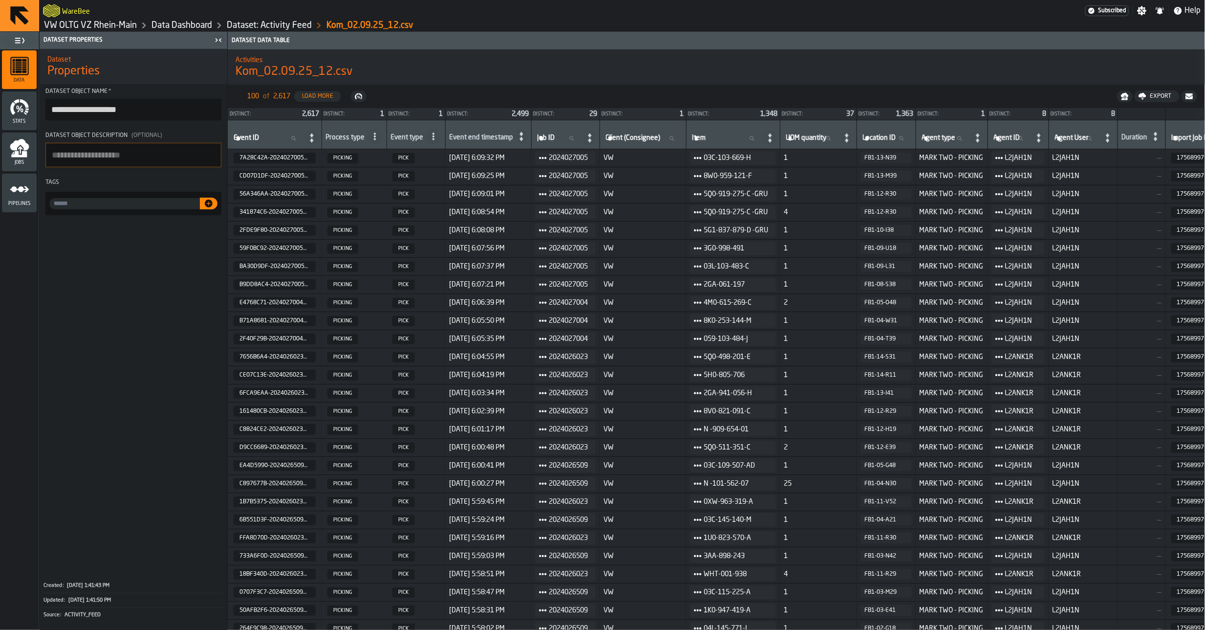
click at [117, 26] on link "VW OLTG VZ Rhein-Main" at bounding box center [90, 25] width 93 height 11
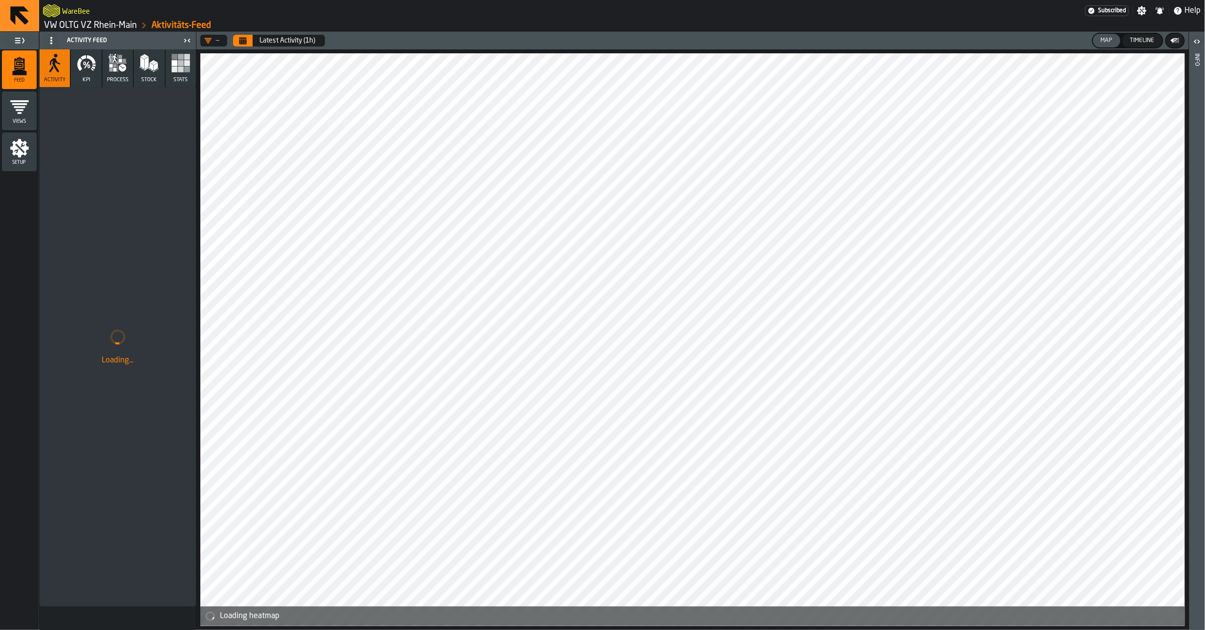
click at [117, 26] on link "VW OLTG VZ Rhein-Main" at bounding box center [90, 25] width 93 height 11
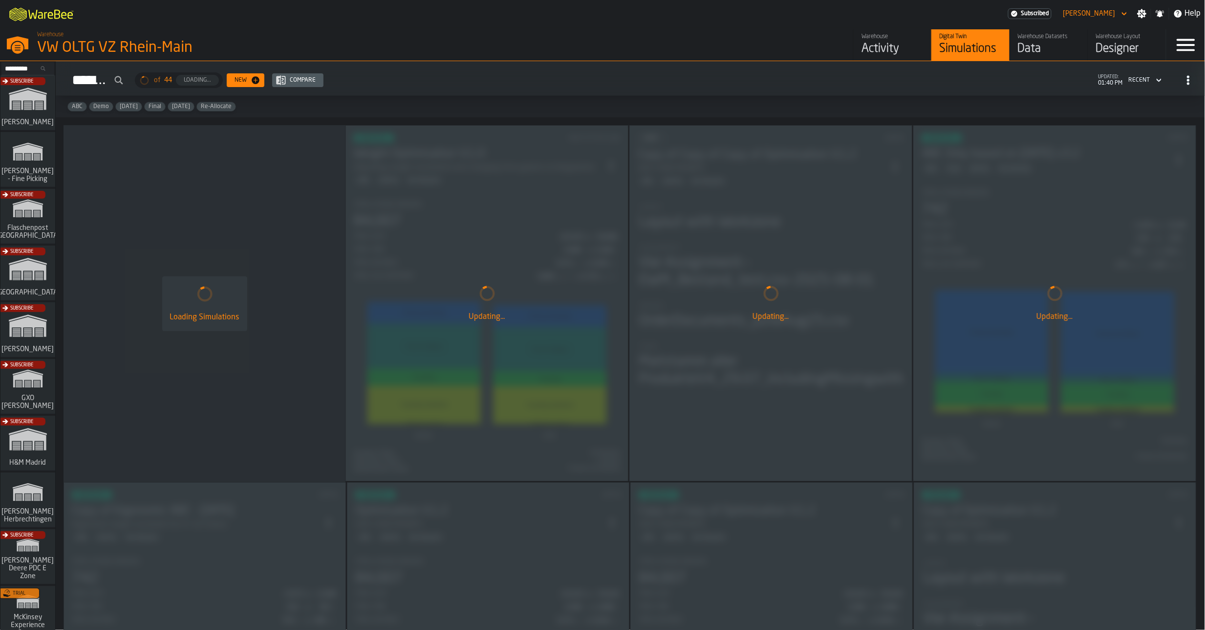
click at [896, 44] on div "Activity" at bounding box center [893, 49] width 62 height 16
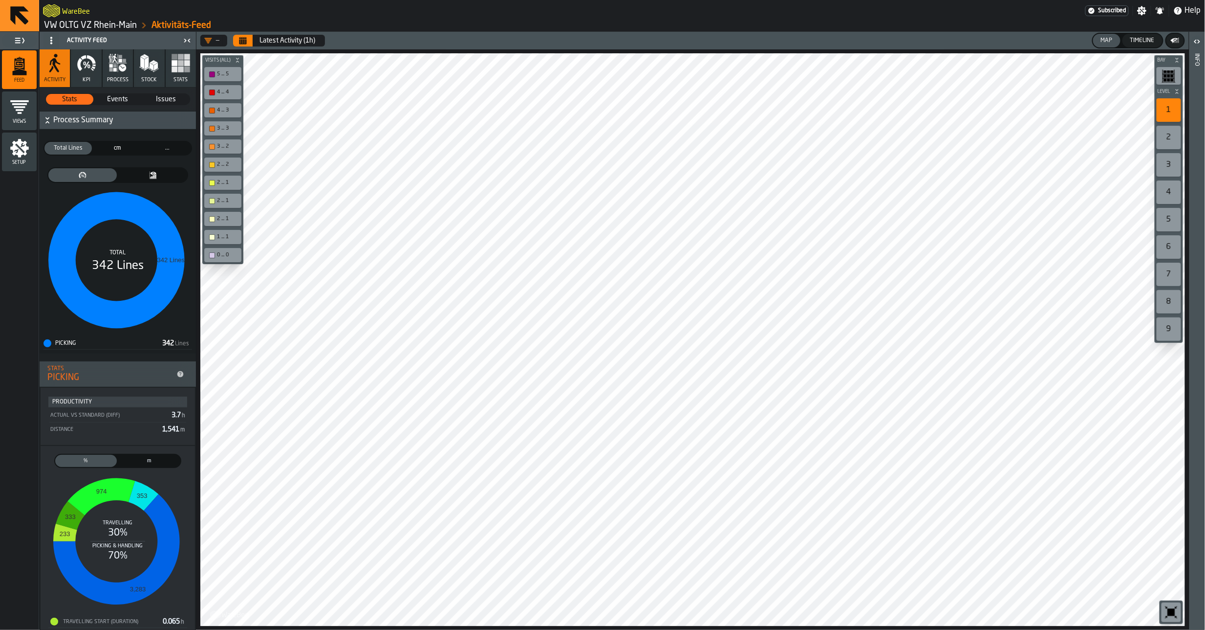
click at [122, 73] on button "process" at bounding box center [118, 68] width 30 height 38
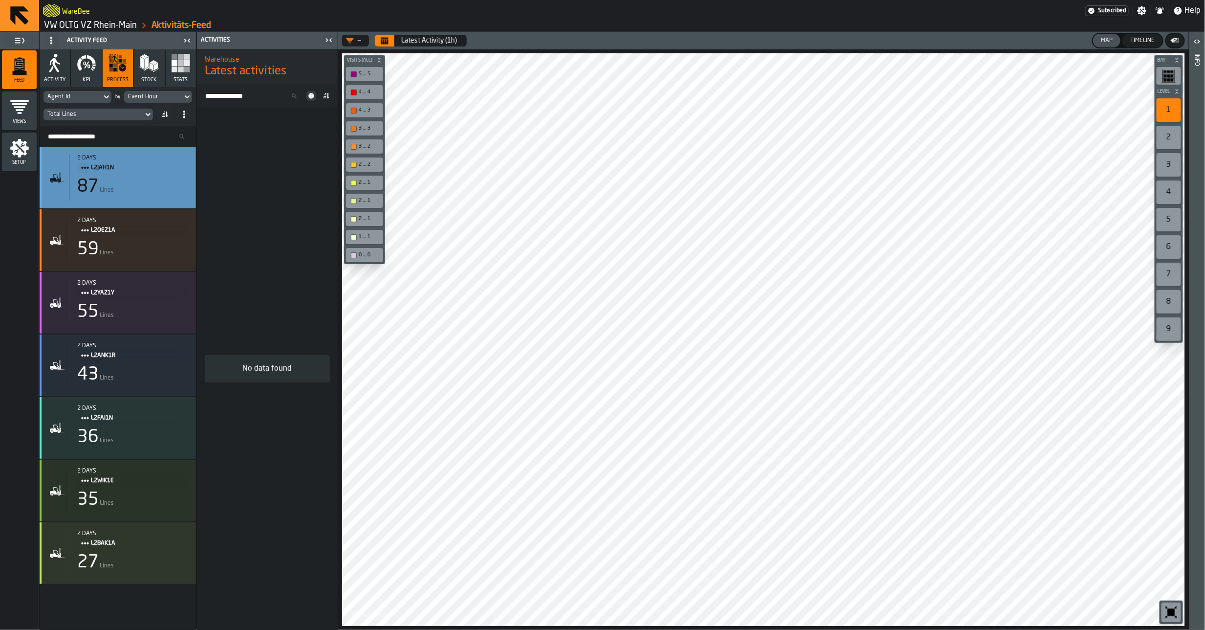
click at [133, 189] on div "87 Lines" at bounding box center [132, 187] width 111 height 20
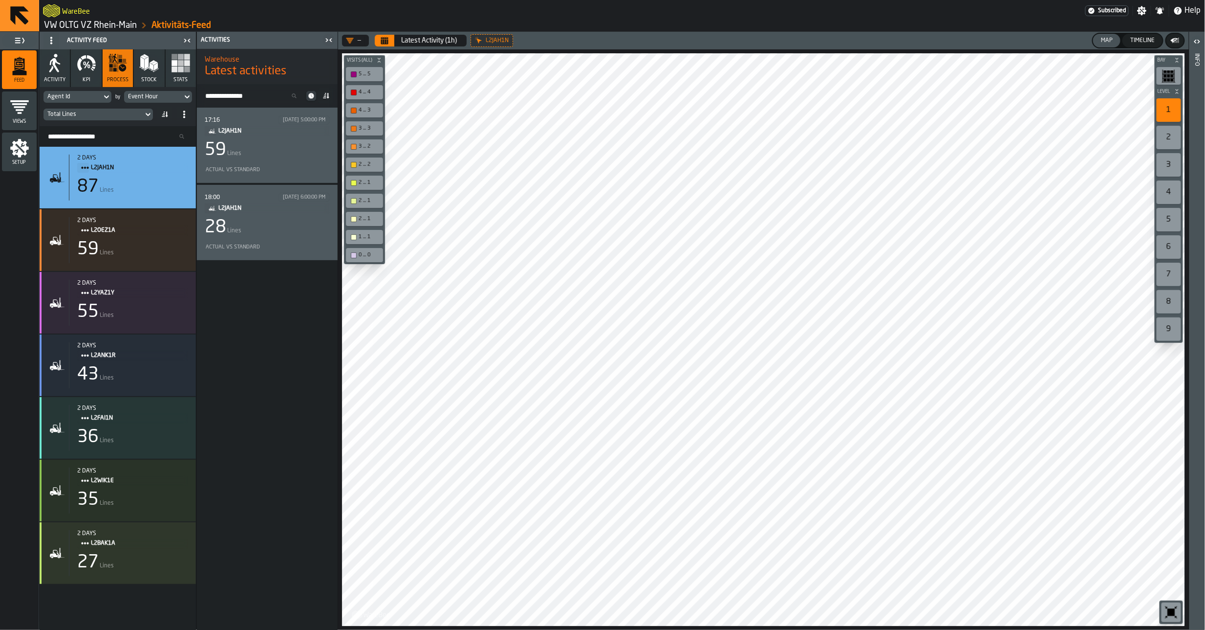
click at [101, 100] on div "Agent Id" at bounding box center [73, 96] width 58 height 11
click at [94, 101] on div "Agent Id" at bounding box center [73, 96] width 58 height 11
drag, startPoint x: 84, startPoint y: 148, endPoint x: 88, endPoint y: 171, distance: 23.3
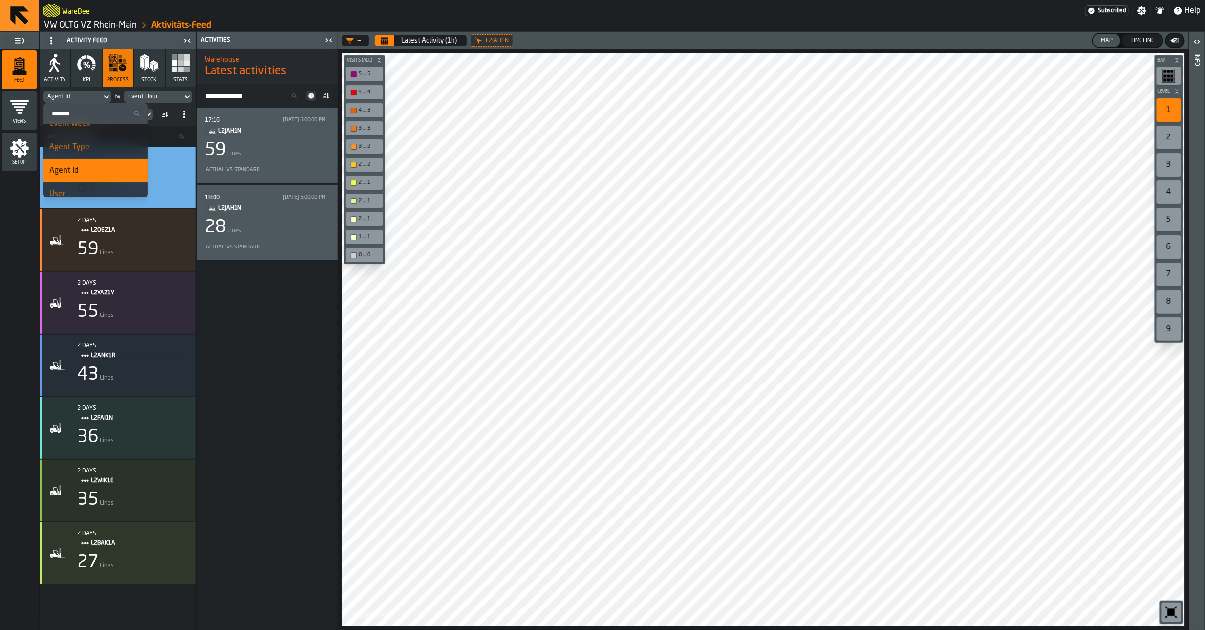
click at [88, 171] on ul "Search Event Hour Event Day Event Week Agent Type Agent Id User Event Process T…" at bounding box center [96, 488] width 104 height 889
click at [342, 382] on div "Bay Level 1 2 3 4 5 6 7 8 9 M A K I N G W A R E H O U S E S M O R E EF F I C I …" at bounding box center [763, 339] width 851 height 580
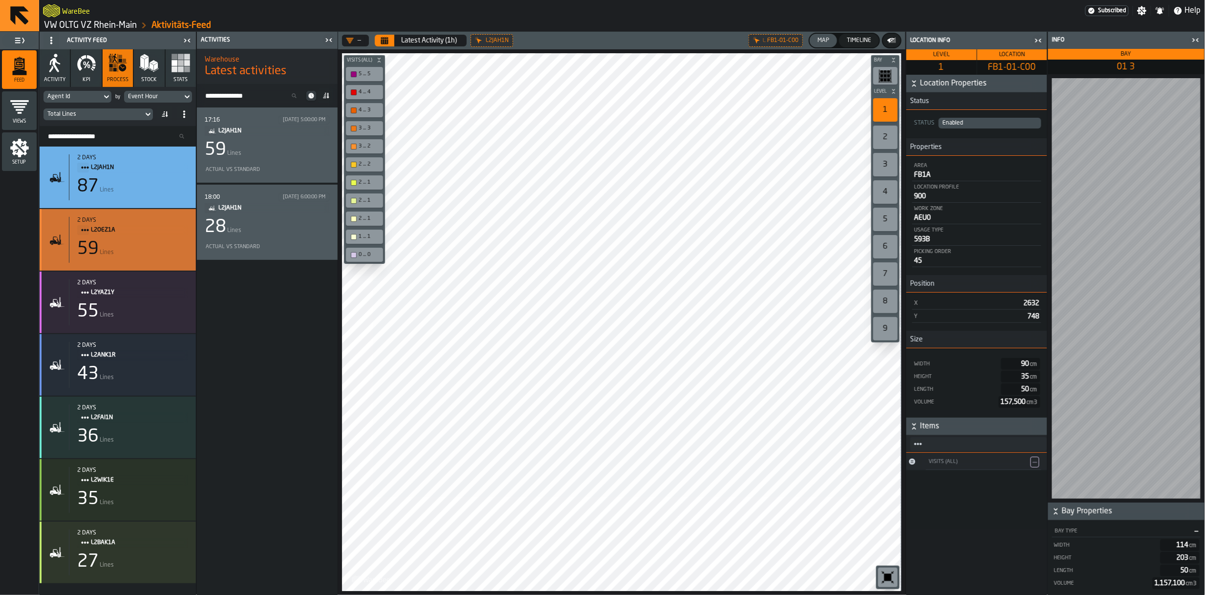
click at [149, 248] on div "59 Lines" at bounding box center [132, 250] width 111 height 20
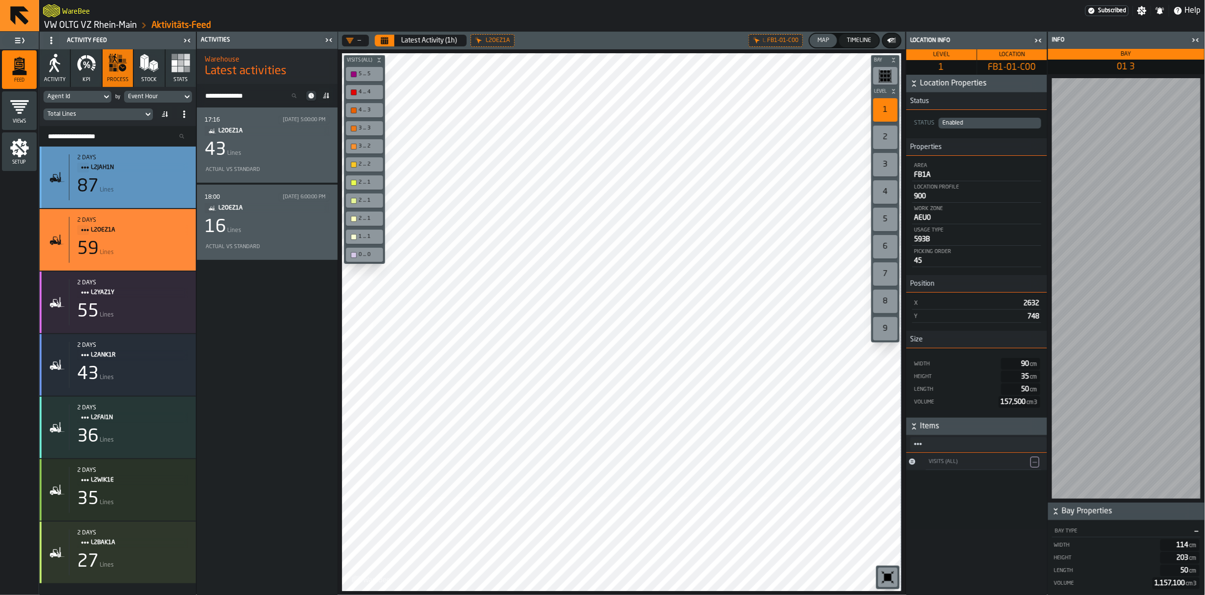
click at [153, 184] on div "87 Lines" at bounding box center [132, 187] width 111 height 20
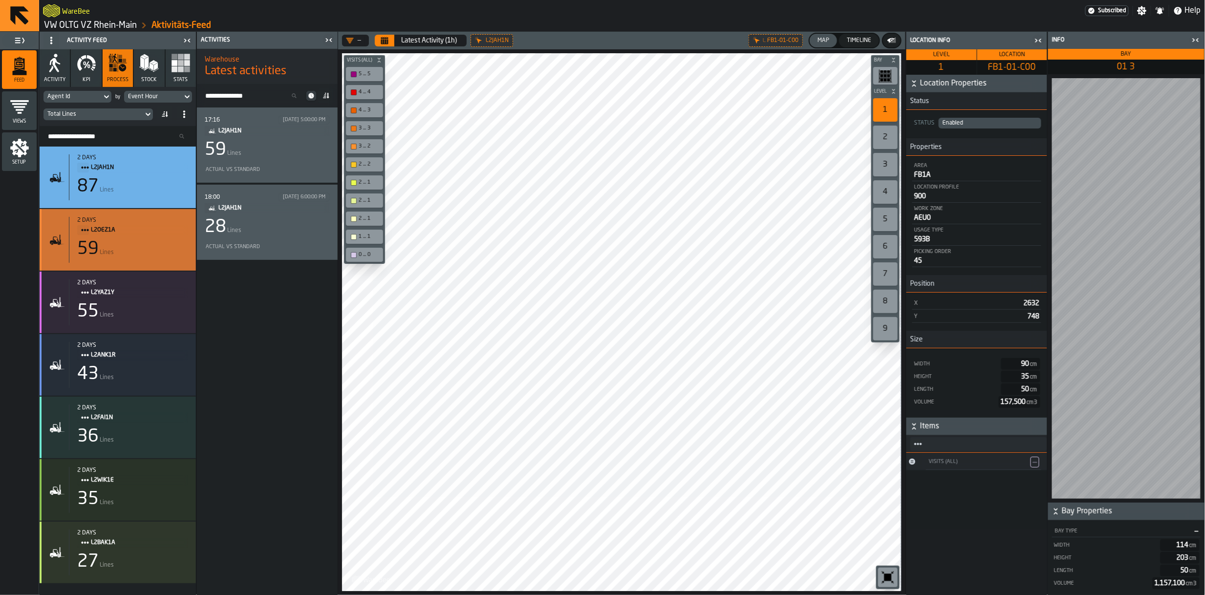
click at [148, 253] on div "59 Lines" at bounding box center [132, 250] width 111 height 20
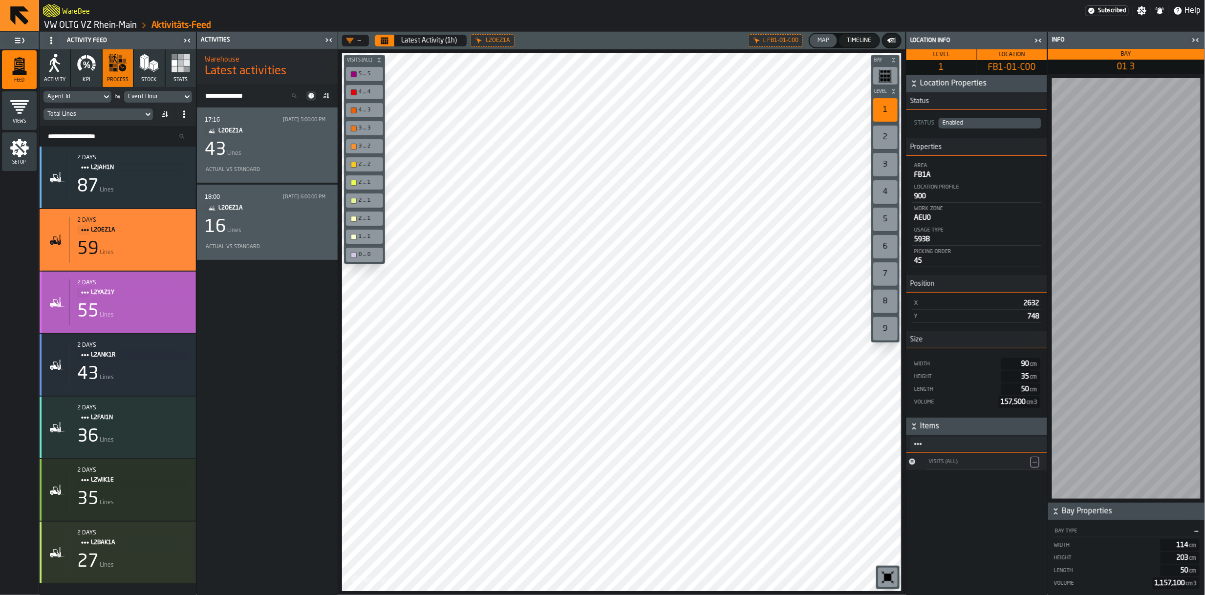
click at [142, 302] on div "2 days L2YAZ1Y 55 Lines" at bounding box center [128, 303] width 119 height 46
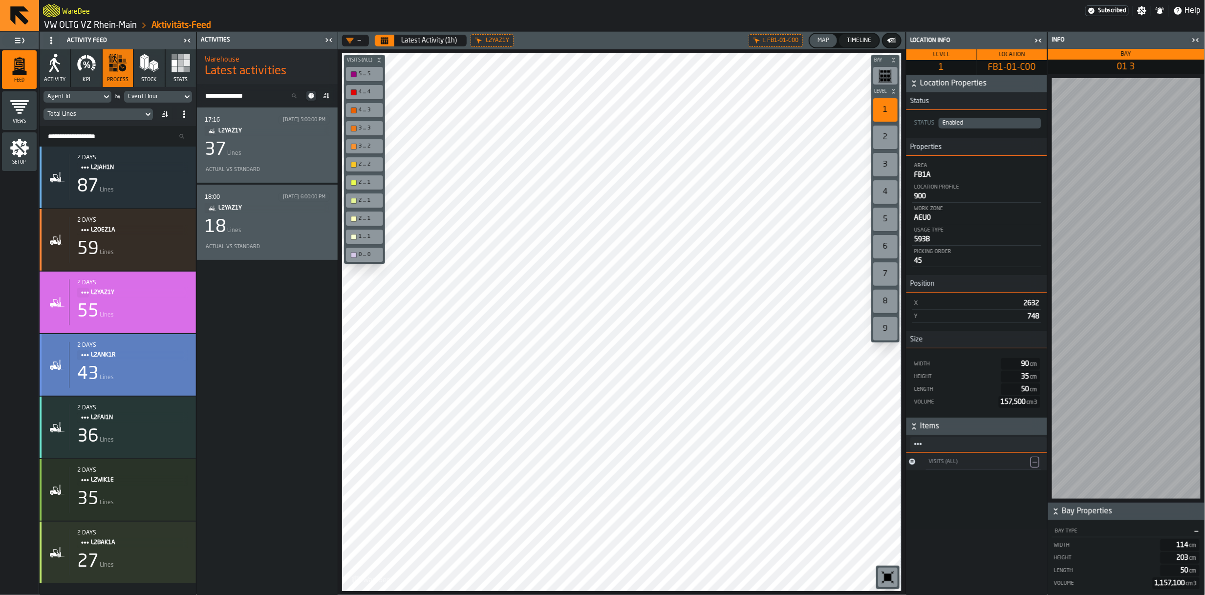
click at [139, 374] on div "43 Lines" at bounding box center [132, 375] width 111 height 20
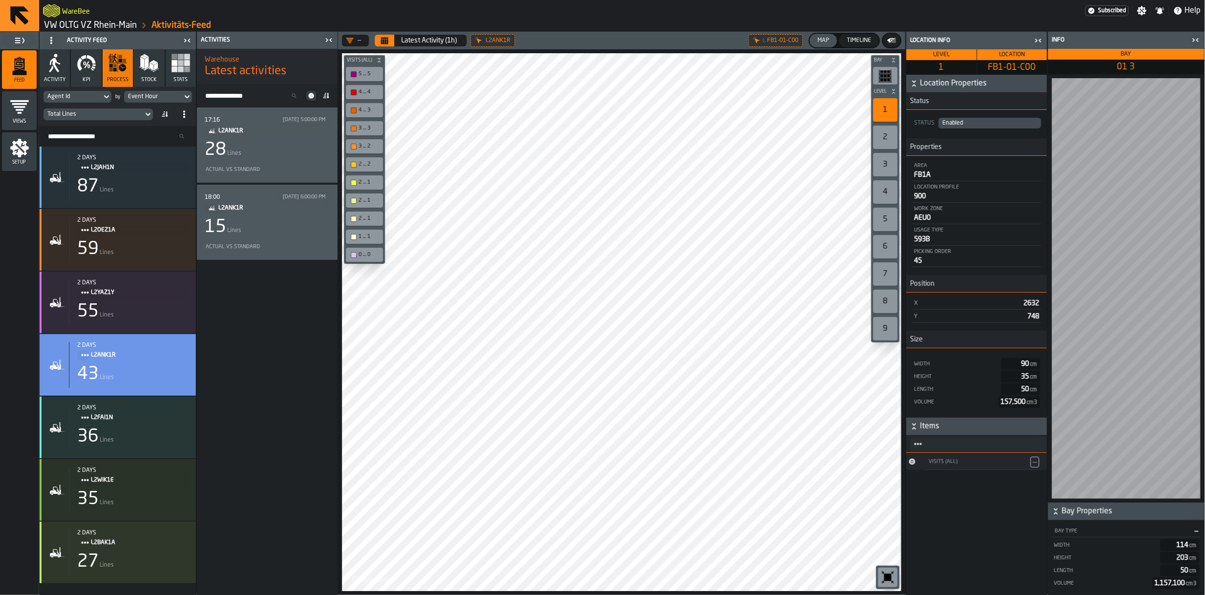
click at [391, 40] on button "Calendar" at bounding box center [385, 41] width 20 height 12
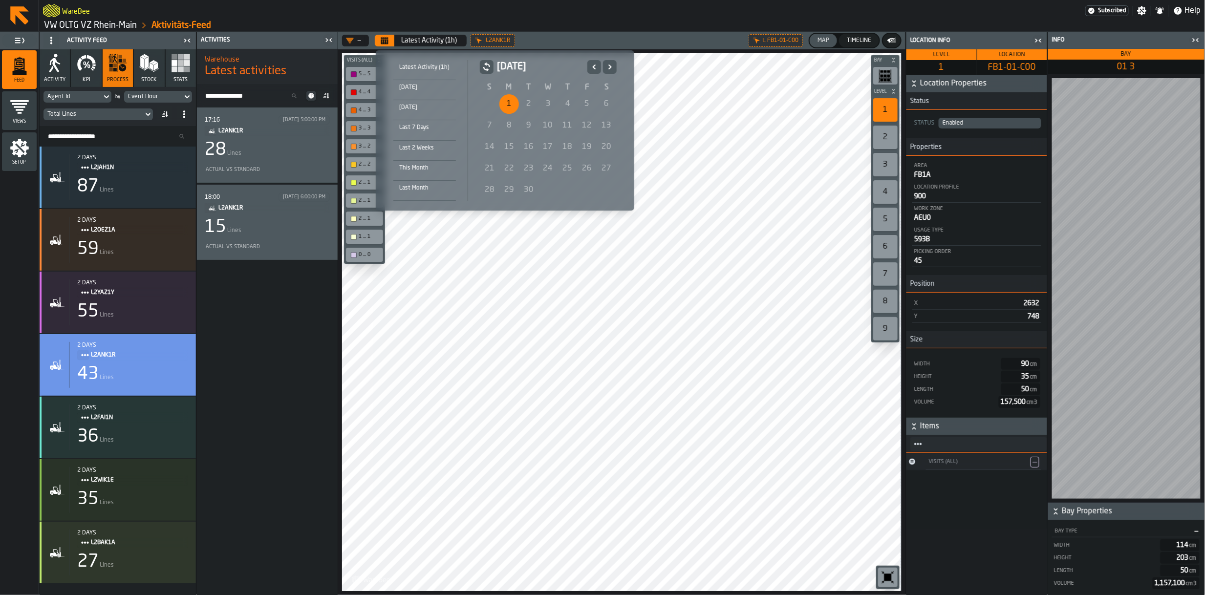
click at [591, 71] on icon "Previous" at bounding box center [594, 67] width 10 height 12
